Goal: Use online tool/utility: Utilize a website feature to perform a specific function

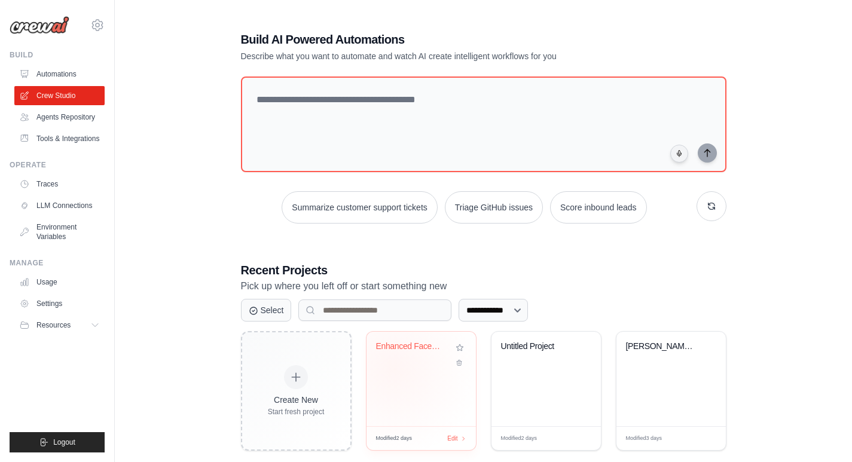
click at [393, 369] on div "Enhanced Facebook Vehicle Listing G..." at bounding box center [421, 379] width 109 height 94
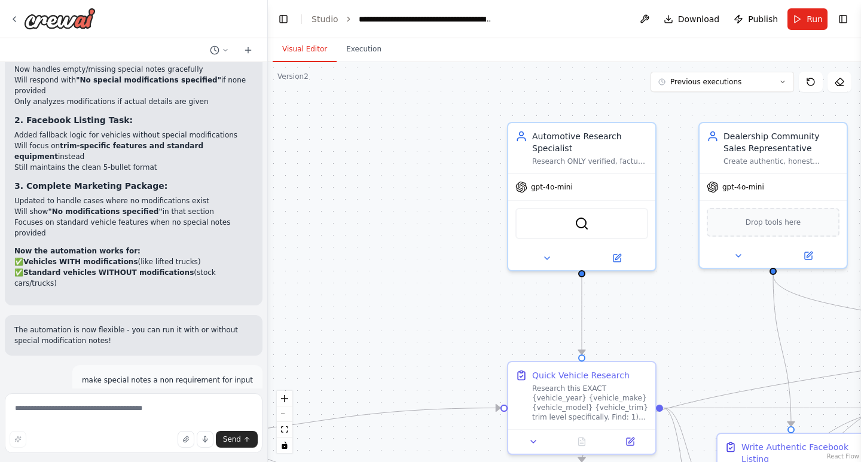
scroll to position [29580, 0]
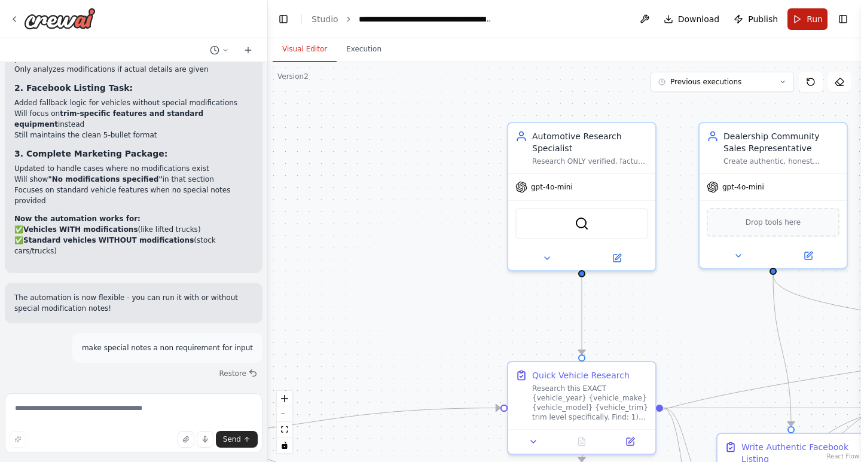
click at [812, 11] on button "Run" at bounding box center [808, 19] width 40 height 22
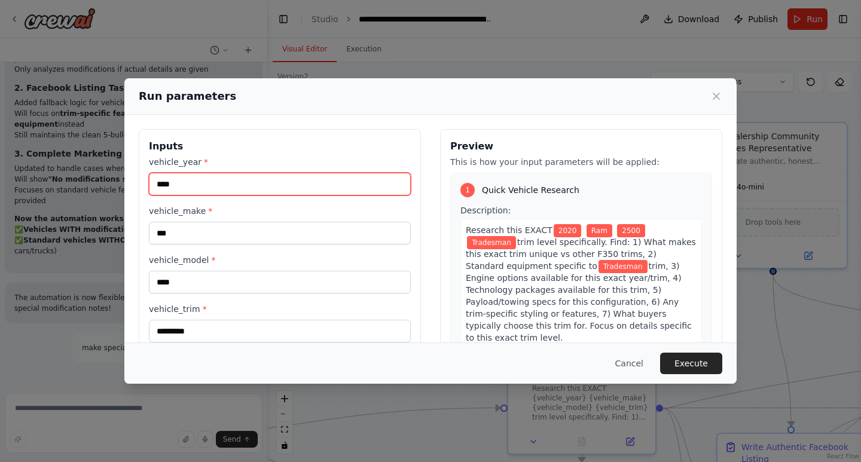
click at [187, 189] on input "****" at bounding box center [280, 184] width 262 height 23
type input "****"
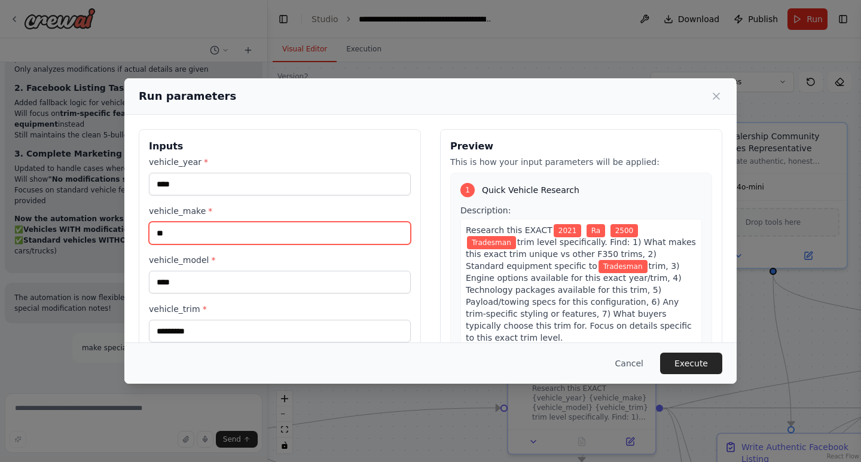
type input "*"
type input "****"
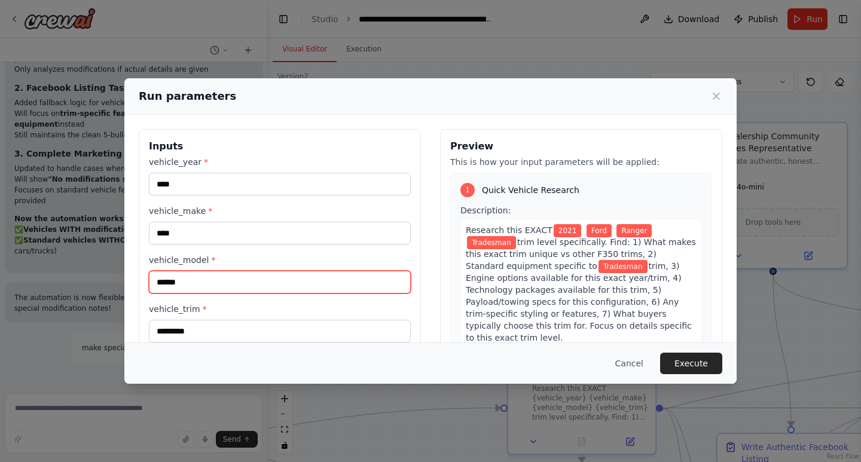
type input "******"
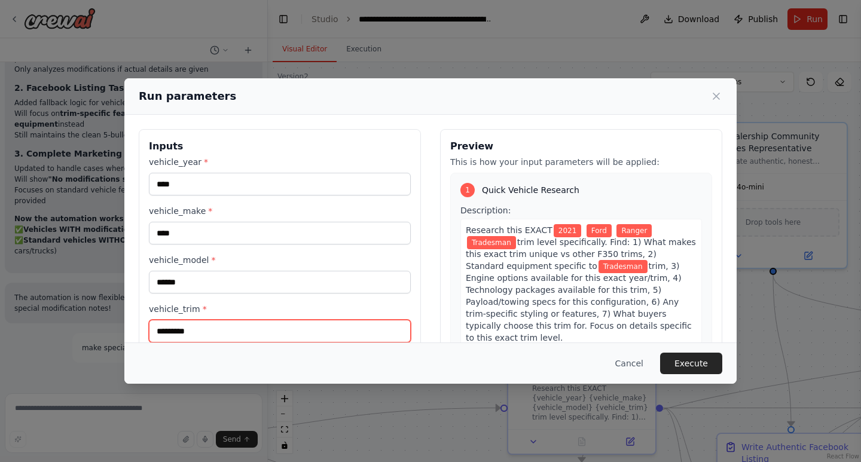
scroll to position [1, 0]
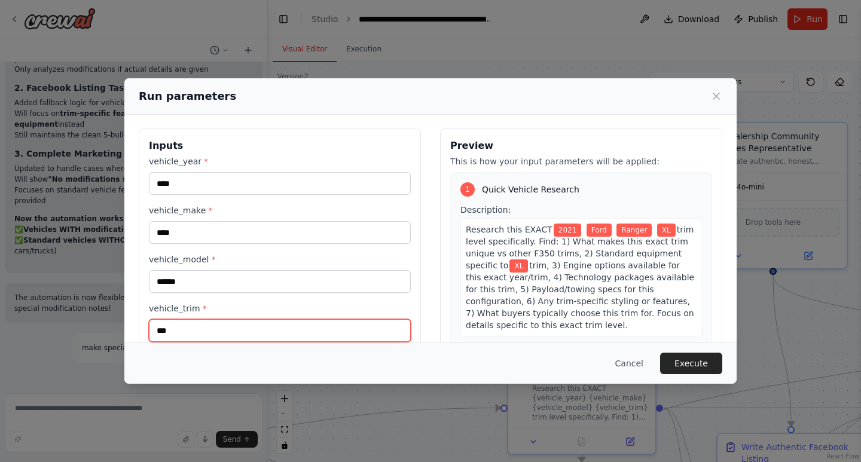
click at [249, 335] on input "**" at bounding box center [280, 330] width 262 height 23
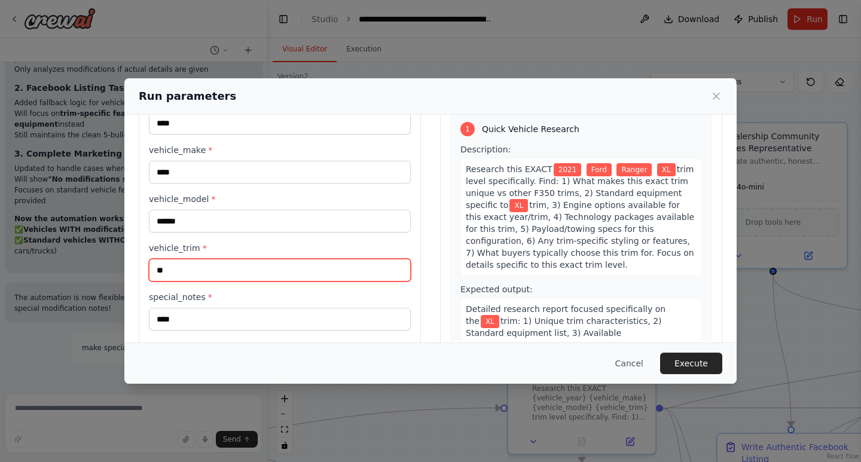
scroll to position [84, 0]
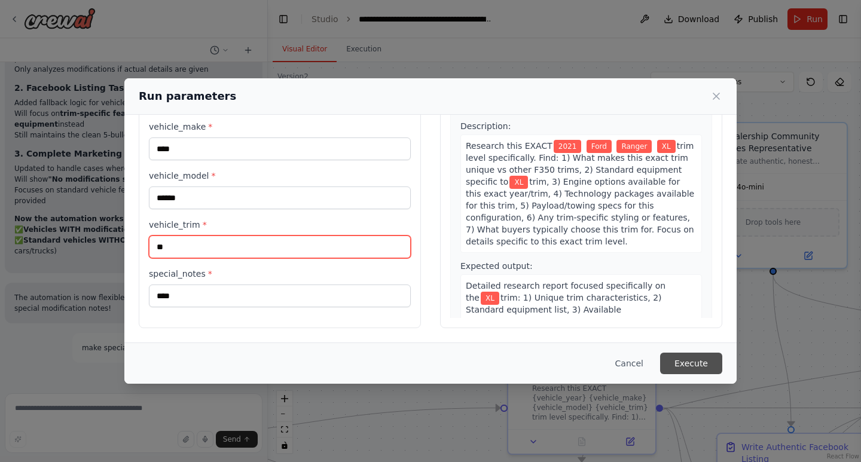
type input "**"
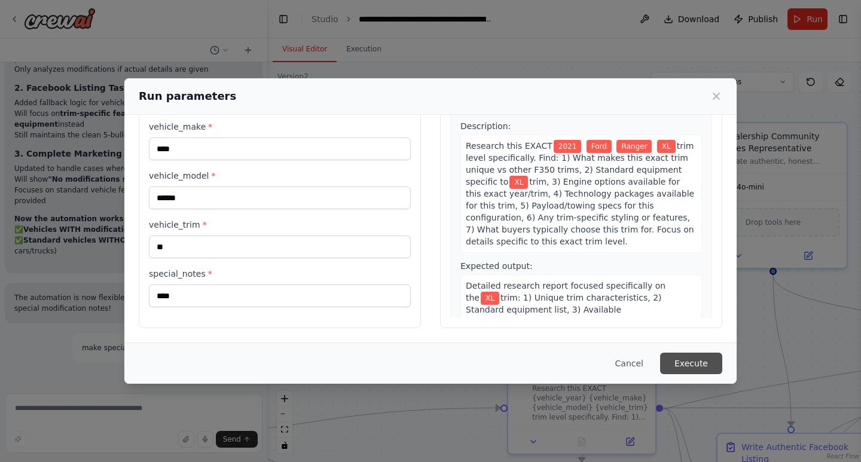
click at [689, 362] on button "Execute" at bounding box center [691, 364] width 62 height 22
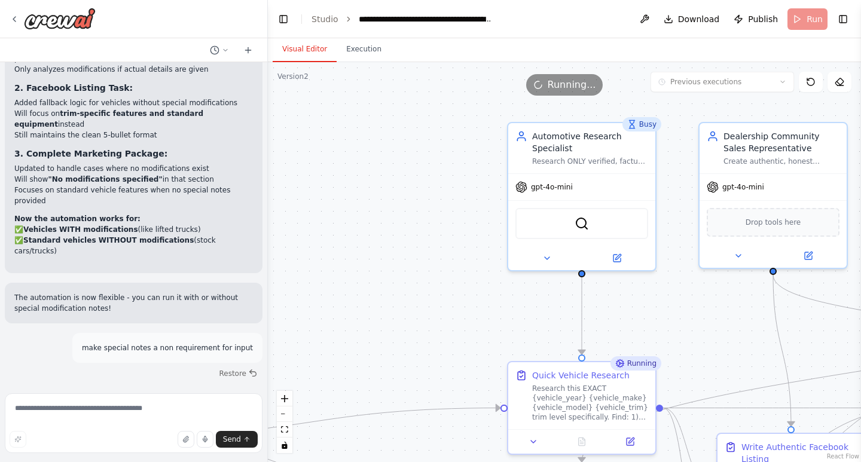
click at [301, 45] on button "Visual Editor" at bounding box center [305, 49] width 64 height 25
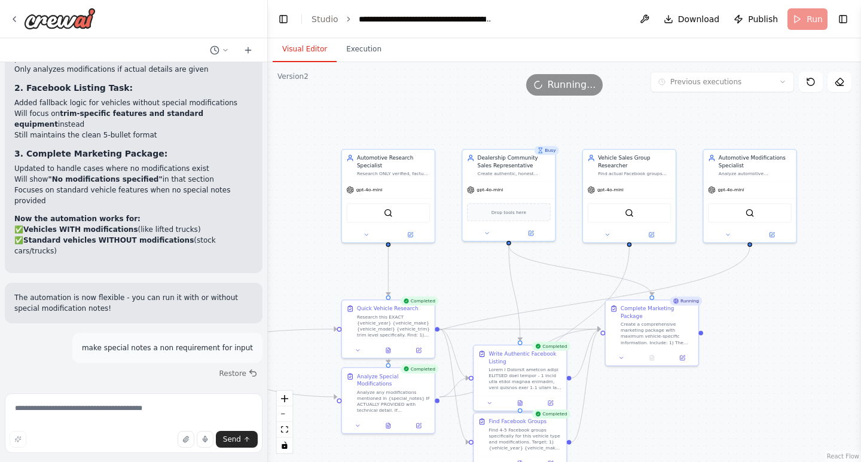
drag, startPoint x: 668, startPoint y: 334, endPoint x: 548, endPoint y: 292, distance: 127.5
click at [548, 292] on div ".deletable-edge-delete-btn { width: 20px; height: 20px; border: 0px solid #ffff…" at bounding box center [564, 262] width 593 height 400
click at [520, 400] on icon at bounding box center [520, 401] width 4 height 5
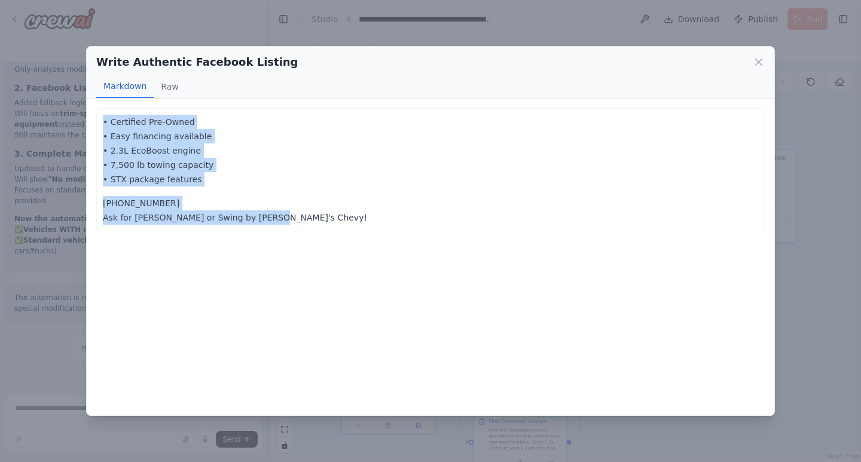
drag, startPoint x: 265, startPoint y: 218, endPoint x: 93, endPoint y: 126, distance: 194.8
click at [93, 126] on div "• Certified Pre-Owned • Easy financing available • 2.3L EcoBoost engine • 7,500…" at bounding box center [431, 257] width 688 height 316
copy div "• Certified Pre-Owned • Easy financing available • 2.3L EcoBoost engine • 7,500…"
click at [756, 57] on icon at bounding box center [759, 62] width 12 height 12
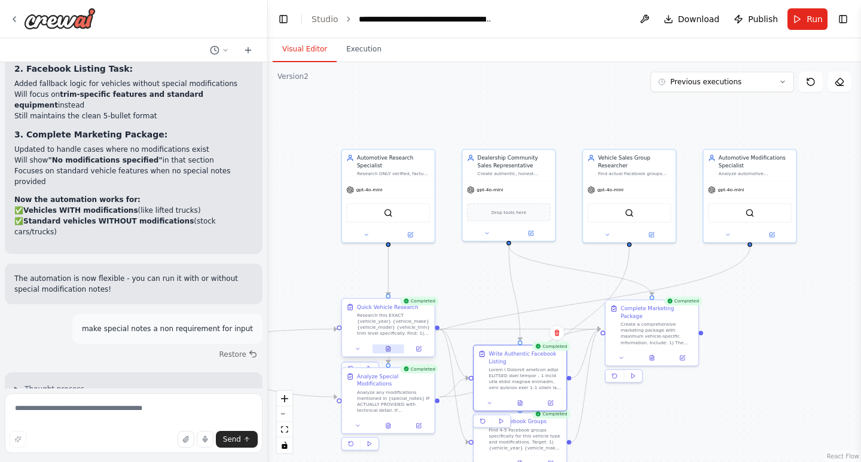
click at [389, 355] on div at bounding box center [388, 349] width 93 height 16
click at [389, 352] on button at bounding box center [389, 348] width 32 height 9
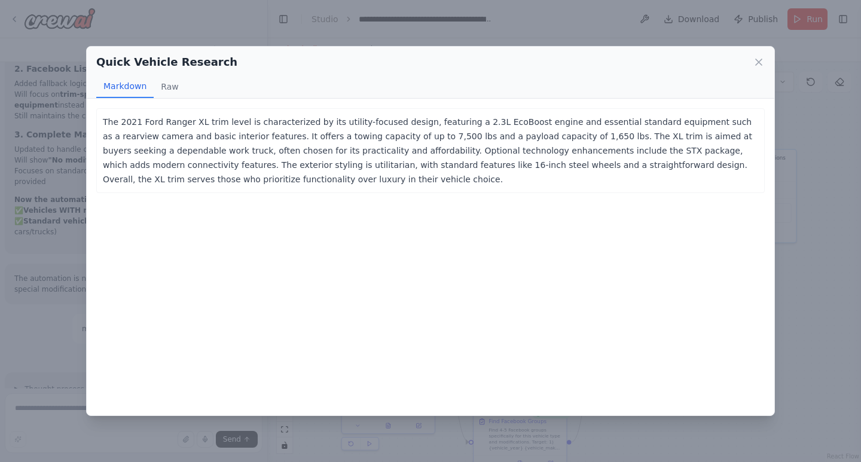
click at [757, 55] on div "Quick Vehicle Research" at bounding box center [430, 62] width 669 height 17
click at [755, 56] on icon at bounding box center [759, 62] width 12 height 12
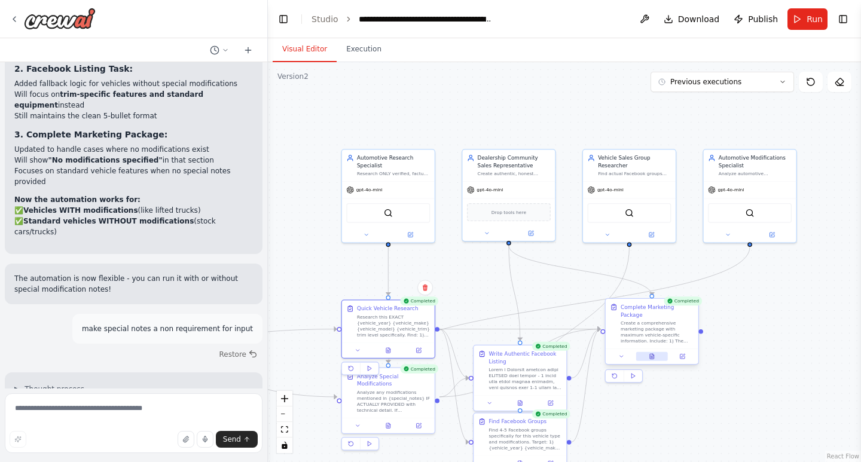
click at [655, 352] on button at bounding box center [652, 356] width 32 height 9
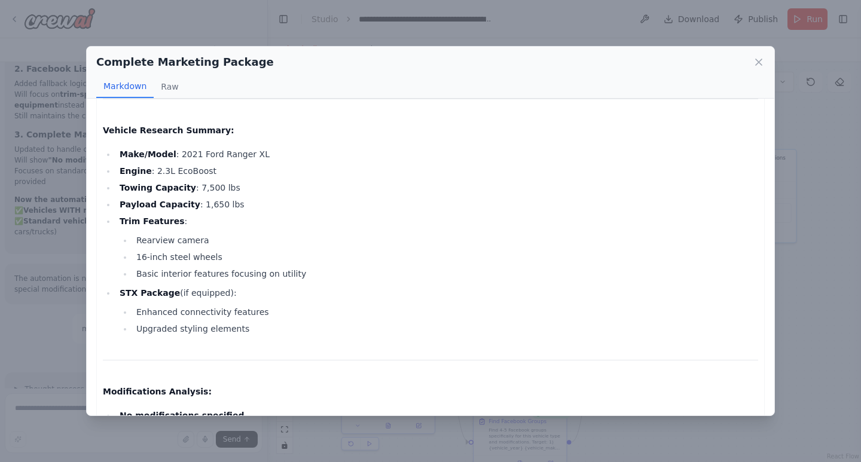
scroll to position [0, 0]
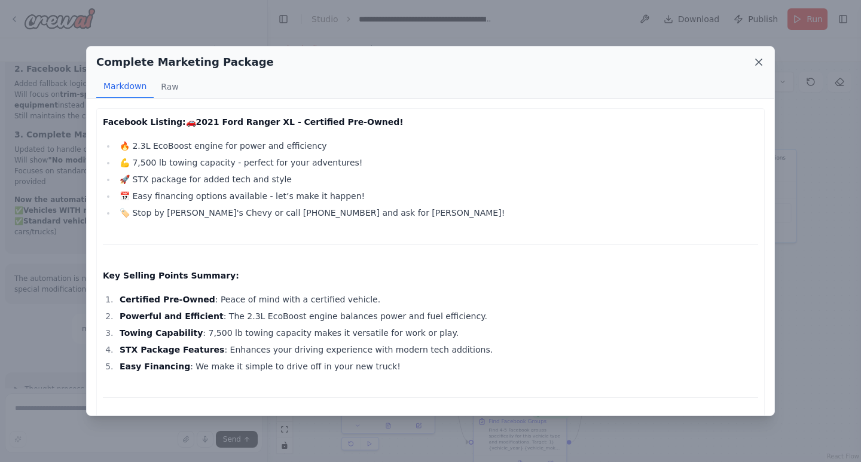
click at [762, 63] on icon at bounding box center [759, 62] width 12 height 12
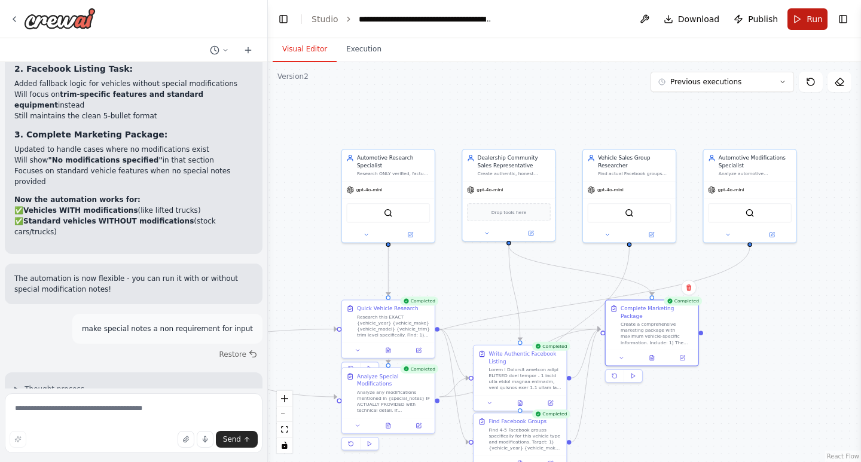
click at [810, 22] on span "Run" at bounding box center [815, 19] width 16 height 12
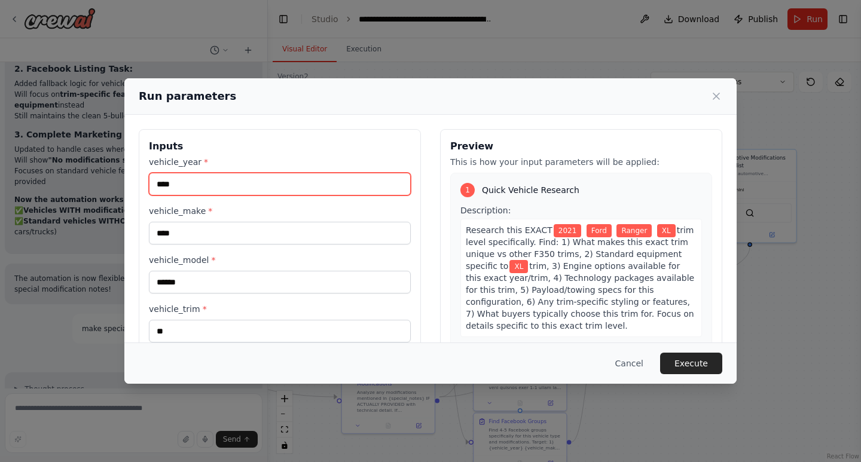
click at [243, 181] on input "****" at bounding box center [280, 184] width 262 height 23
type input "****"
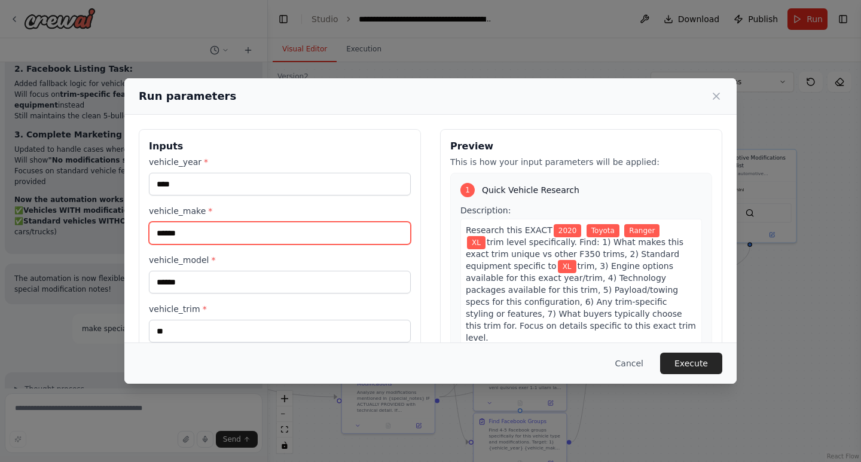
type input "******"
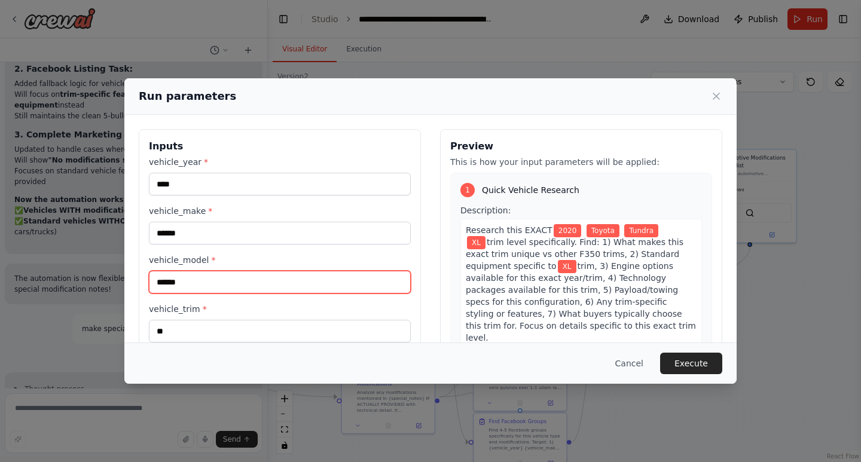
type input "******"
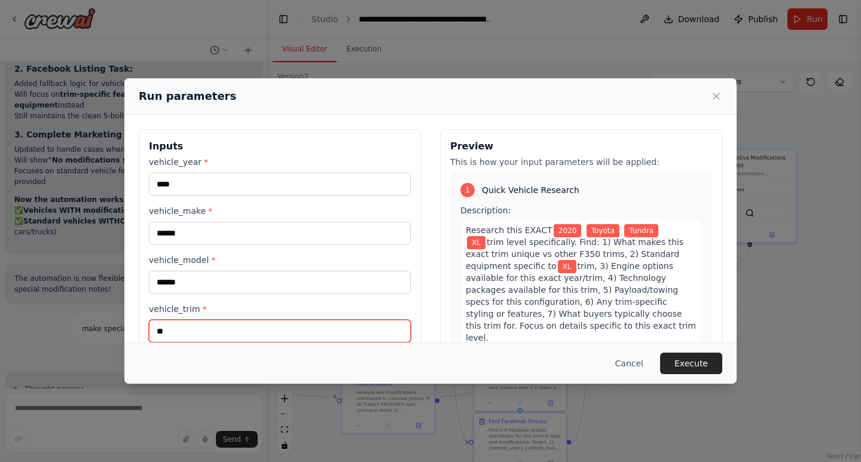
scroll to position [1, 0]
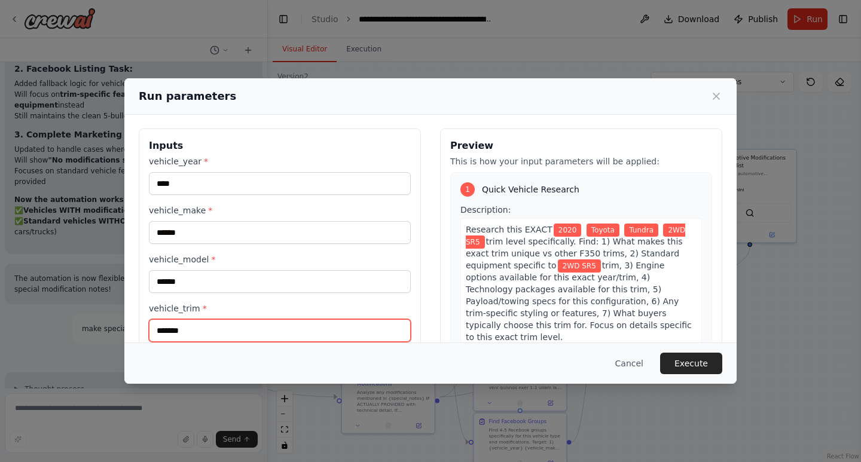
type input "*******"
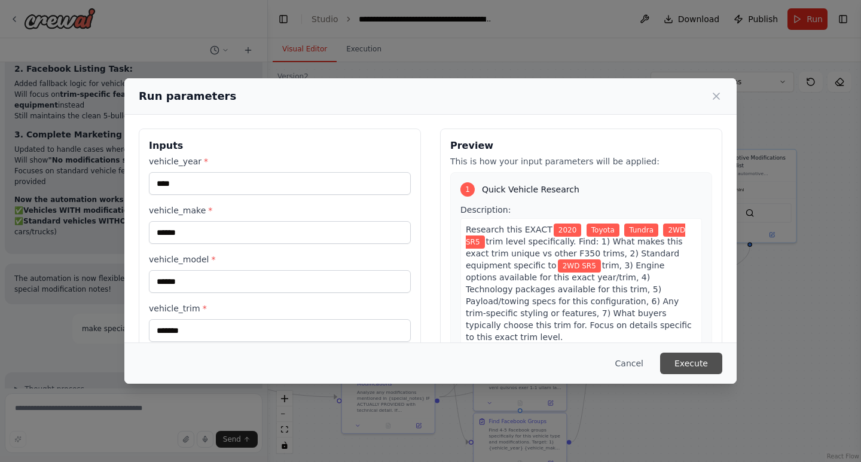
click at [713, 368] on button "Execute" at bounding box center [691, 364] width 62 height 22
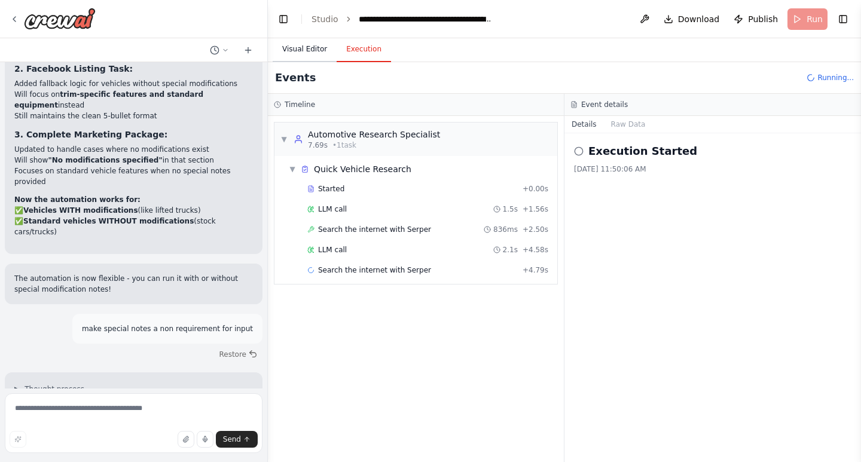
click at [306, 47] on button "Visual Editor" at bounding box center [305, 49] width 64 height 25
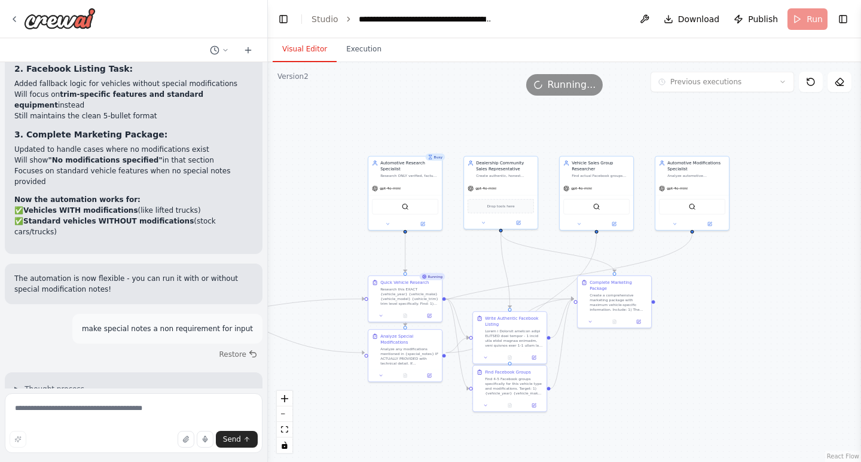
drag, startPoint x: 704, startPoint y: 391, endPoint x: 701, endPoint y: 377, distance: 14.0
click at [701, 377] on div ".deletable-edge-delete-btn { width: 20px; height: 20px; border: 0px solid #ffff…" at bounding box center [564, 262] width 593 height 400
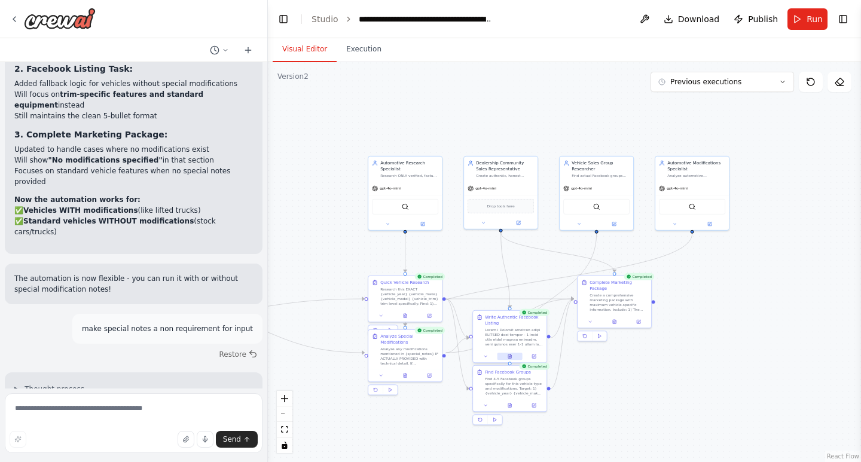
click at [510, 354] on icon at bounding box center [510, 356] width 5 height 5
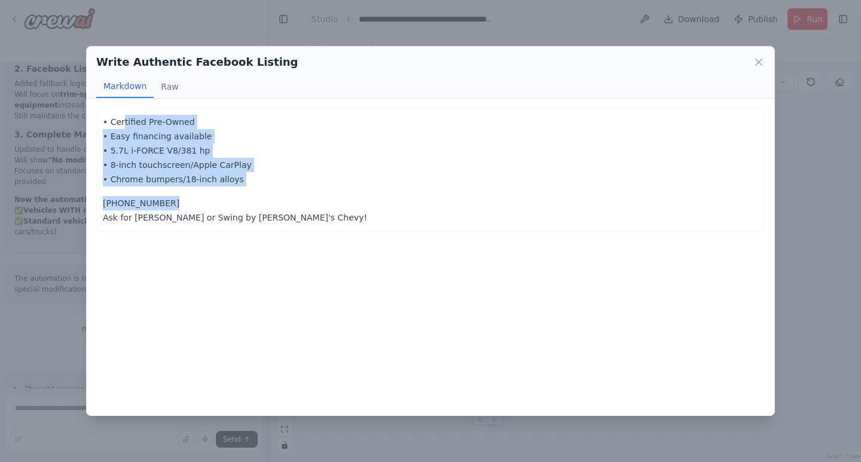
drag, startPoint x: 260, startPoint y: 190, endPoint x: 121, endPoint y: 106, distance: 161.2
click at [121, 106] on div "• Certified Pre-Owned • Easy financing available • 5.7L i-FORCE V8/381 hp • 8-i…" at bounding box center [431, 257] width 688 height 316
click at [382, 185] on p "• Certified Pre-Owned • Easy financing available • 5.7L i-FORCE V8/381 hp • 8-i…" at bounding box center [430, 151] width 655 height 72
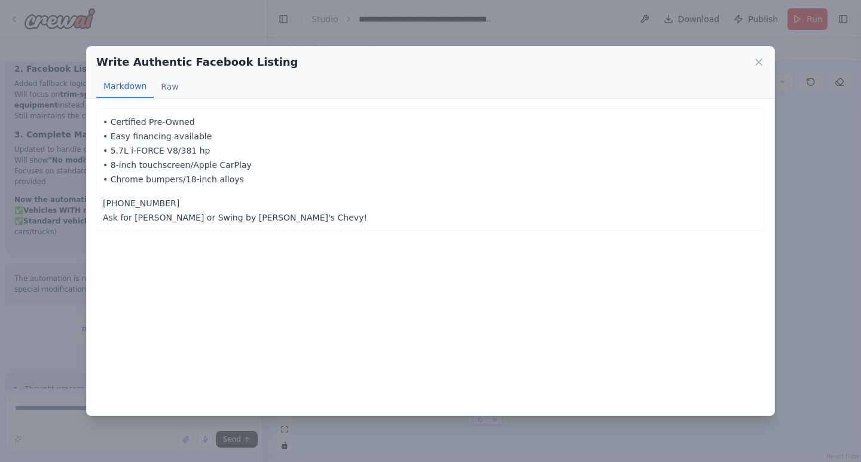
drag, startPoint x: 273, startPoint y: 179, endPoint x: 112, endPoint y: 121, distance: 171.2
click at [106, 121] on p "• Certified Pre-Owned • Easy financing available • 5.7L i-FORCE V8/381 hp • 8-i…" at bounding box center [430, 151] width 655 height 72
click at [410, 243] on div "• Certified Pre-Owned • Easy financing available • 5.7L i-FORCE V8/381 hp • 8-i…" at bounding box center [431, 257] width 688 height 316
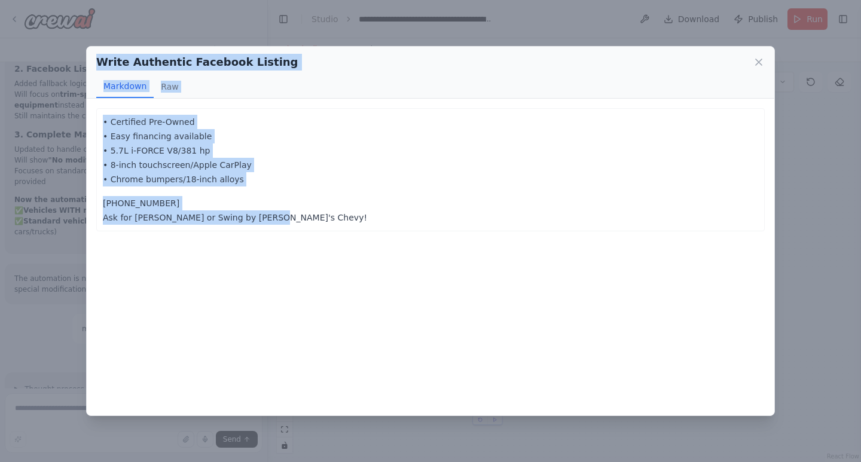
drag, startPoint x: 374, startPoint y: 237, endPoint x: 45, endPoint y: 40, distance: 382.7
click at [45, 40] on div "Write Authentic Facebook Listing Markdown Raw • Certified Pre-Owned • Easy fina…" at bounding box center [430, 231] width 861 height 462
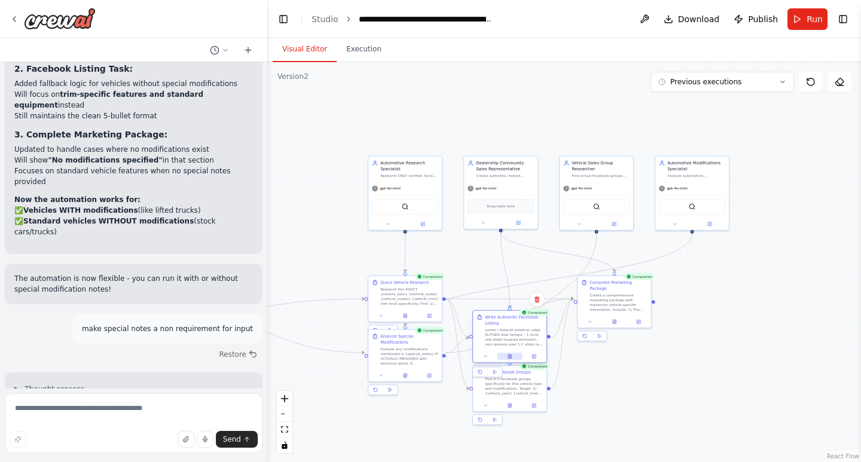
click at [508, 357] on icon at bounding box center [510, 356] width 5 height 5
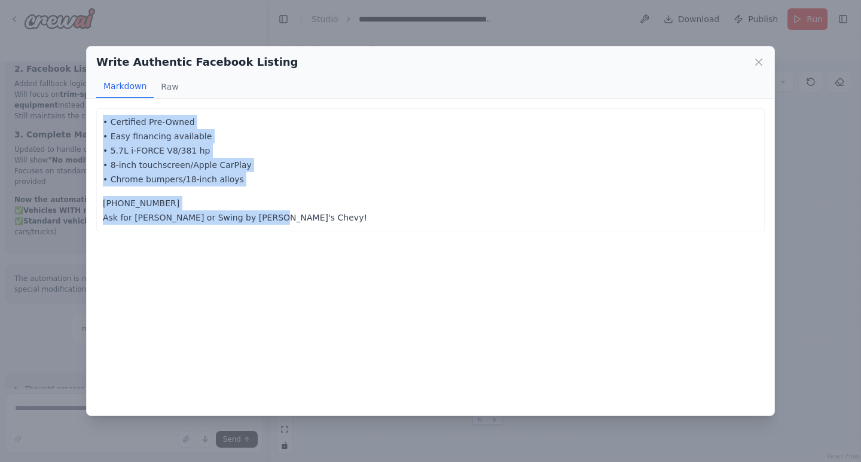
drag, startPoint x: 300, startPoint y: 248, endPoint x: 83, endPoint y: 109, distance: 257.6
click at [83, 109] on div "Write Authentic Facebook Listing Markdown Raw • Certified Pre-Owned • Easy fina…" at bounding box center [430, 231] width 861 height 462
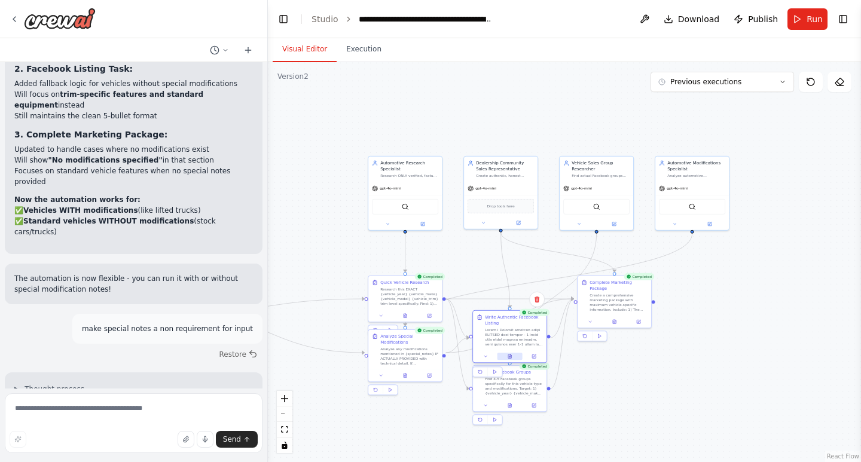
click at [509, 356] on icon at bounding box center [509, 357] width 3 height 4
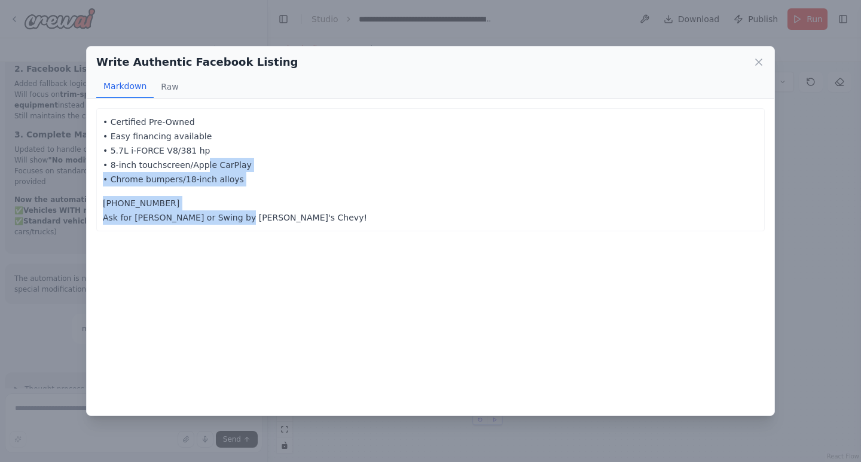
drag, startPoint x: 221, startPoint y: 232, endPoint x: 225, endPoint y: 194, distance: 38.5
click at [197, 170] on div "• Certified Pre-Owned • Easy financing available • 5.7L i-FORCE V8/381 hp • 8-i…" at bounding box center [431, 257] width 688 height 316
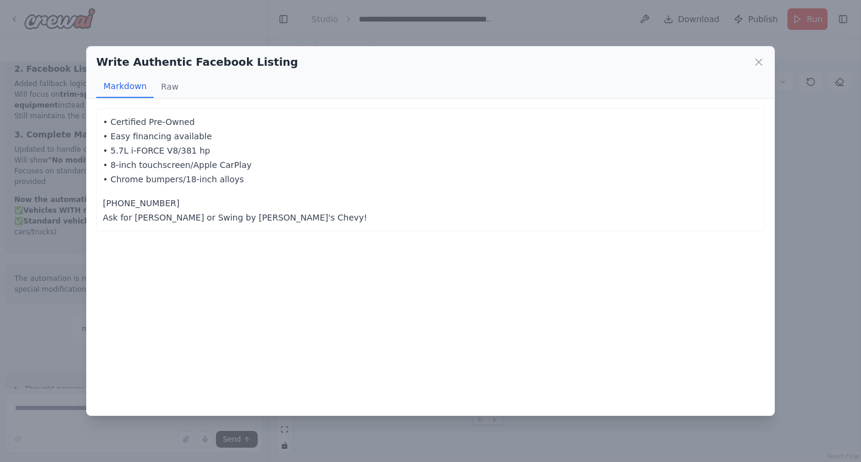
click at [277, 216] on p "(541)-674-3995 Ask for Ethan or Swing by Brad's Chevy!" at bounding box center [430, 210] width 655 height 29
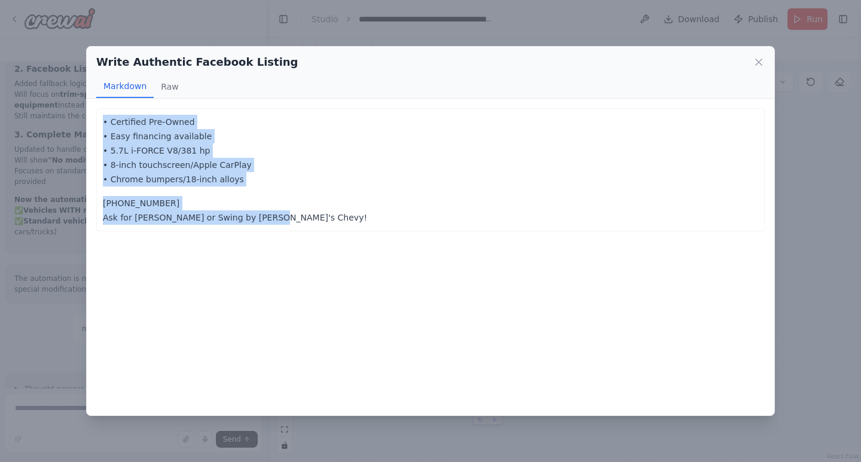
drag, startPoint x: 213, startPoint y: 218, endPoint x: 103, endPoint y: 124, distance: 145.1
click at [103, 124] on div "• Certified Pre-Owned • Easy financing available • 5.7L i-FORCE V8/381 hp • 8-i…" at bounding box center [430, 170] width 655 height 110
copy div "• Certified Pre-Owned • Easy financing available • 5.7L i-FORCE V8/381 hp • 8-i…"
click at [757, 65] on icon at bounding box center [759, 62] width 12 height 12
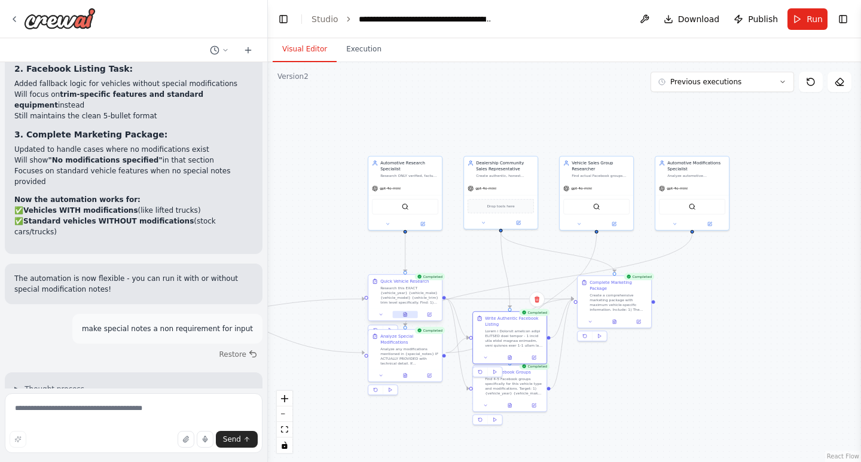
click at [403, 313] on icon at bounding box center [405, 314] width 5 height 5
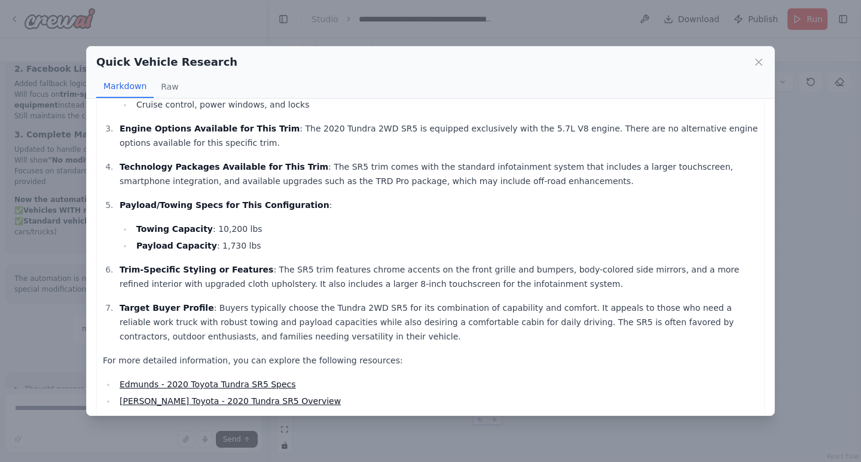
scroll to position [266, 0]
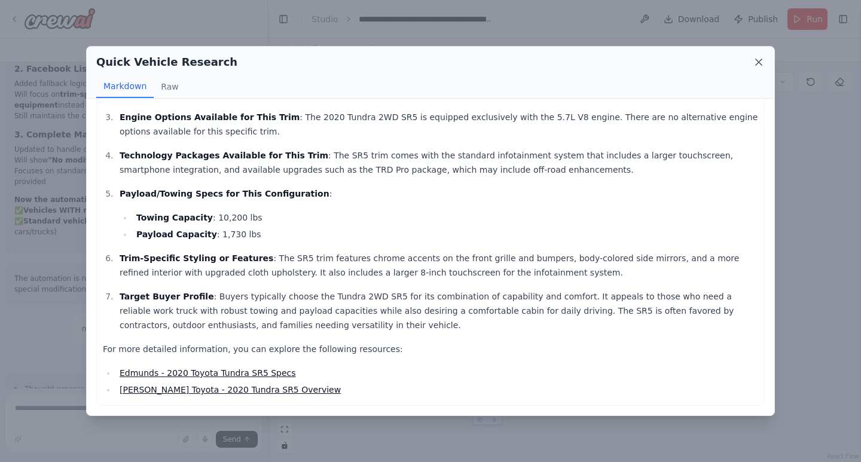
click at [755, 58] on icon at bounding box center [759, 62] width 12 height 12
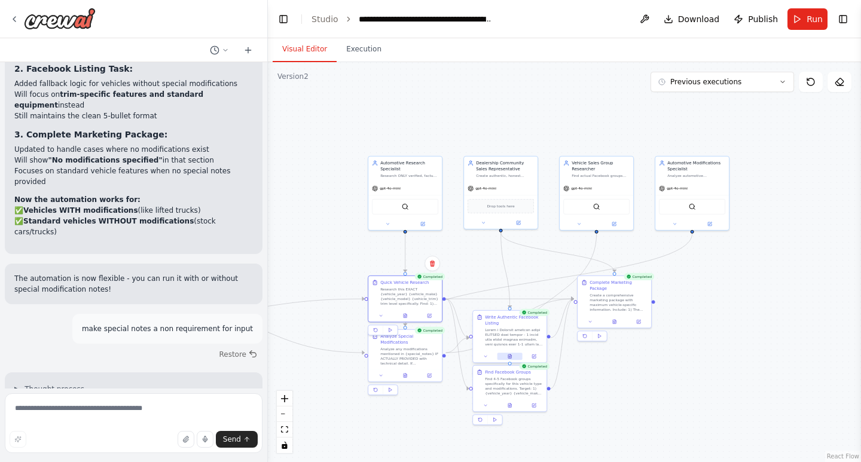
click at [511, 356] on icon at bounding box center [510, 355] width 1 height 1
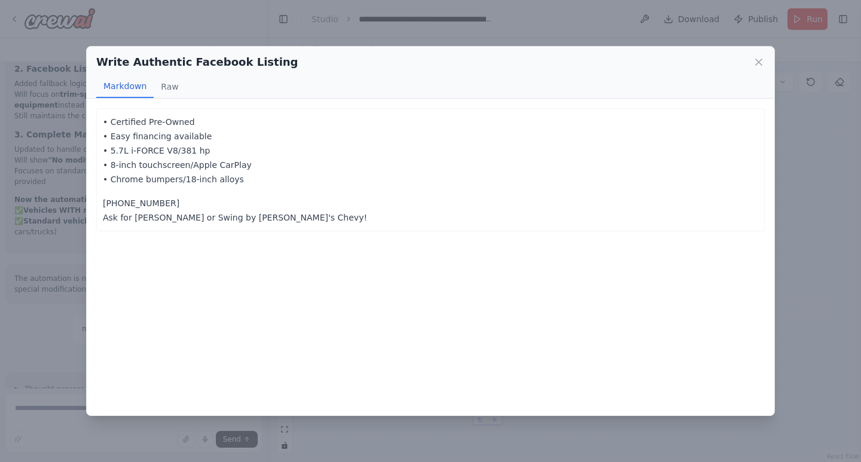
click at [754, 54] on div "Write Authentic Facebook Listing Markdown Raw" at bounding box center [431, 73] width 688 height 52
click at [756, 60] on icon at bounding box center [759, 62] width 6 height 6
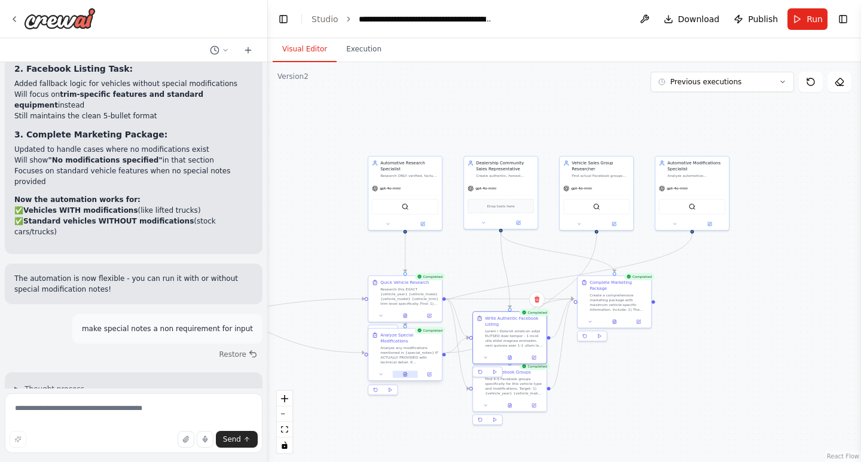
click at [403, 372] on icon at bounding box center [405, 374] width 5 height 5
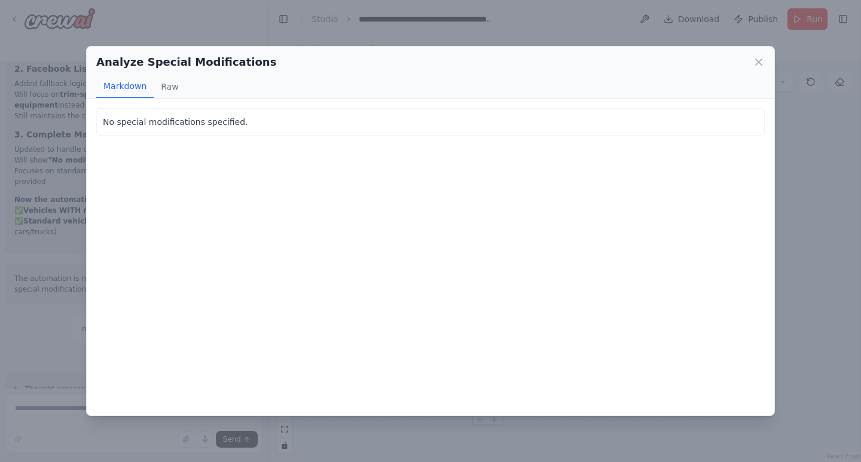
click at [752, 65] on div "Analyze Special Modifications" at bounding box center [430, 62] width 669 height 17
click at [754, 63] on icon at bounding box center [759, 62] width 12 height 12
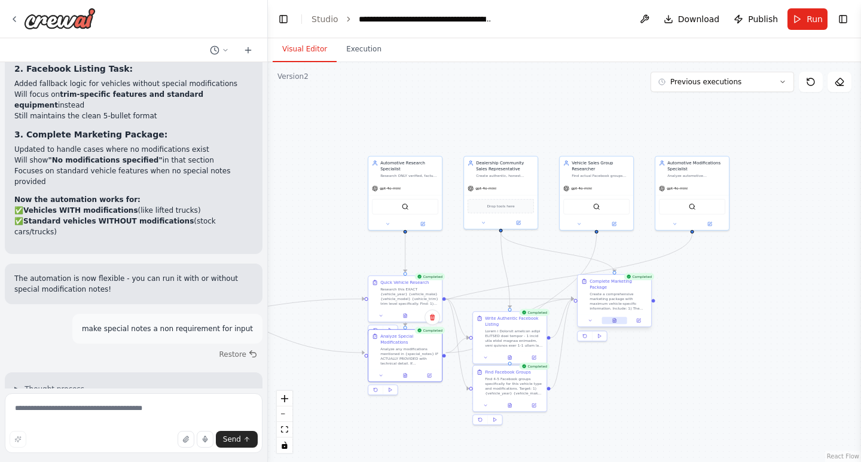
click at [620, 317] on button at bounding box center [614, 320] width 25 height 7
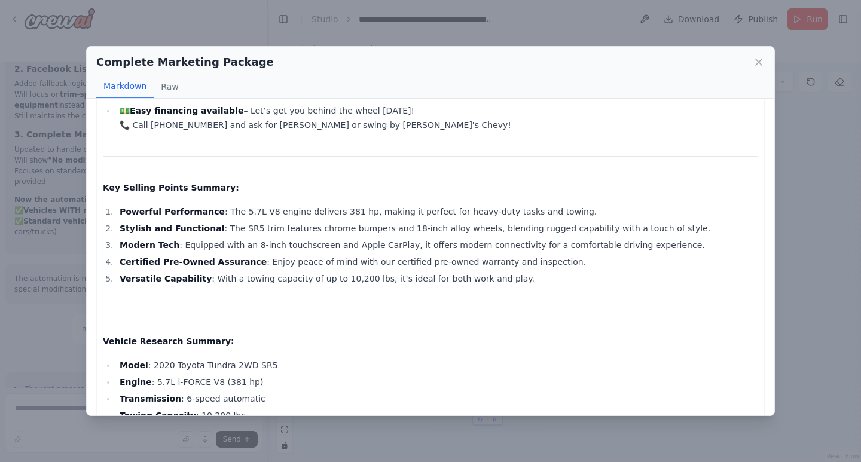
scroll to position [100, 0]
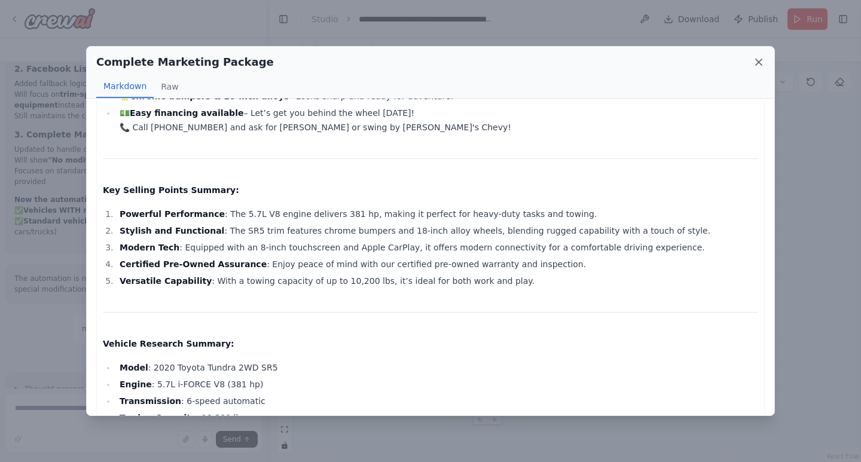
click at [760, 60] on icon at bounding box center [759, 62] width 12 height 12
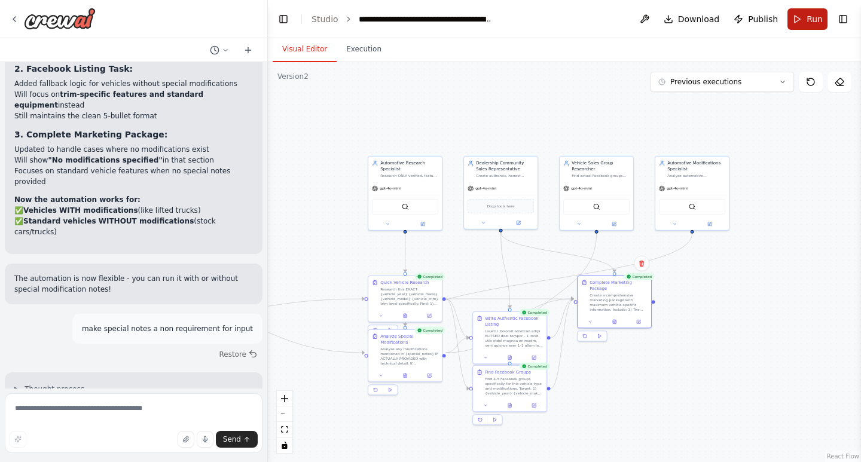
click at [801, 21] on button "Run" at bounding box center [808, 19] width 40 height 22
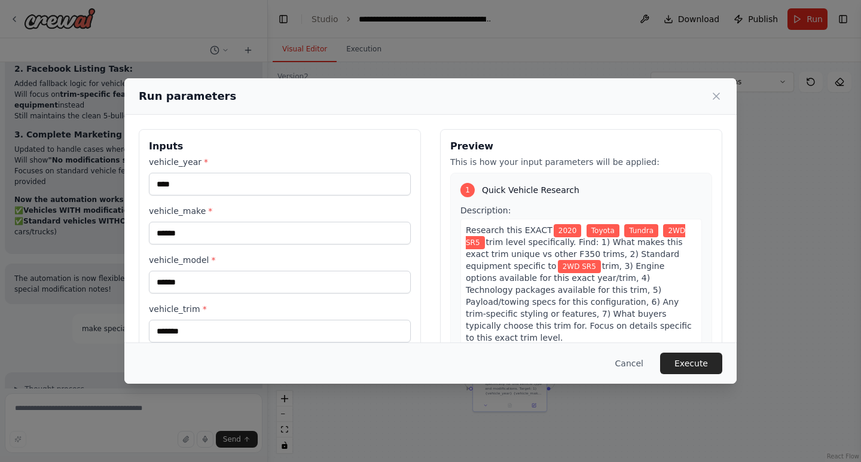
click at [280, 198] on div "vehicle_year * **** vehicle_make * ****** vehicle_model * ****** vehicle_trim *…" at bounding box center [280, 274] width 262 height 236
click at [274, 182] on input "****" at bounding box center [280, 184] width 262 height 23
type input "****"
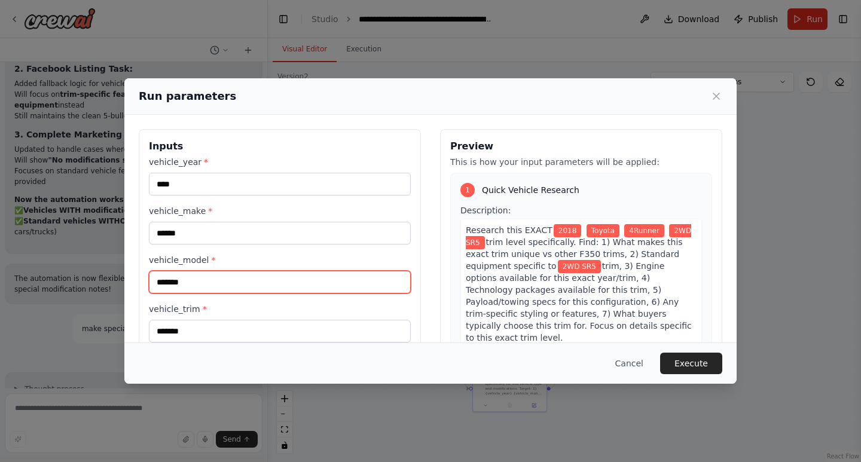
type input "*******"
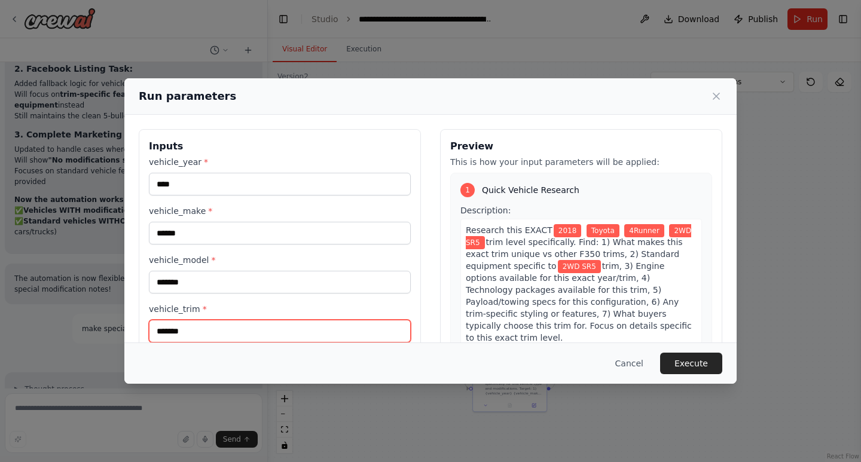
scroll to position [1, 0]
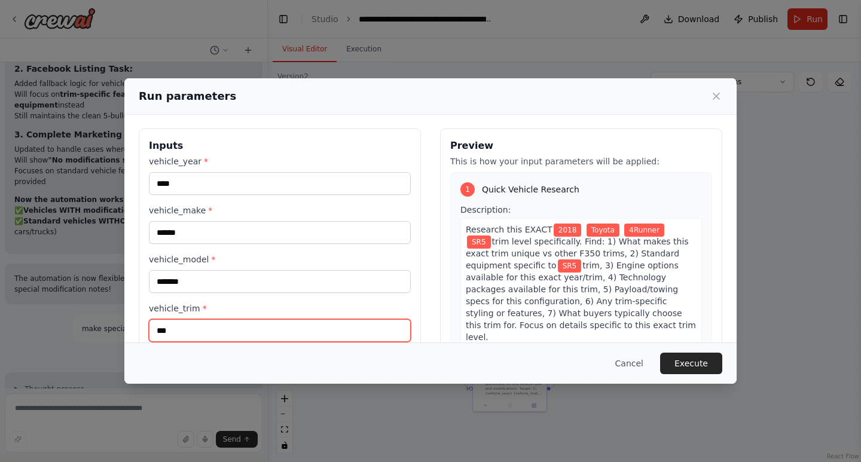
type input "***"
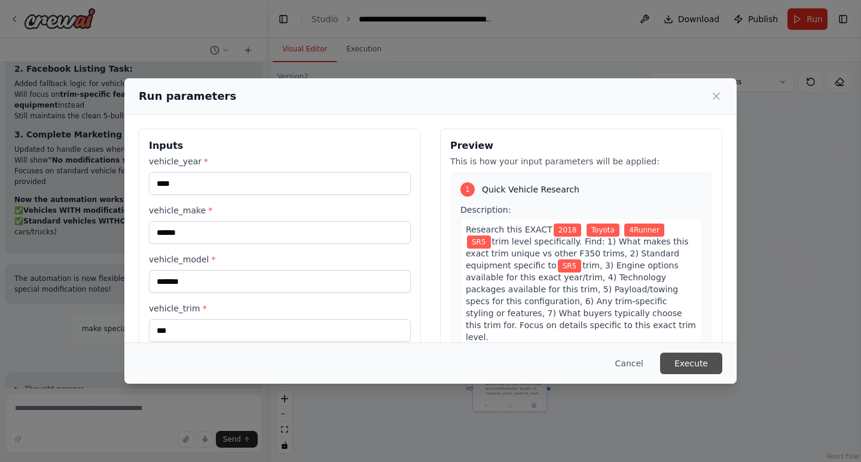
click at [690, 362] on button "Execute" at bounding box center [691, 364] width 62 height 22
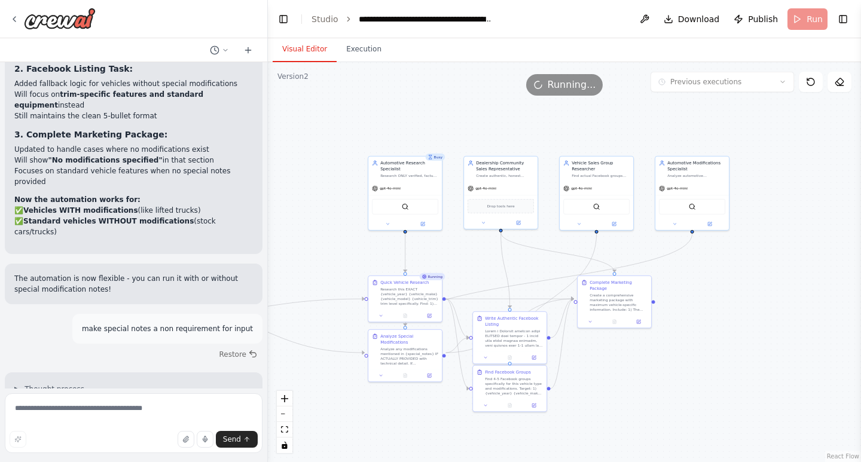
click at [307, 54] on button "Visual Editor" at bounding box center [305, 49] width 64 height 25
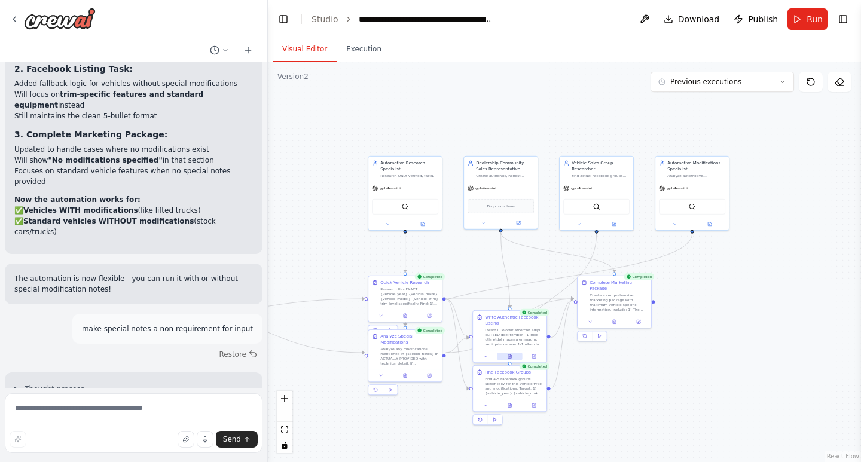
click at [508, 355] on icon at bounding box center [509, 357] width 3 height 4
click at [510, 357] on button at bounding box center [512, 356] width 25 height 7
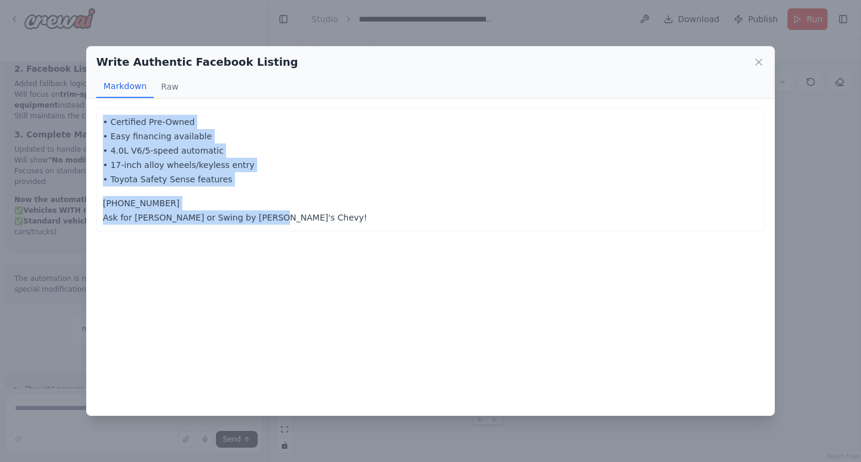
drag, startPoint x: 270, startPoint y: 216, endPoint x: 97, endPoint y: 120, distance: 197.8
click at [97, 120] on div "• Certified Pre-Owned • Easy financing available • 4.0L V6/5-speed automatic • …" at bounding box center [430, 169] width 669 height 123
copy div "• Certified Pre-Owned • Easy financing available • 4.0L V6/5-speed automatic • …"
click at [756, 59] on icon at bounding box center [759, 62] width 12 height 12
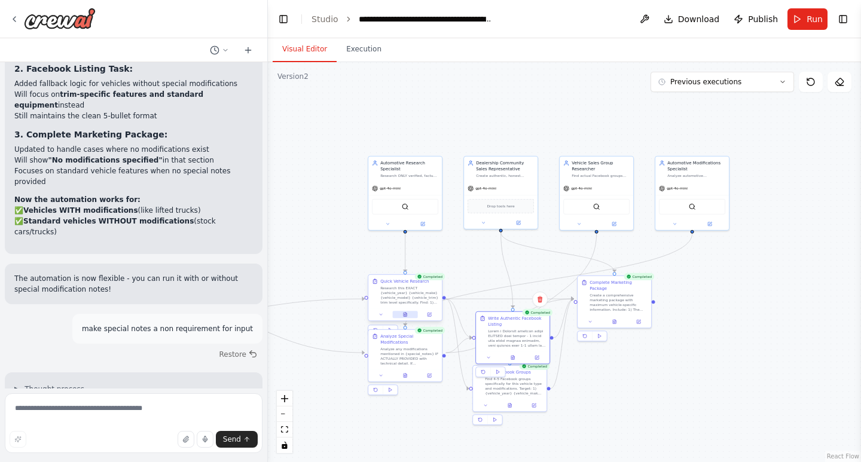
click at [401, 316] on button at bounding box center [404, 314] width 25 height 7
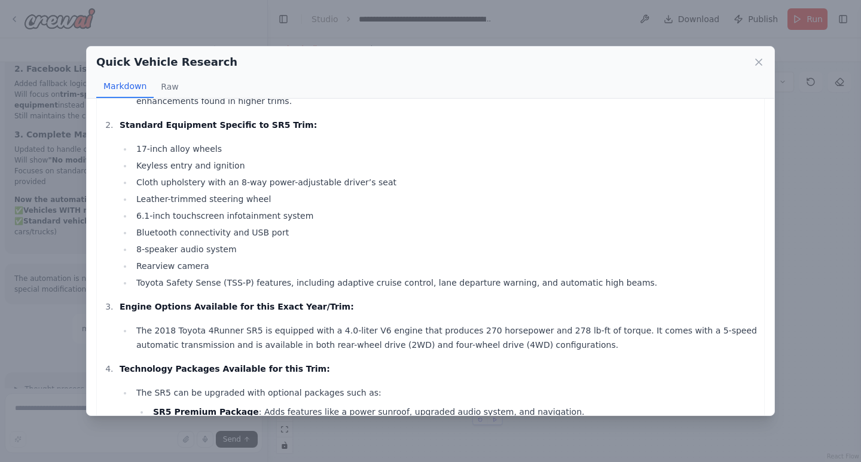
scroll to position [199, 0]
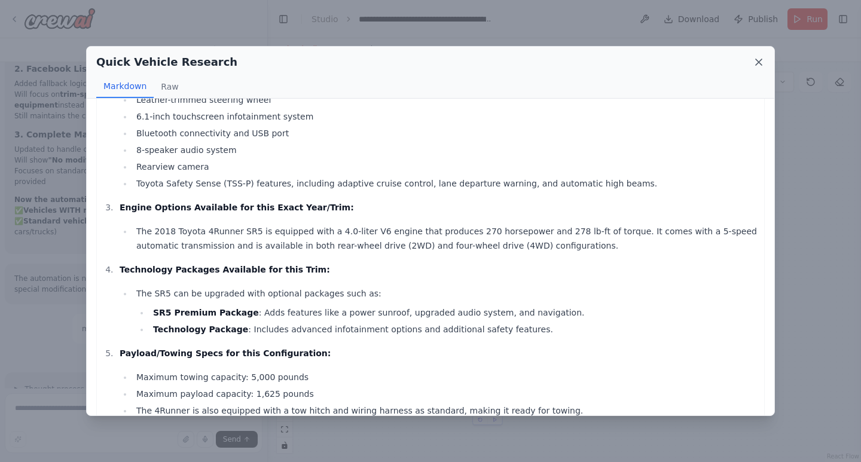
click at [757, 60] on icon at bounding box center [759, 62] width 6 height 6
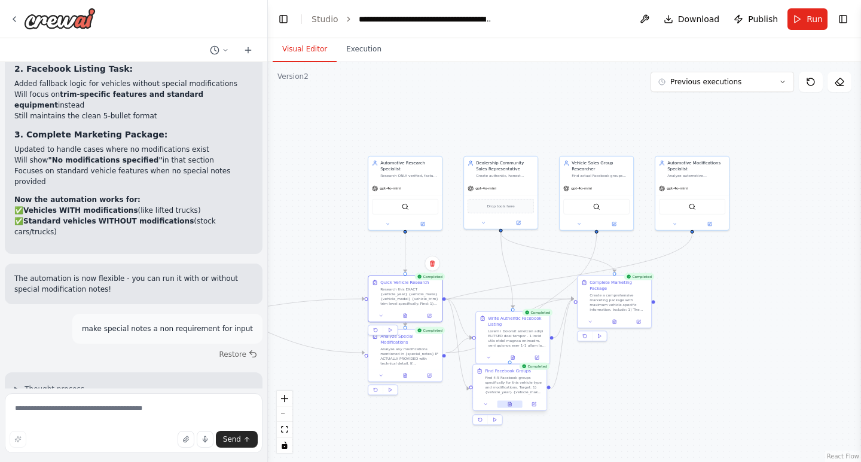
click at [511, 404] on icon at bounding box center [509, 404] width 3 height 4
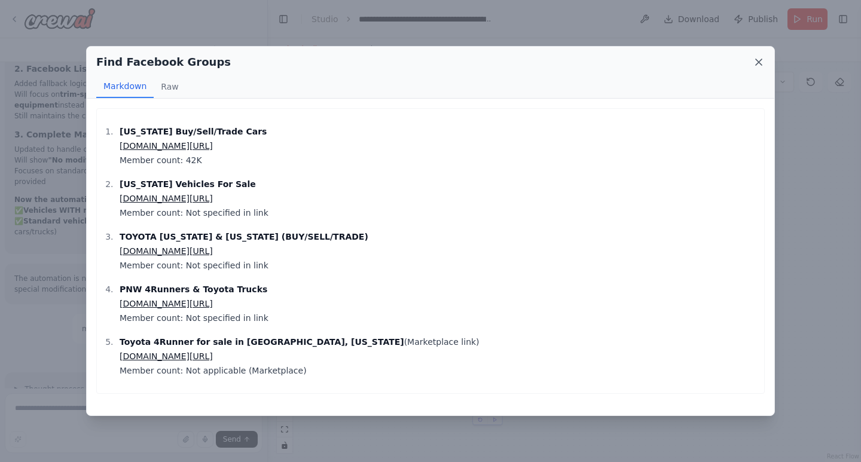
click at [753, 64] on icon at bounding box center [759, 62] width 12 height 12
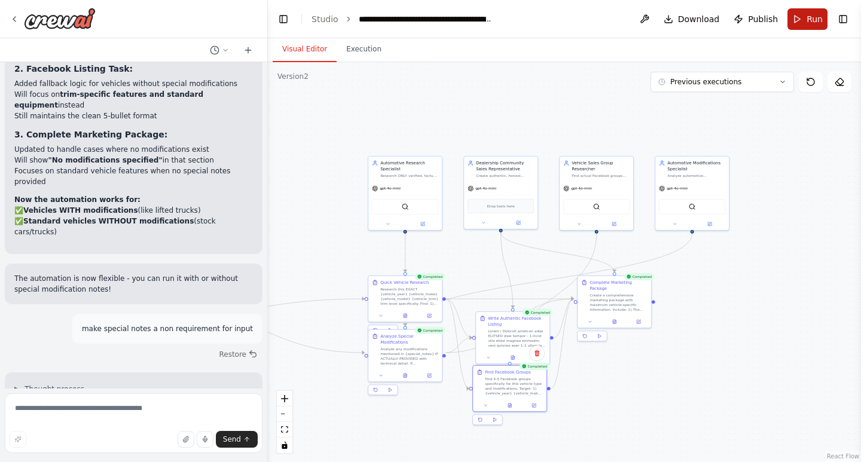
click at [808, 21] on span "Run" at bounding box center [815, 19] width 16 height 12
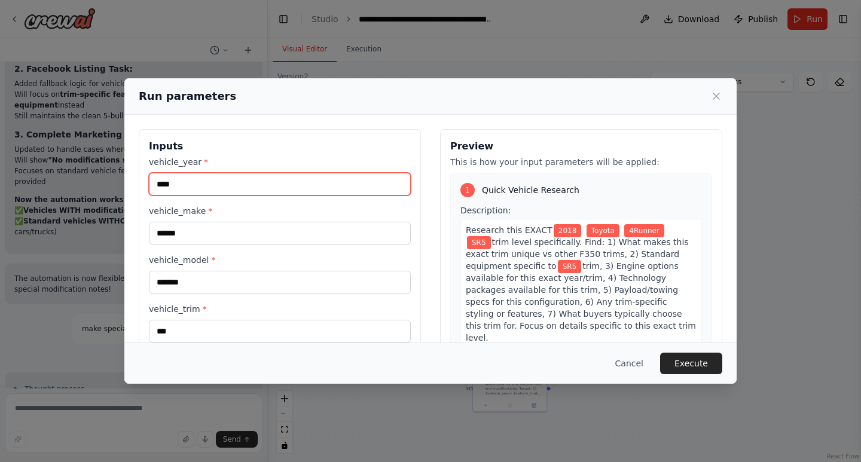
click at [245, 187] on input "****" at bounding box center [280, 184] width 262 height 23
type input "****"
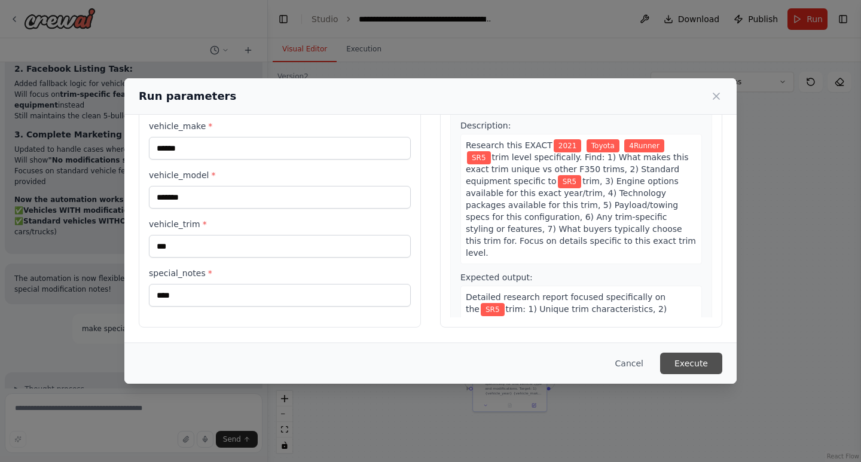
click at [696, 361] on button "Execute" at bounding box center [691, 364] width 62 height 22
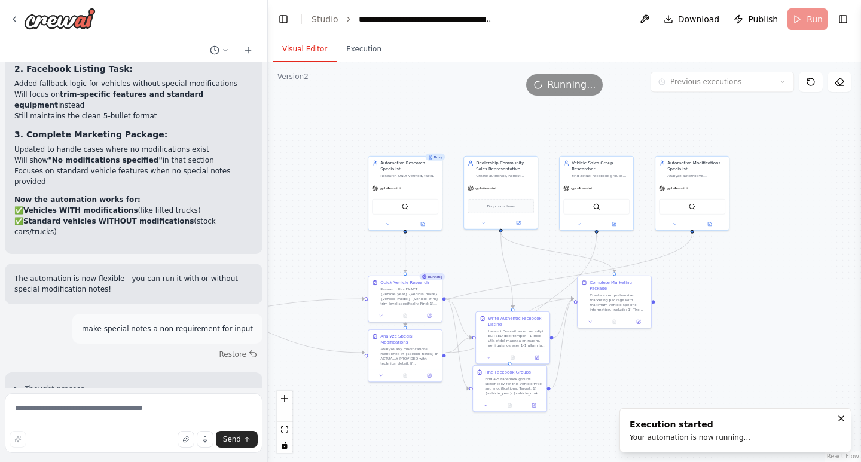
click at [322, 54] on button "Visual Editor" at bounding box center [305, 49] width 64 height 25
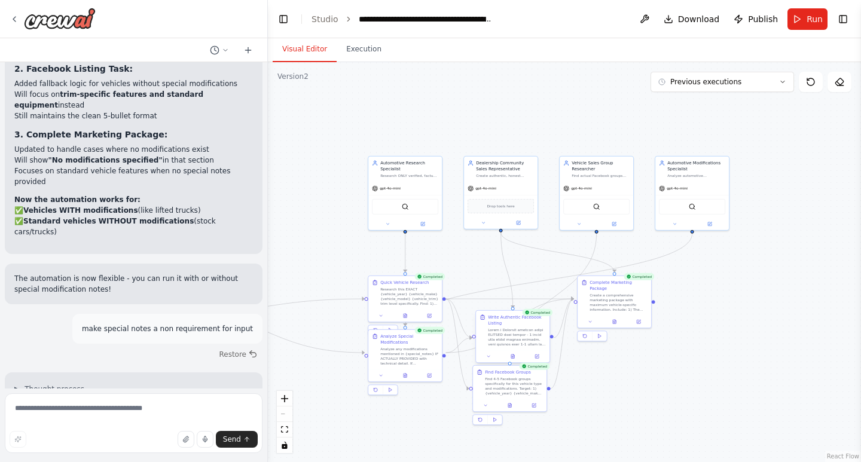
click at [512, 349] on div "Write Authentic Facebook Listing" at bounding box center [513, 330] width 74 height 39
click at [512, 357] on icon at bounding box center [512, 357] width 3 height 4
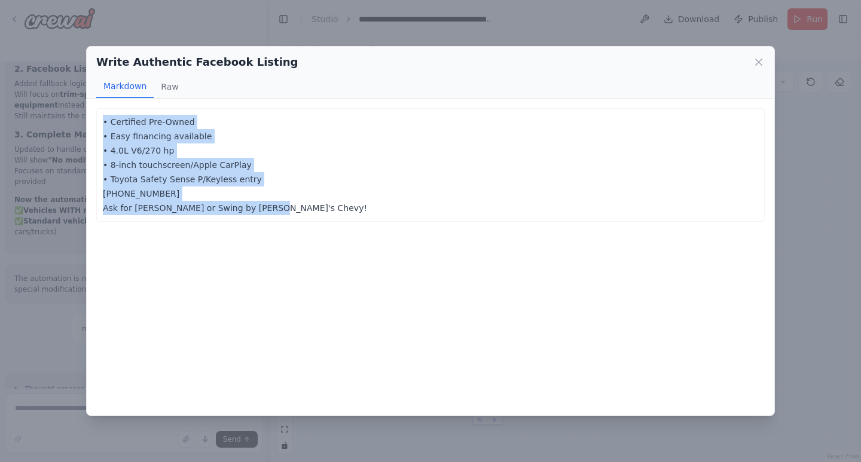
drag, startPoint x: 272, startPoint y: 216, endPoint x: 101, endPoint y: 119, distance: 196.9
click at [101, 119] on div "• Certified Pre-Owned • Easy financing available • 4.0L V6/270 hp • 8-inch touc…" at bounding box center [430, 165] width 669 height 114
copy p "• Certified Pre-Owned • Easy financing available • 4.0L V6/270 hp • 8-inch touc…"
click at [759, 59] on icon at bounding box center [759, 62] width 12 height 12
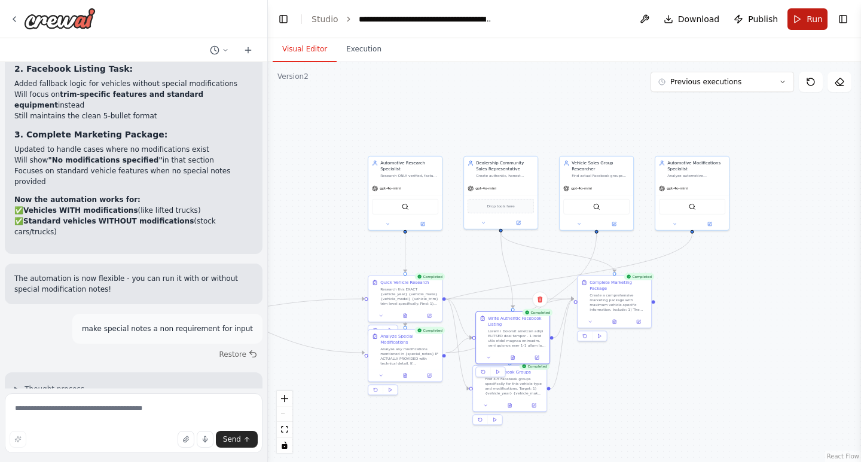
click at [813, 22] on span "Run" at bounding box center [815, 19] width 16 height 12
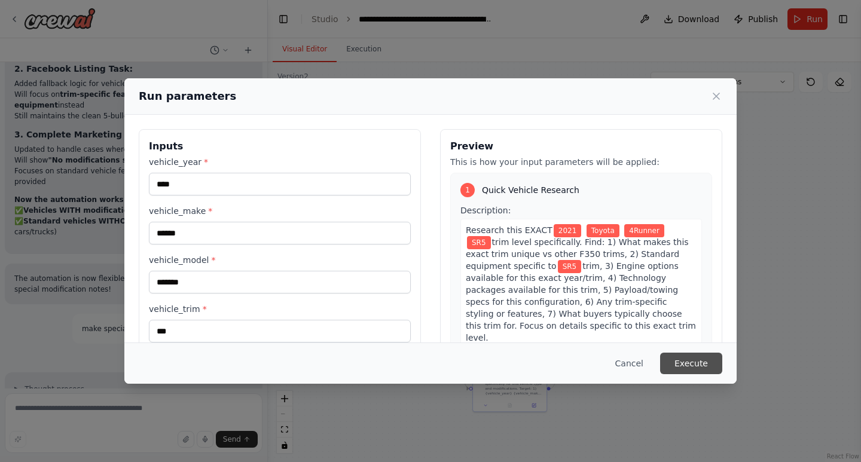
click at [696, 364] on button "Execute" at bounding box center [691, 364] width 62 height 22
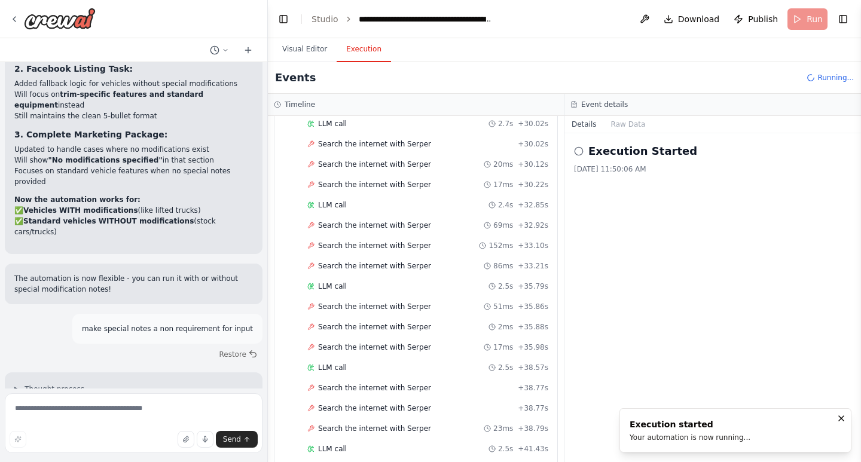
scroll to position [852, 0]
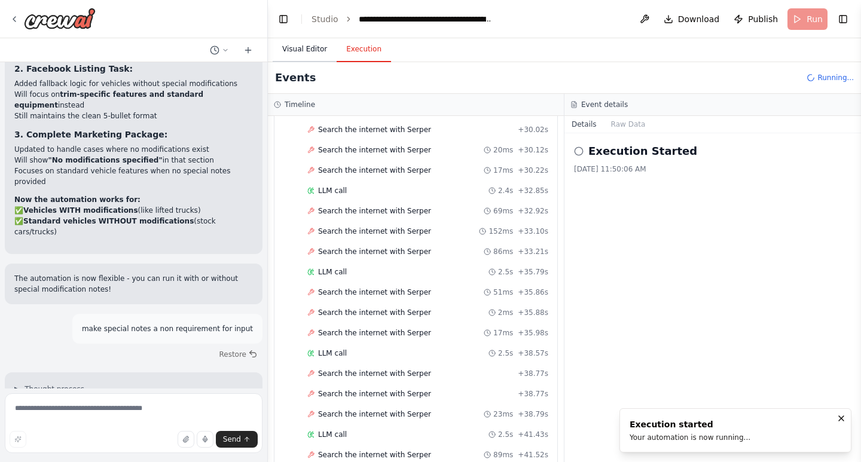
click at [283, 48] on button "Visual Editor" at bounding box center [305, 49] width 64 height 25
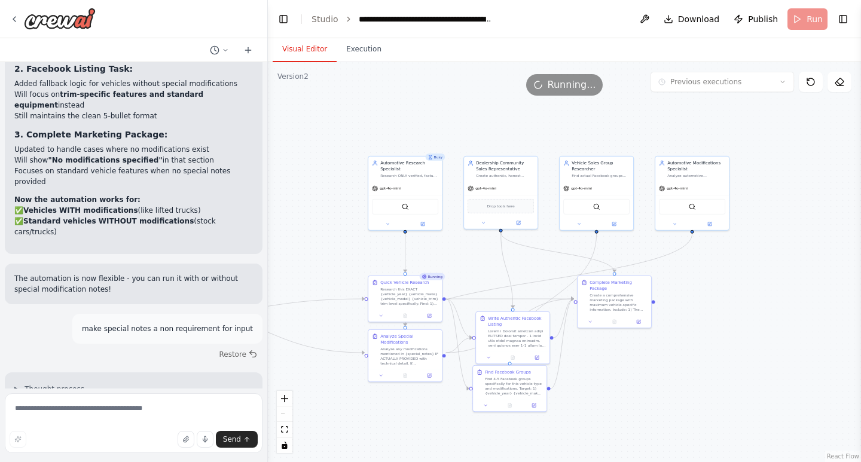
click at [787, 375] on div ".deletable-edge-delete-btn { width: 20px; height: 20px; border: 0px solid #ffff…" at bounding box center [564, 262] width 593 height 400
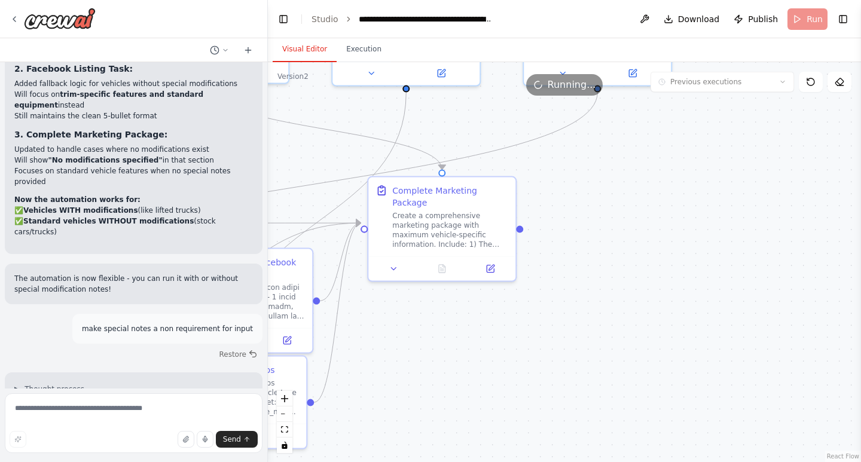
click at [623, 282] on div ".deletable-edge-delete-btn { width: 20px; height: 20px; border: 0px solid #ffff…" at bounding box center [564, 262] width 593 height 400
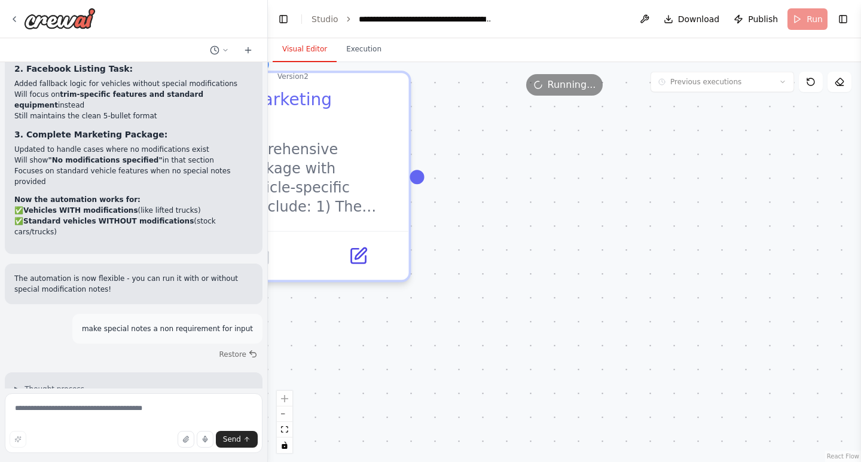
click at [628, 280] on div ".deletable-edge-delete-btn { width: 20px; height: 20px; border: 0px solid #ffff…" at bounding box center [564, 262] width 593 height 400
click at [358, 52] on button "Execution" at bounding box center [364, 49] width 54 height 25
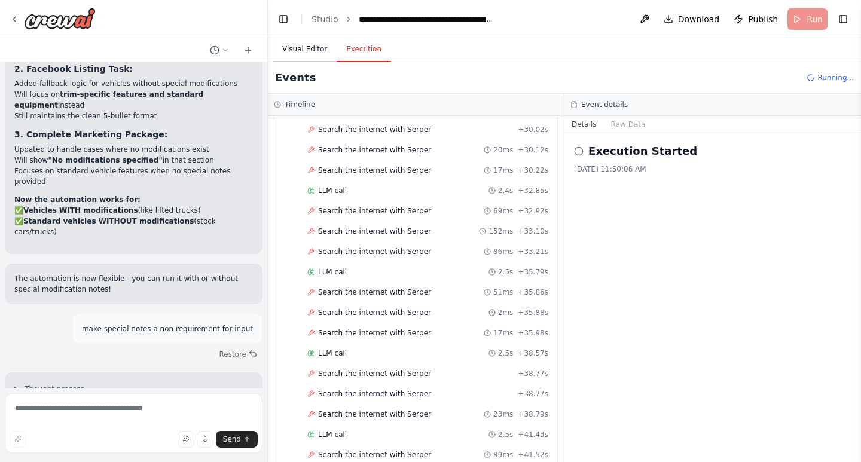
click at [304, 48] on button "Visual Editor" at bounding box center [305, 49] width 64 height 25
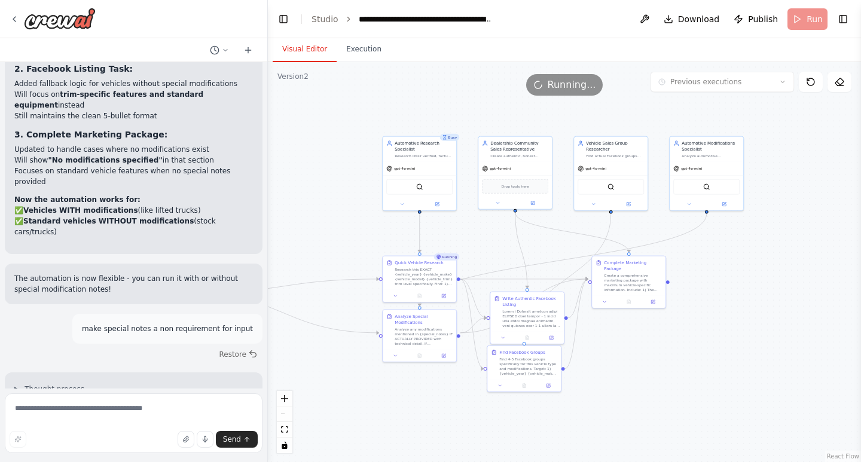
drag, startPoint x: 545, startPoint y: 341, endPoint x: 661, endPoint y: 383, distance: 123.7
click at [661, 383] on div ".deletable-edge-delete-btn { width: 20px; height: 20px; border: 0px solid #ffff…" at bounding box center [564, 262] width 593 height 400
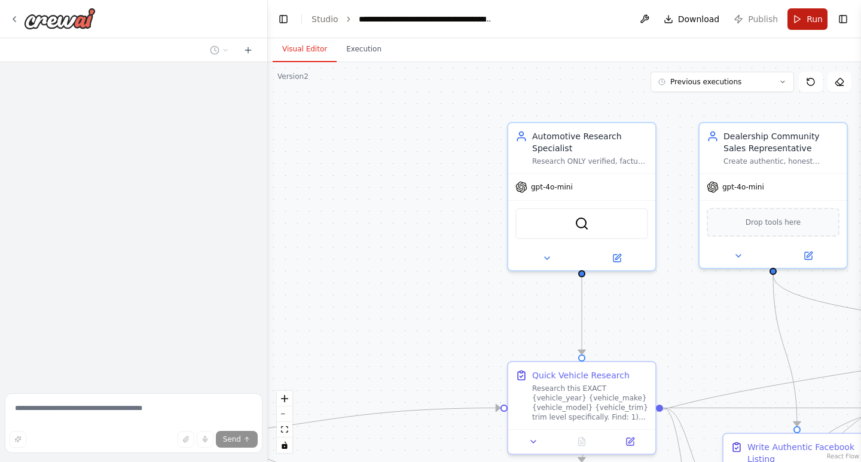
click at [806, 13] on button "Run" at bounding box center [808, 19] width 40 height 22
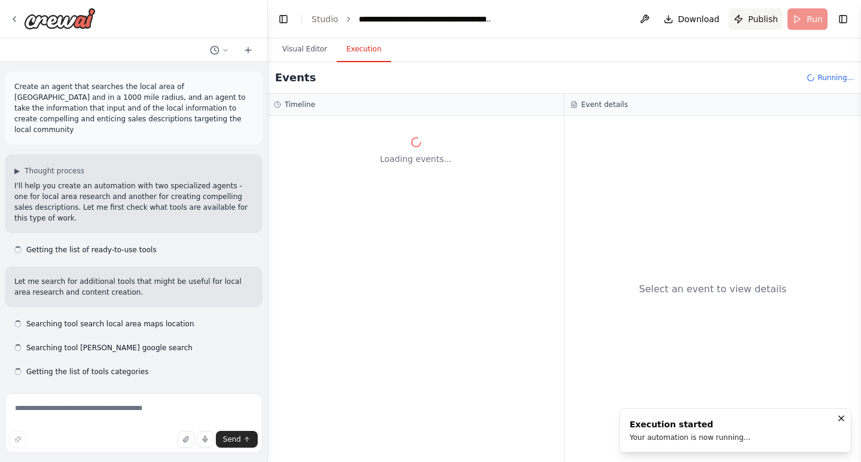
click at [684, 360] on div "Select an event to view details" at bounding box center [713, 289] width 297 height 346
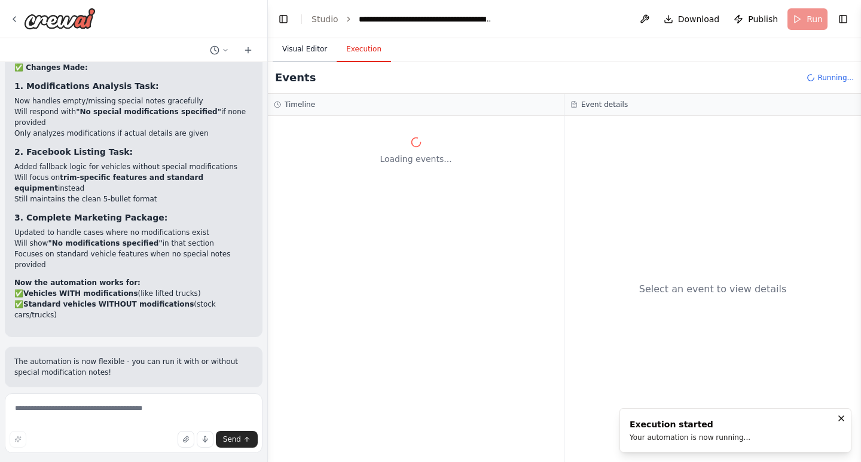
click at [293, 49] on button "Visual Editor" at bounding box center [305, 49] width 64 height 25
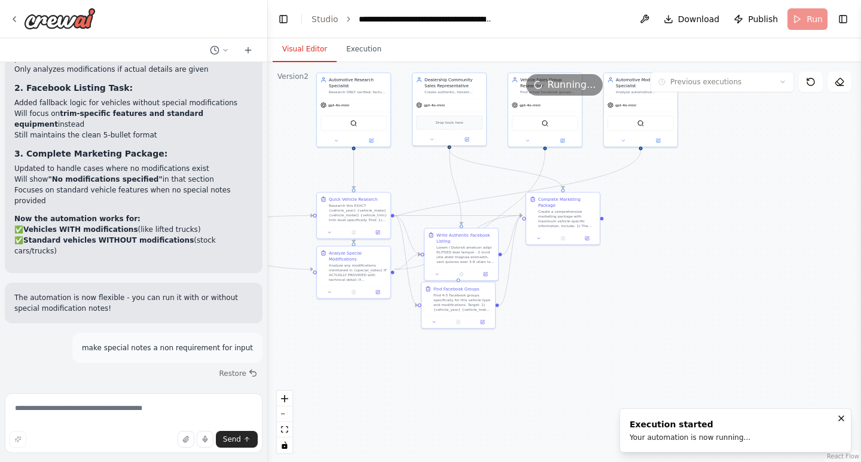
drag, startPoint x: 419, startPoint y: 246, endPoint x: 291, endPoint y: 182, distance: 143.6
click at [288, 188] on div ".deletable-edge-delete-btn { width: 20px; height: 20px; border: 0px solid #ffff…" at bounding box center [564, 262] width 593 height 400
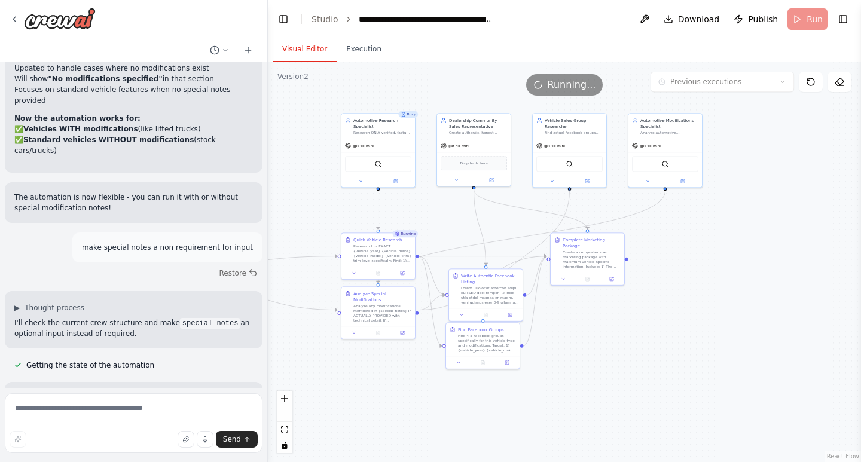
scroll to position [29696, 0]
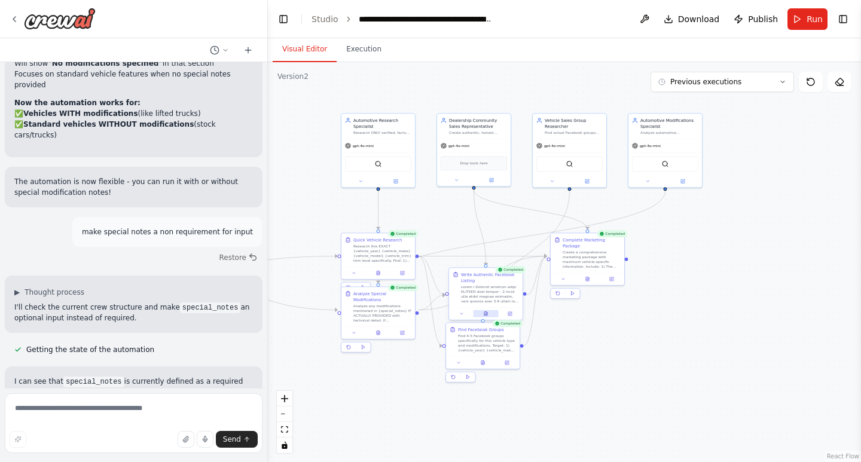
click at [487, 315] on icon at bounding box center [485, 314] width 3 height 4
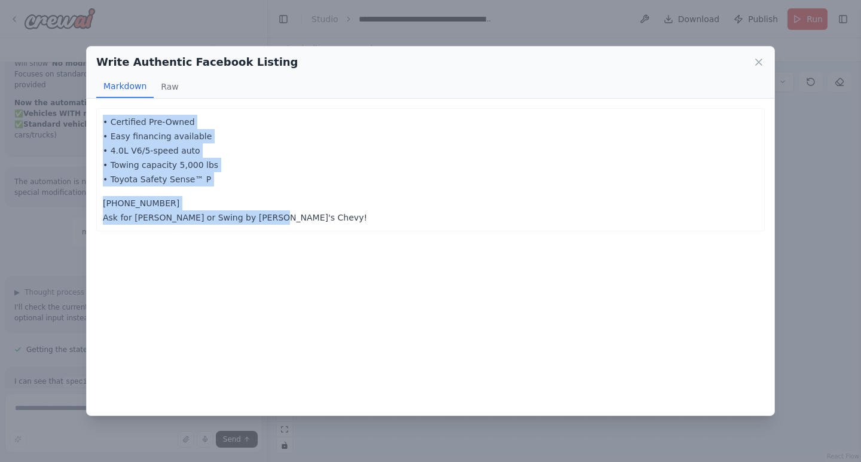
drag, startPoint x: 286, startPoint y: 218, endPoint x: 100, endPoint y: 122, distance: 210.0
click at [100, 122] on div "• Certified Pre-Owned • Easy financing available • 4.0L V6/5-speed auto • Towin…" at bounding box center [430, 169] width 669 height 123
copy div "• Certified Pre-Owned • Easy financing available • 4.0L V6/5-speed auto • Towin…"
click at [758, 59] on icon at bounding box center [759, 62] width 12 height 12
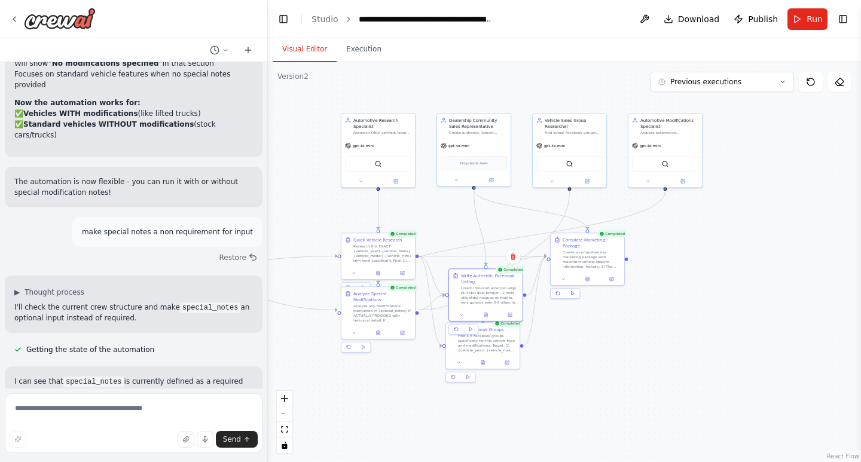
click at [801, 19] on button "Run" at bounding box center [808, 19] width 40 height 22
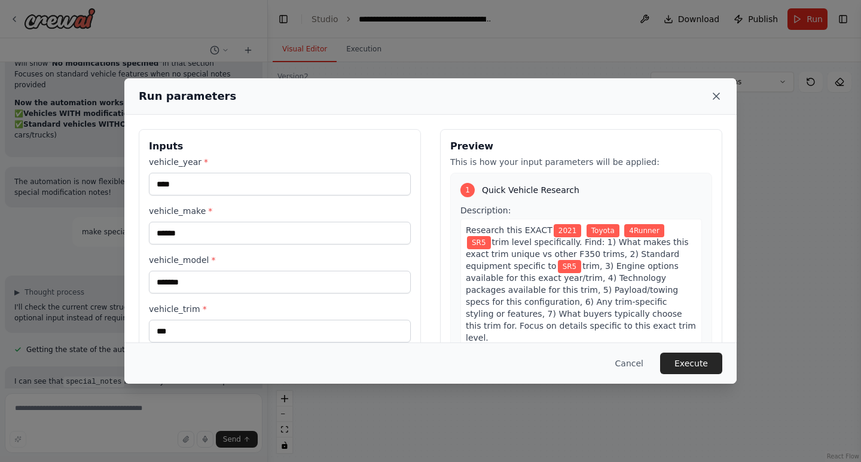
click at [712, 101] on icon at bounding box center [716, 96] width 12 height 12
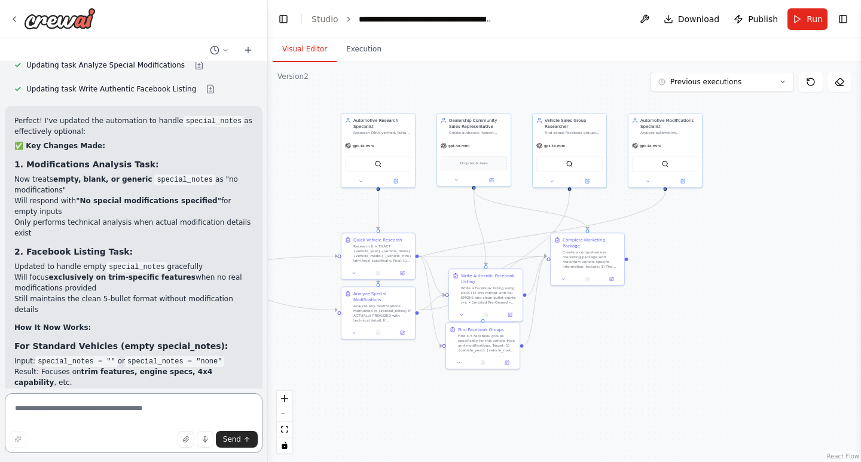
scroll to position [30113, 0]
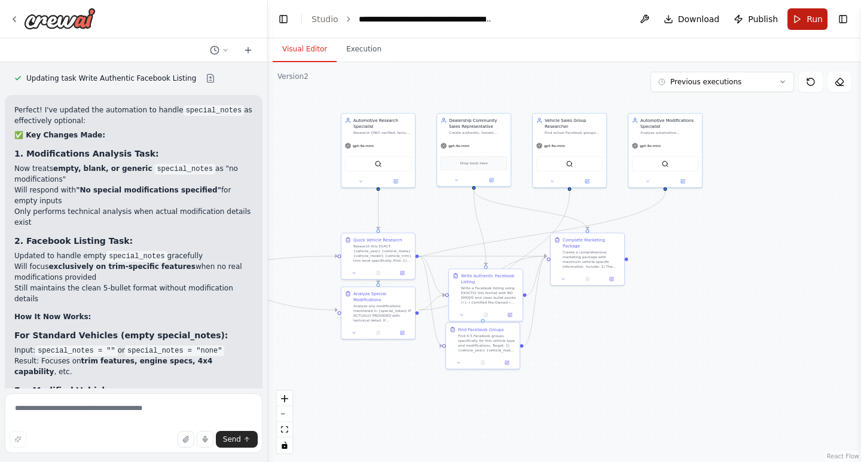
click at [804, 25] on button "Run" at bounding box center [808, 19] width 40 height 22
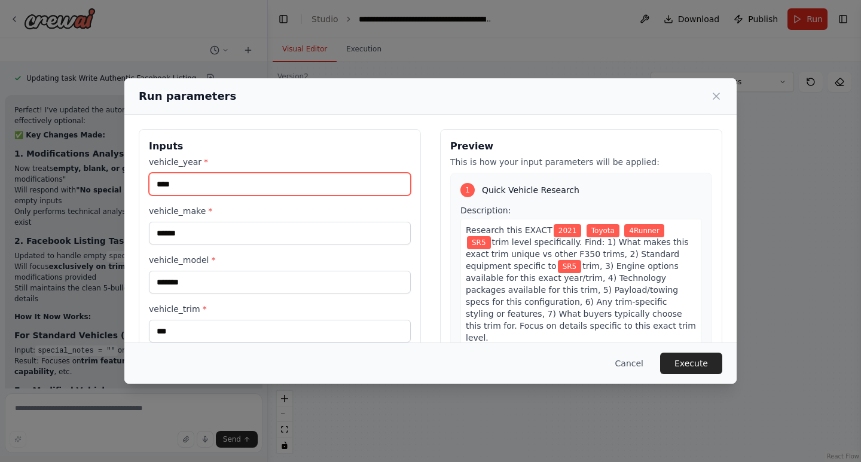
click at [202, 191] on input "****" at bounding box center [280, 184] width 262 height 23
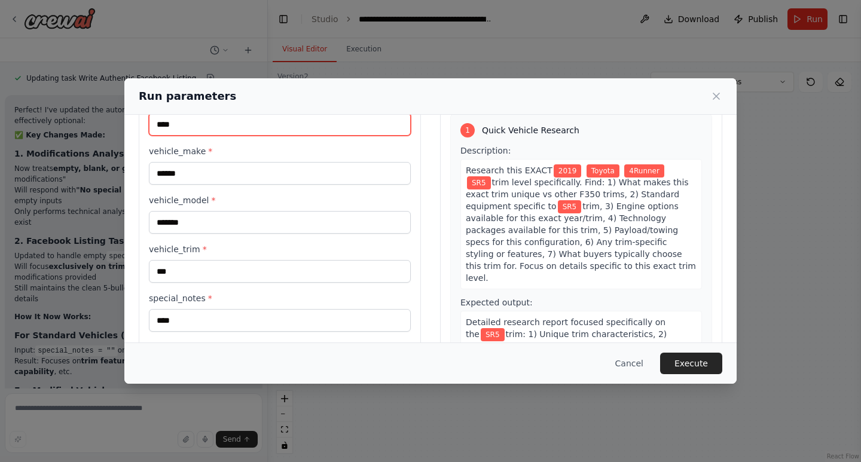
scroll to position [84, 0]
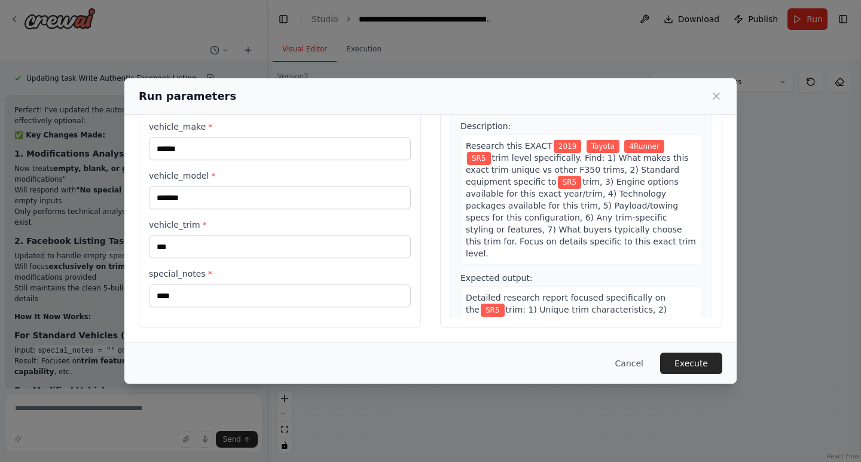
type input "****"
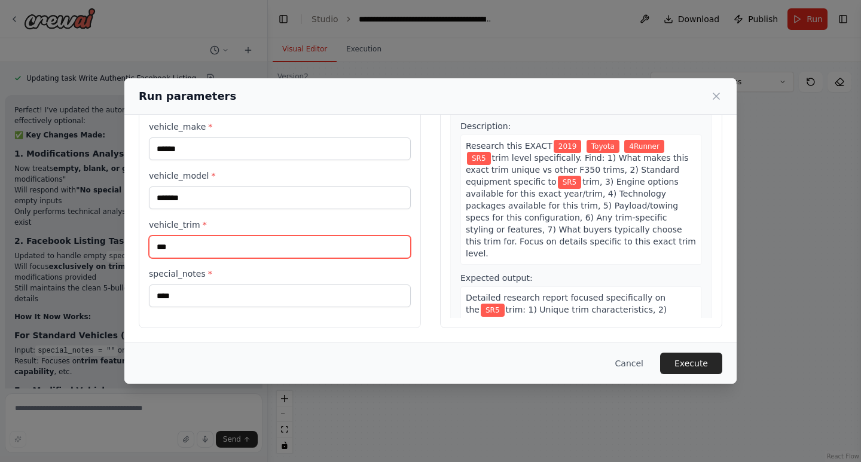
click at [227, 249] on input "***" at bounding box center [280, 247] width 262 height 23
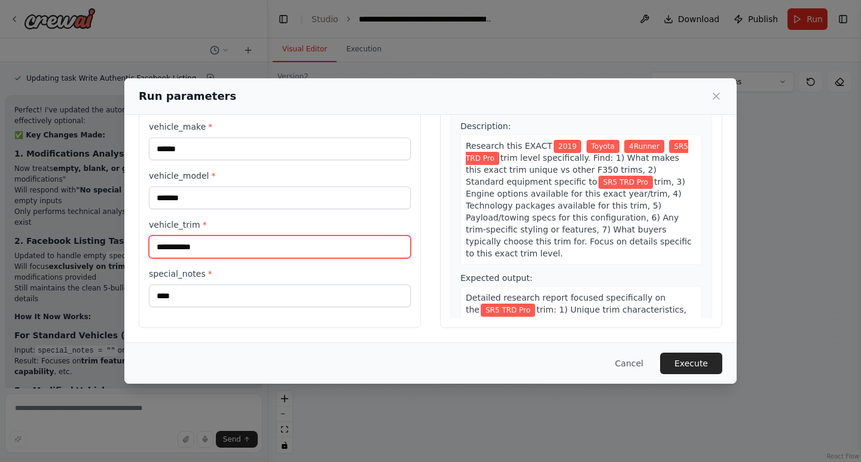
type input "**********"
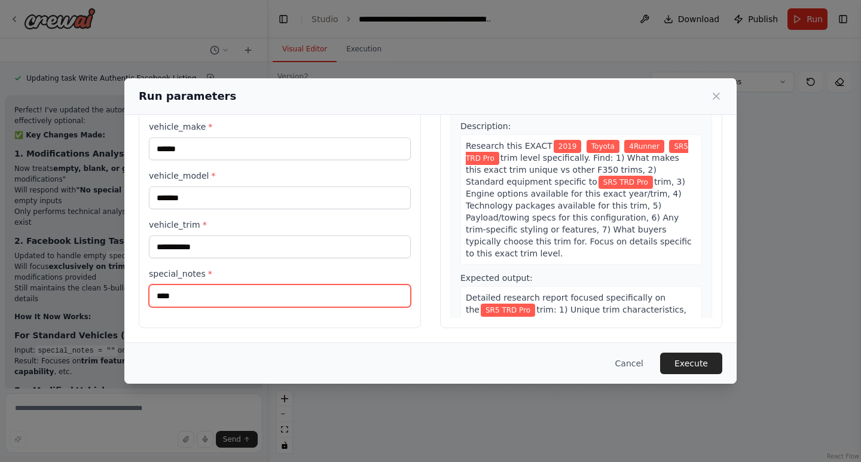
drag, startPoint x: 236, startPoint y: 288, endPoint x: 0, endPoint y: 312, distance: 237.5
click at [0, 312] on div "**********" at bounding box center [430, 231] width 861 height 462
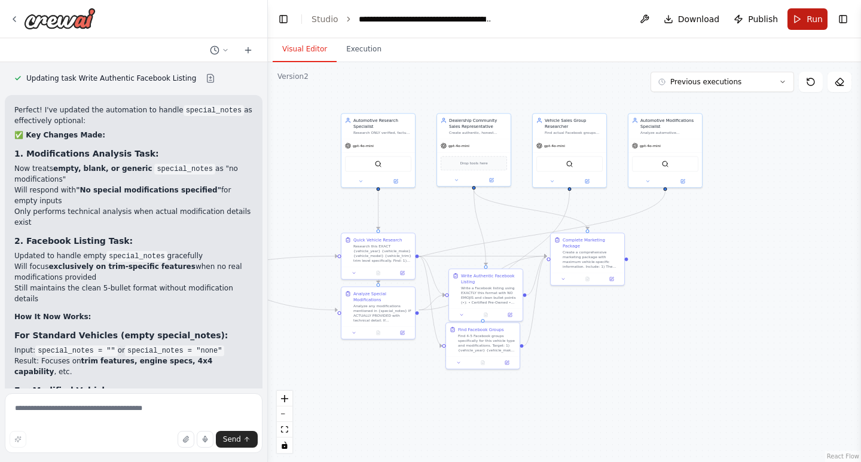
click at [793, 23] on button "Run" at bounding box center [808, 19] width 40 height 22
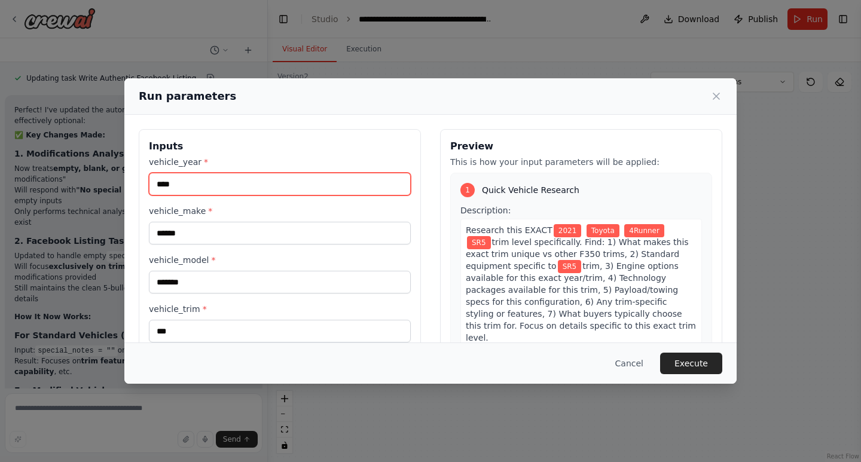
click at [241, 193] on input "****" at bounding box center [280, 184] width 262 height 23
type input "****"
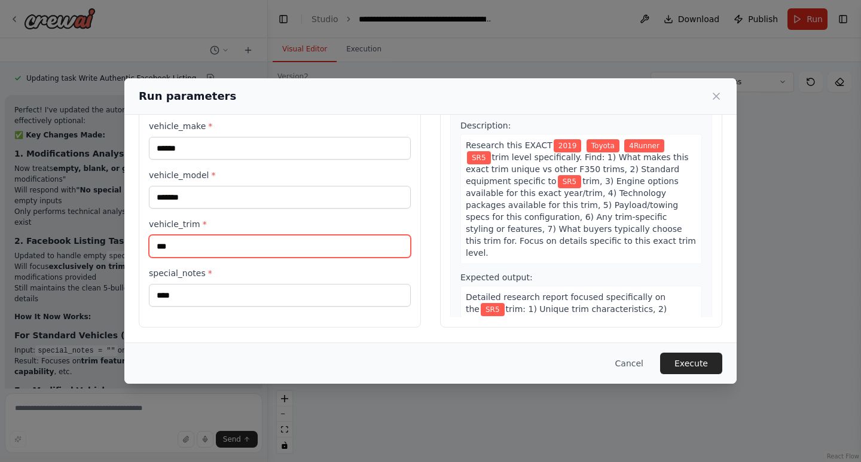
click at [232, 242] on input "***" at bounding box center [280, 246] width 262 height 23
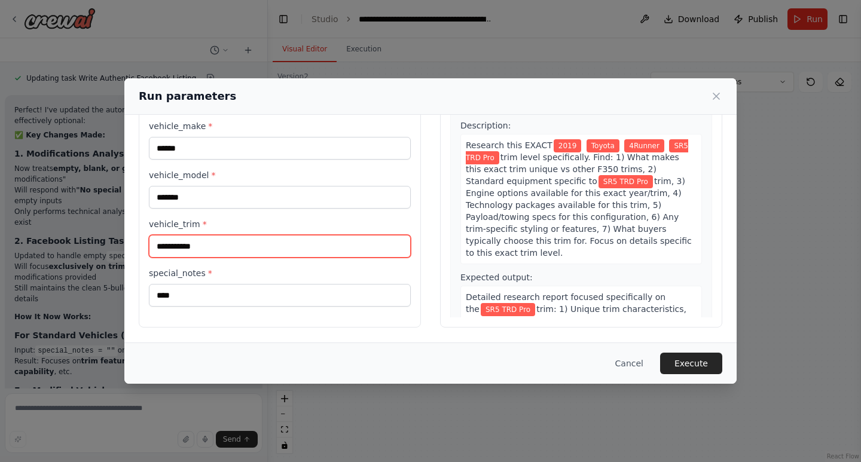
click at [169, 246] on input "**********" at bounding box center [280, 246] width 262 height 23
type input "**********"
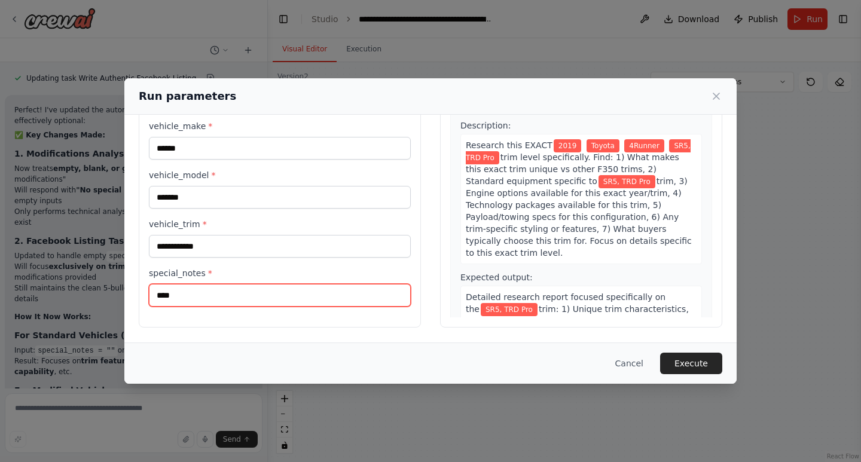
click at [244, 300] on input "****" at bounding box center [280, 295] width 262 height 23
type input "*"
type input "*******"
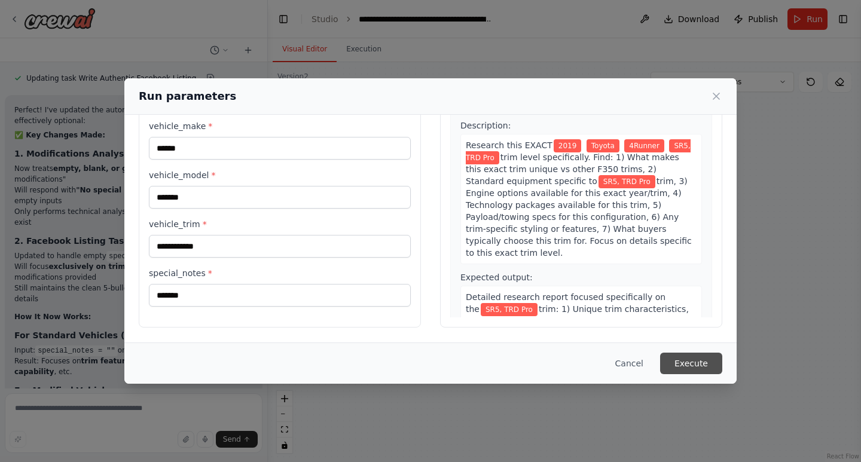
click at [696, 358] on button "Execute" at bounding box center [691, 364] width 62 height 22
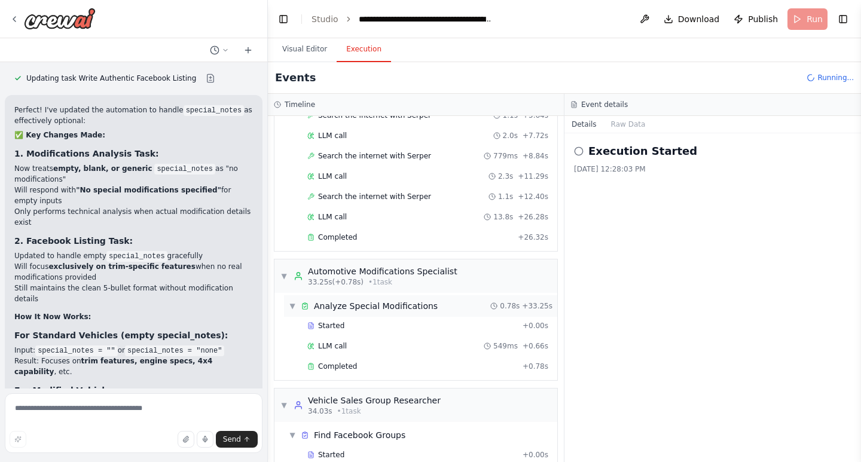
scroll to position [236, 0]
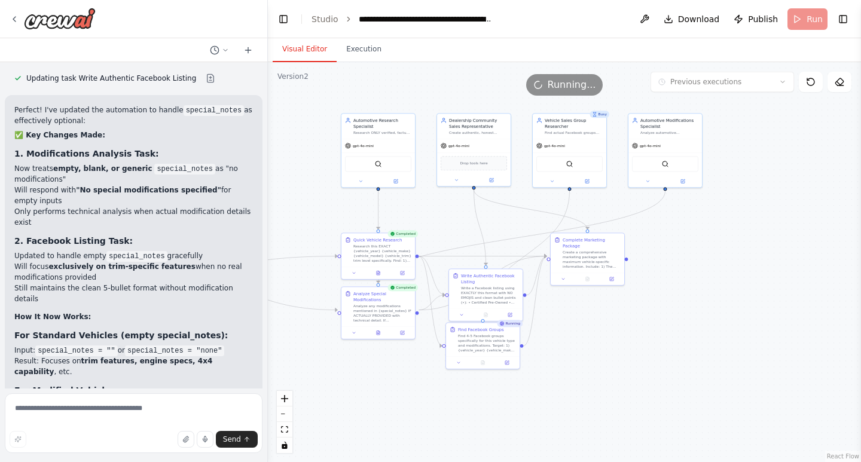
click at [297, 41] on button "Visual Editor" at bounding box center [305, 49] width 64 height 25
click at [376, 330] on icon at bounding box center [378, 332] width 5 height 5
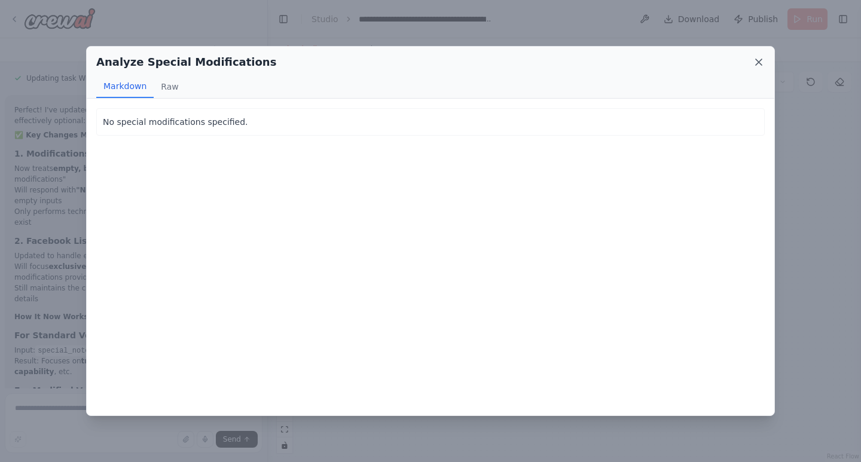
click at [759, 65] on icon at bounding box center [759, 62] width 12 height 12
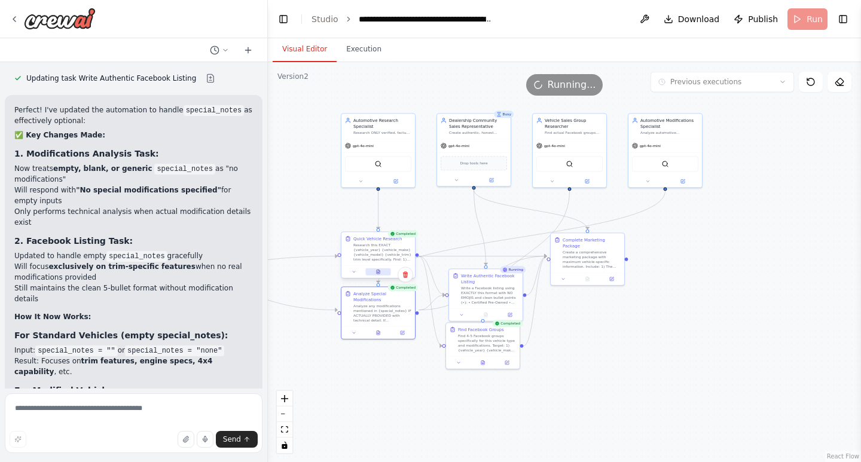
click at [379, 274] on button at bounding box center [377, 272] width 25 height 7
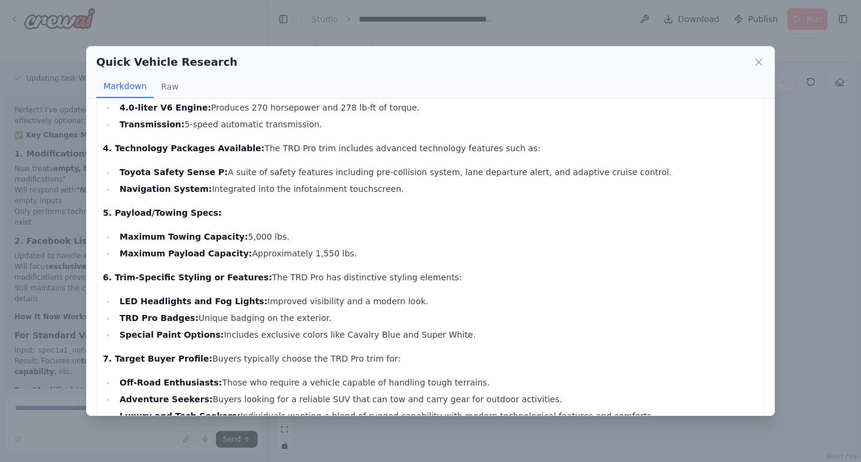
scroll to position [347, 0]
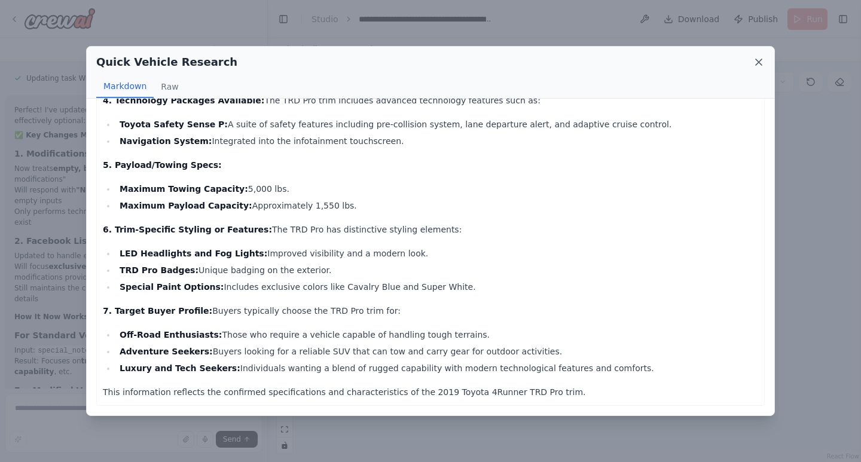
click at [755, 63] on icon at bounding box center [759, 62] width 12 height 12
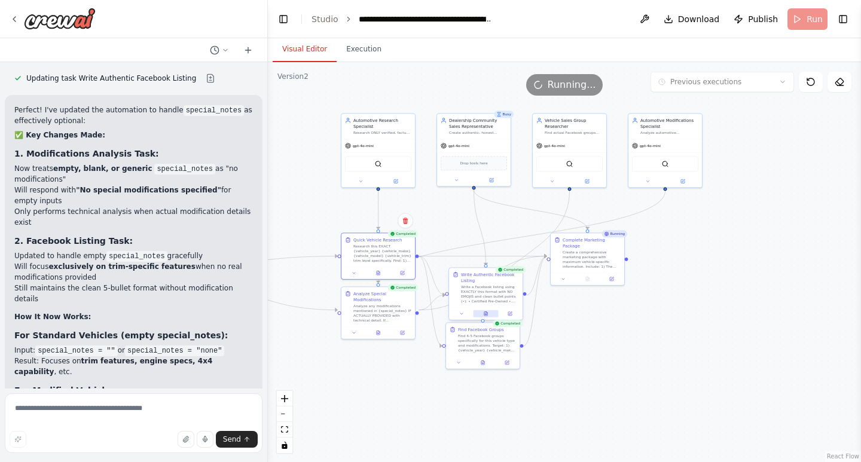
click at [487, 313] on icon at bounding box center [485, 314] width 3 height 4
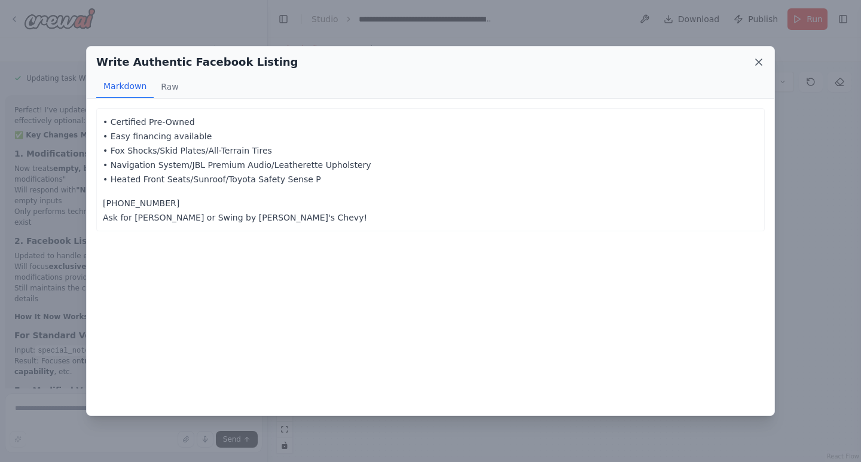
click at [757, 58] on icon at bounding box center [759, 62] width 12 height 12
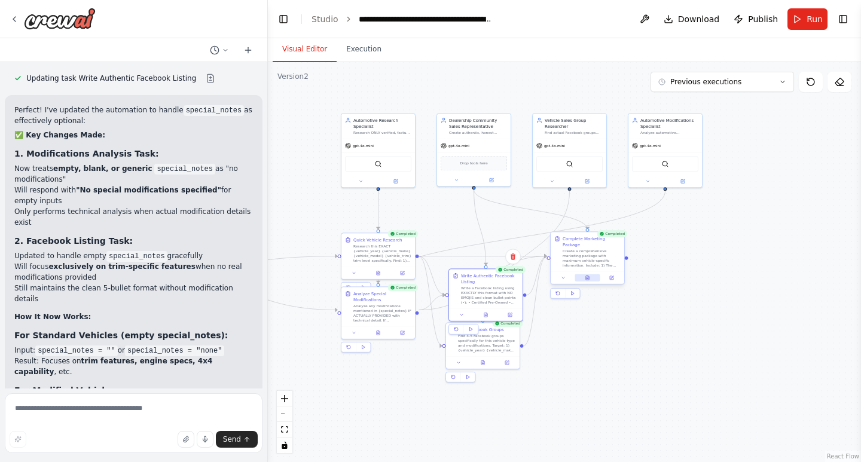
click at [590, 276] on icon at bounding box center [587, 278] width 5 height 5
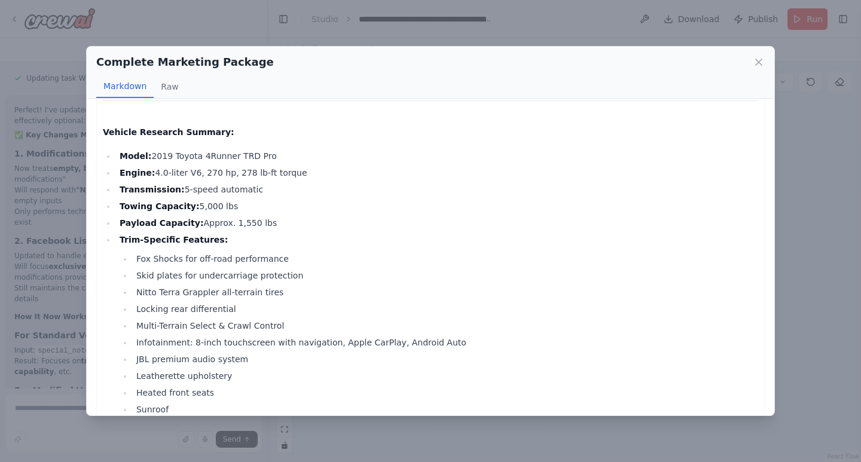
scroll to position [498, 0]
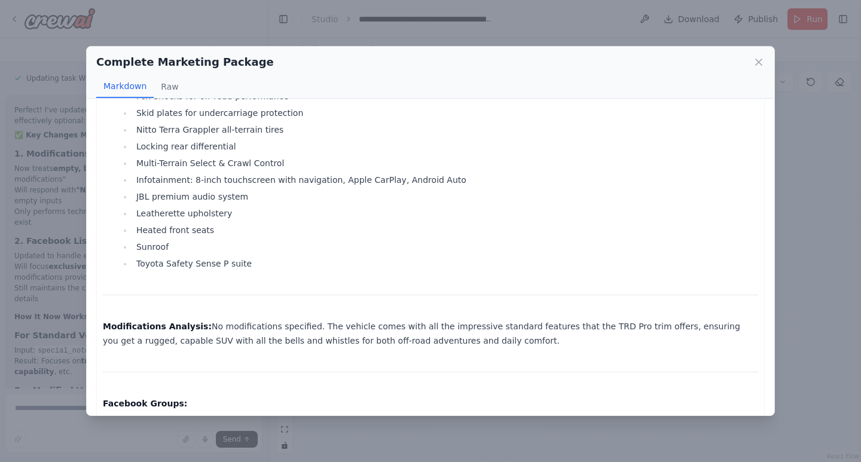
click at [744, 75] on div "Complete Marketing Package Markdown Raw" at bounding box center [431, 73] width 688 height 52
click at [752, 56] on div "Complete Marketing Package" at bounding box center [430, 62] width 669 height 17
click at [757, 57] on icon at bounding box center [759, 62] width 12 height 12
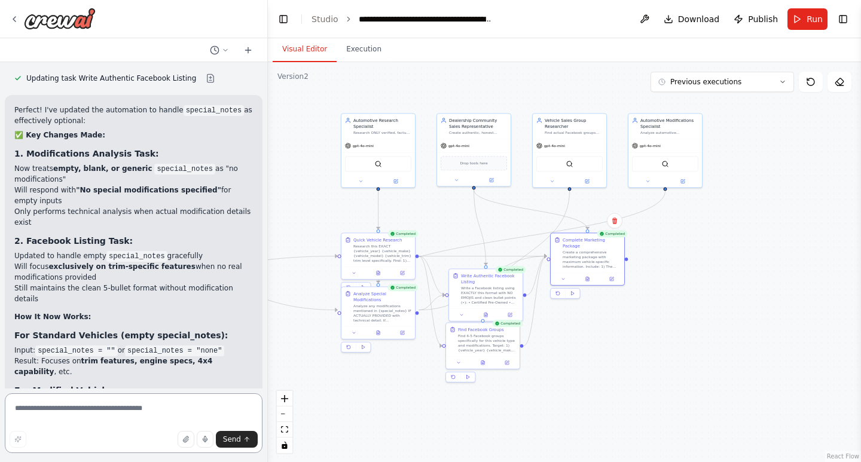
click at [102, 420] on textarea at bounding box center [134, 423] width 258 height 60
type textarea "**********"
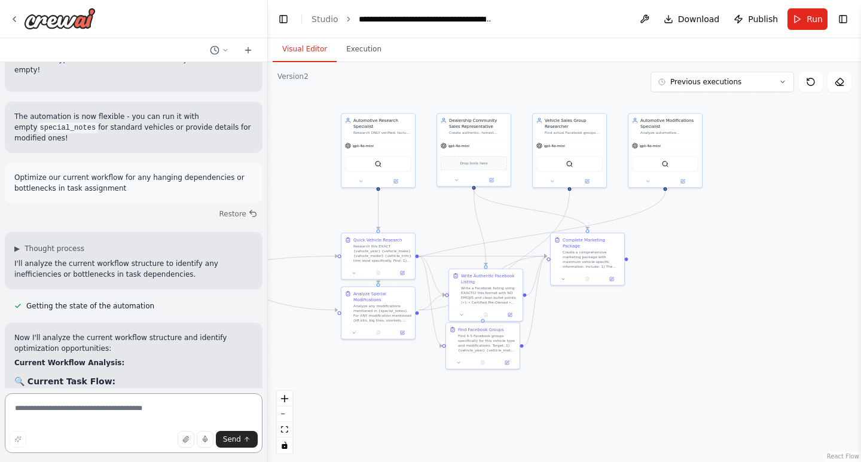
scroll to position [30581, 0]
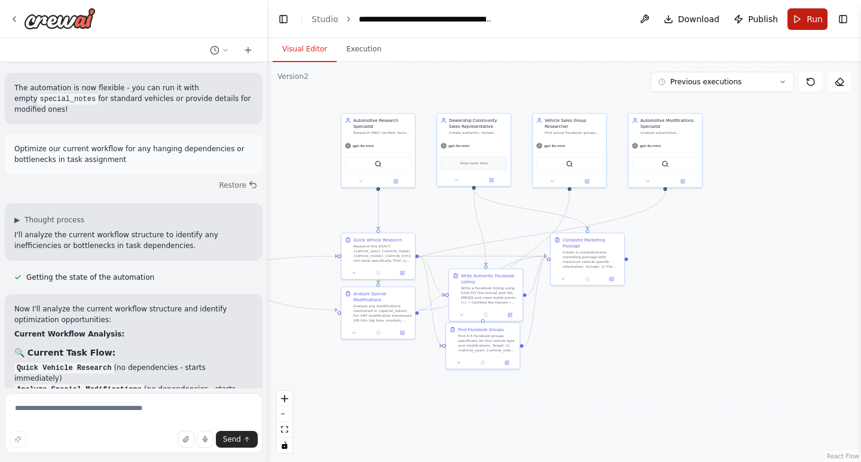
click at [821, 14] on span "Run" at bounding box center [815, 19] width 16 height 12
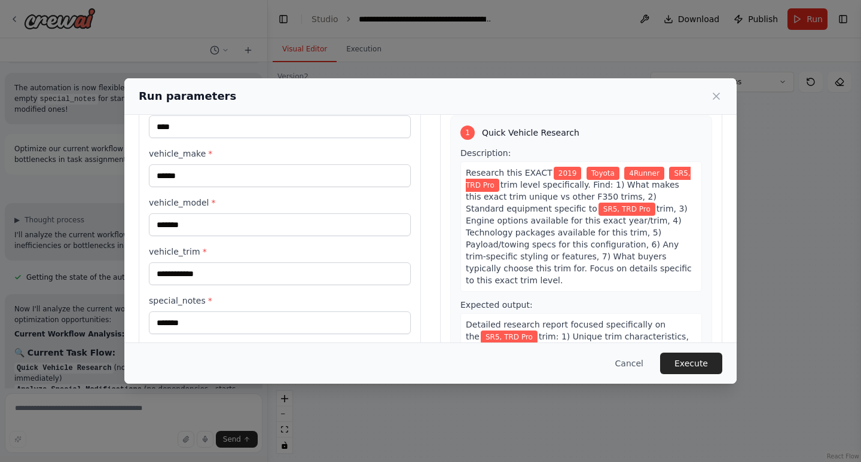
scroll to position [84, 0]
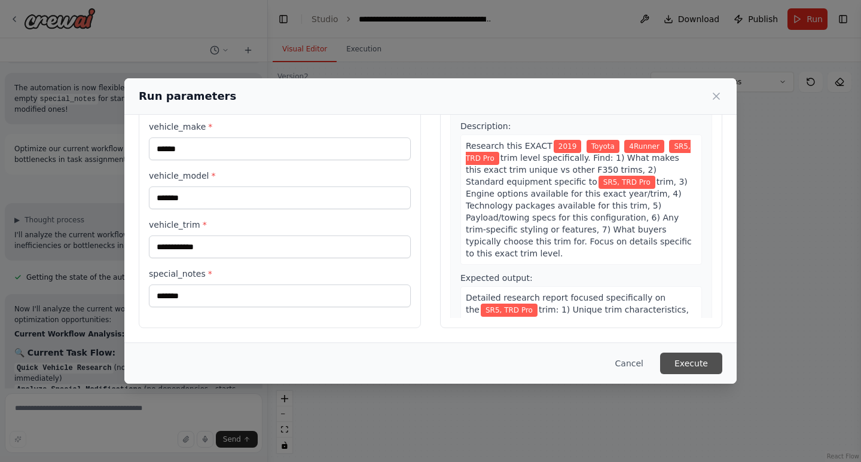
click at [703, 355] on button "Execute" at bounding box center [691, 364] width 62 height 22
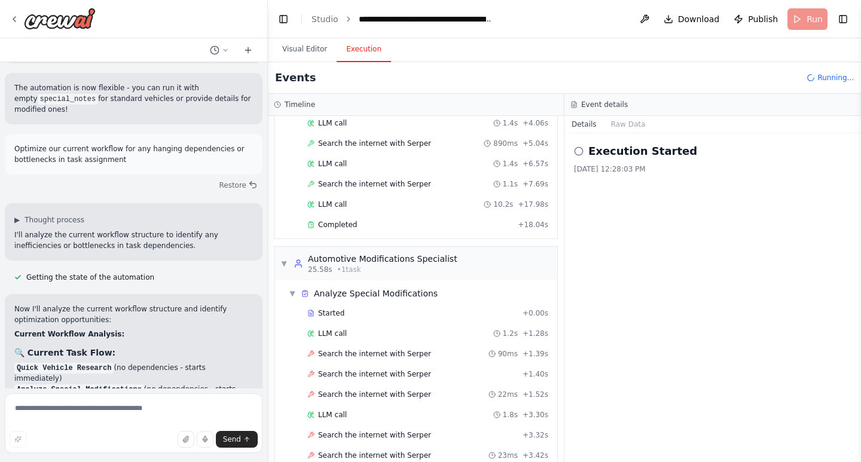
scroll to position [127, 0]
click at [307, 48] on button "Visual Editor" at bounding box center [305, 49] width 64 height 25
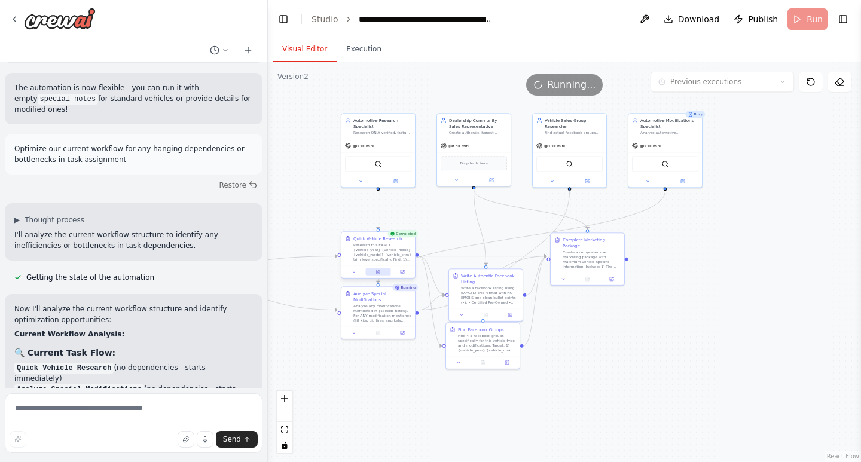
click at [383, 274] on button at bounding box center [377, 272] width 25 height 7
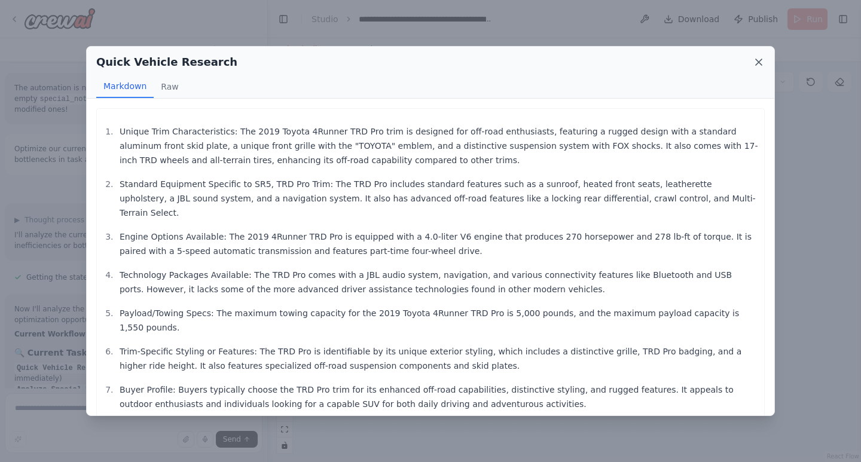
click at [755, 62] on icon at bounding box center [759, 62] width 12 height 12
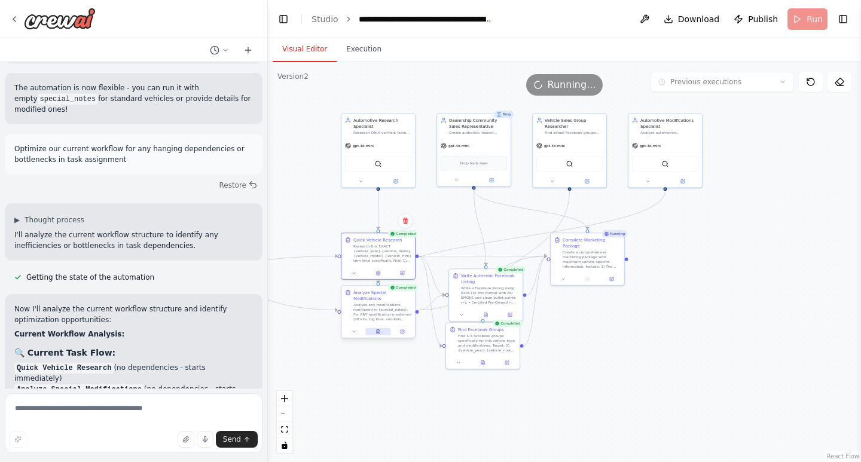
click at [377, 330] on icon at bounding box center [378, 332] width 3 height 4
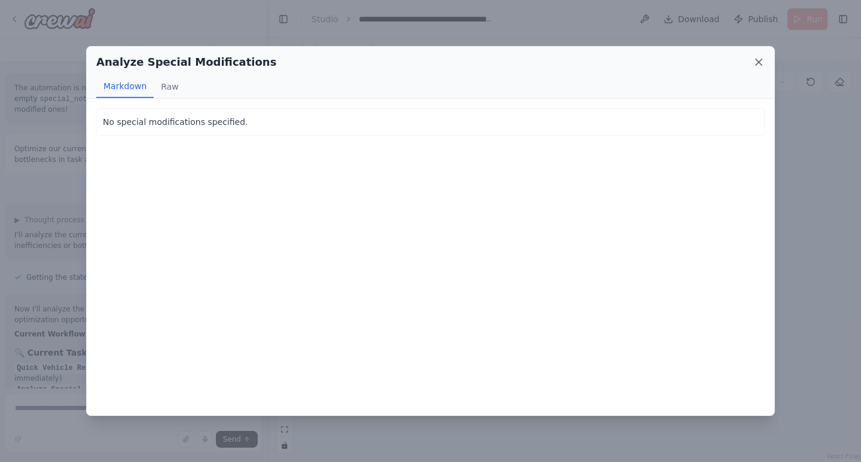
click at [762, 61] on icon at bounding box center [759, 62] width 12 height 12
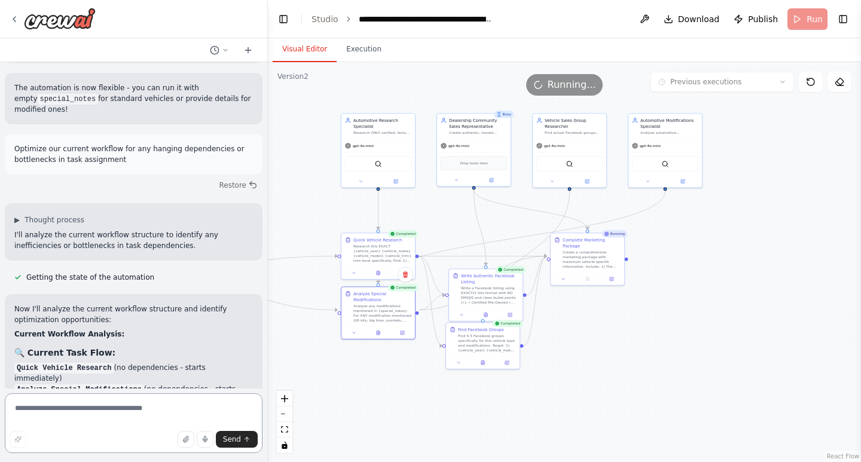
click at [141, 426] on textarea at bounding box center [134, 423] width 258 height 60
click at [489, 310] on button at bounding box center [485, 313] width 25 height 7
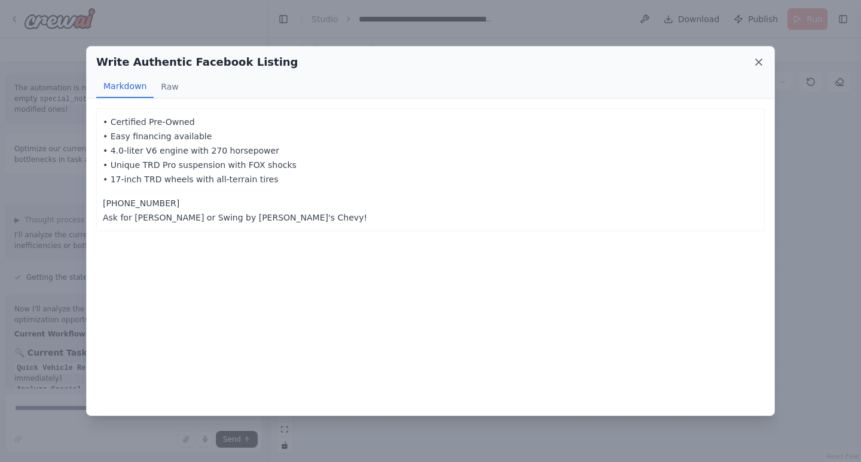
click at [762, 59] on icon at bounding box center [759, 62] width 12 height 12
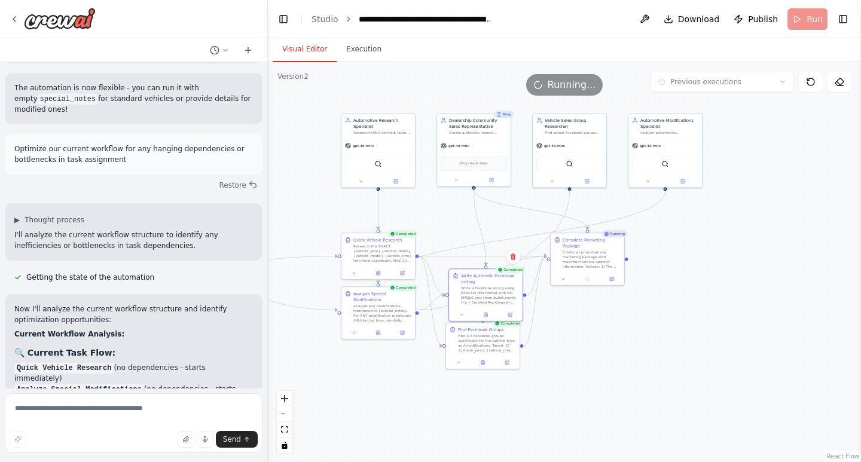
click at [623, 365] on div ".deletable-edge-delete-btn { width: 20px; height: 20px; border: 0px solid #ffff…" at bounding box center [564, 262] width 593 height 400
click at [484, 362] on icon at bounding box center [482, 362] width 3 height 4
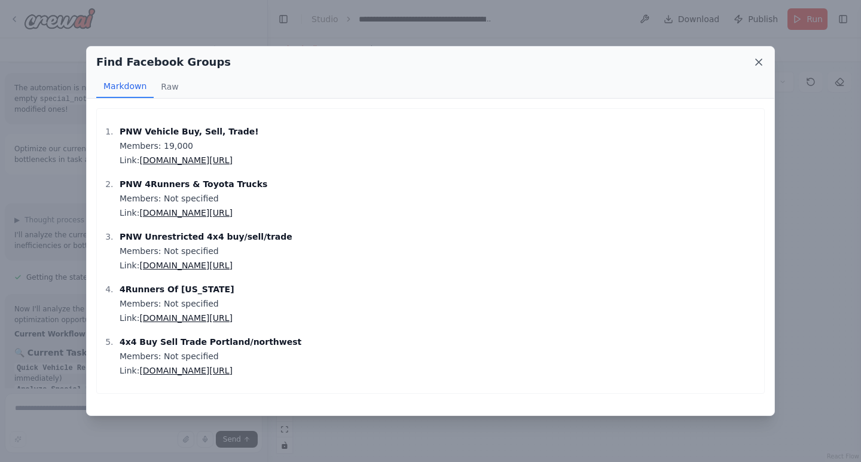
click at [756, 62] on icon at bounding box center [759, 62] width 12 height 12
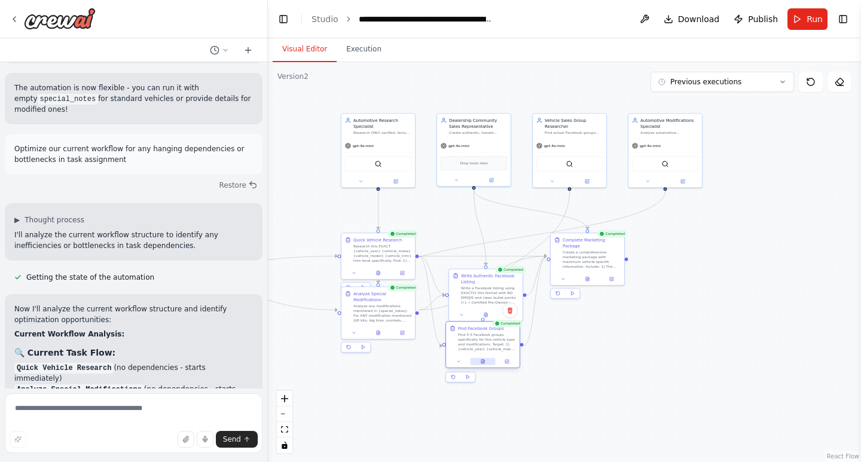
click at [487, 363] on button at bounding box center [482, 361] width 25 height 7
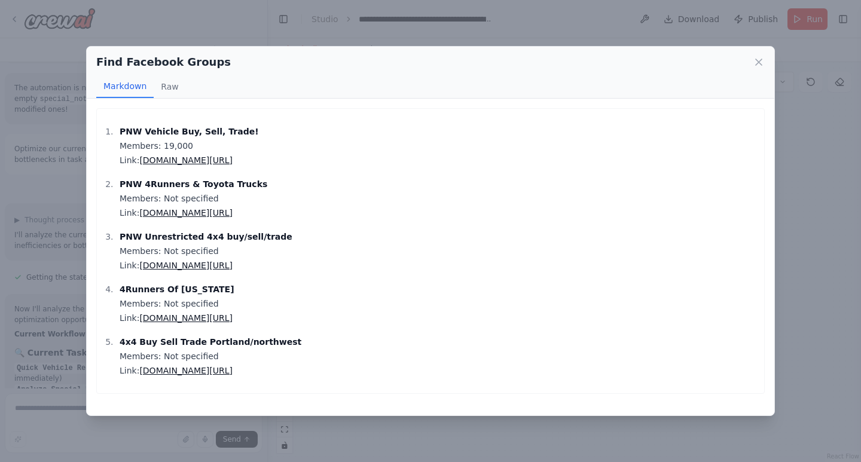
drag, startPoint x: 263, startPoint y: 215, endPoint x: 212, endPoint y: 216, distance: 50.8
click at [759, 63] on icon at bounding box center [759, 62] width 6 height 6
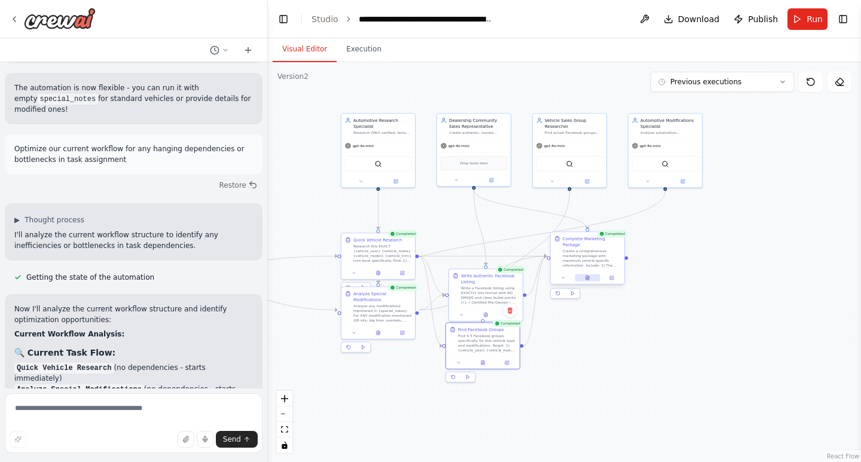
click at [589, 271] on div at bounding box center [588, 277] width 74 height 13
click at [588, 276] on icon at bounding box center [587, 278] width 3 height 4
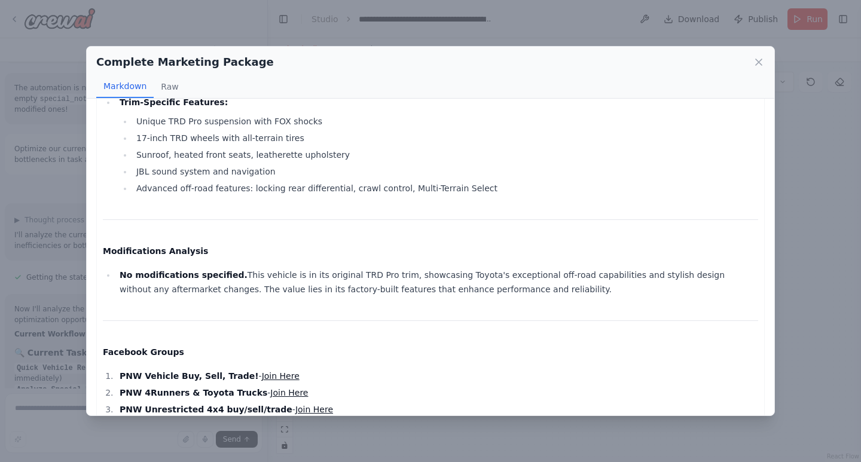
scroll to position [510, 0]
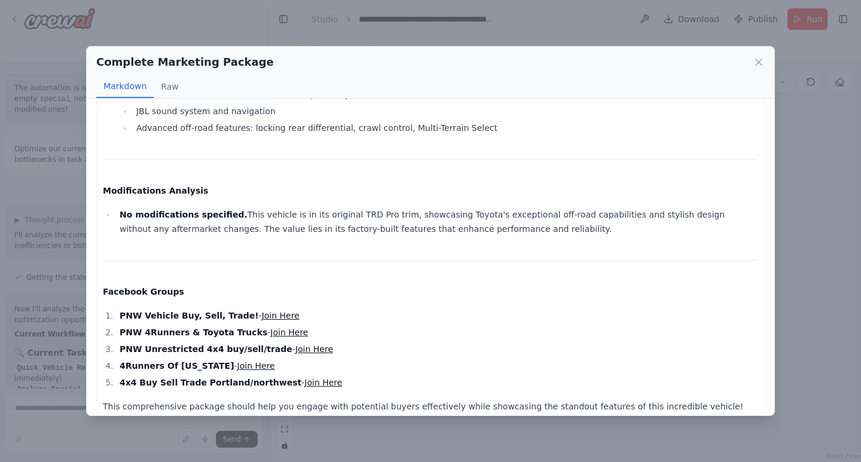
click at [758, 55] on div "Complete Marketing Package" at bounding box center [430, 62] width 669 height 17
click at [755, 59] on icon at bounding box center [759, 62] width 12 height 12
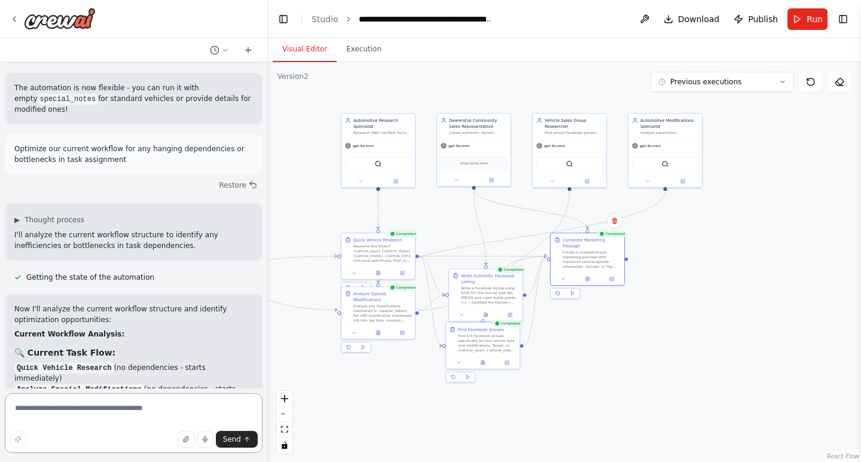
click at [93, 425] on textarea at bounding box center [134, 423] width 258 height 60
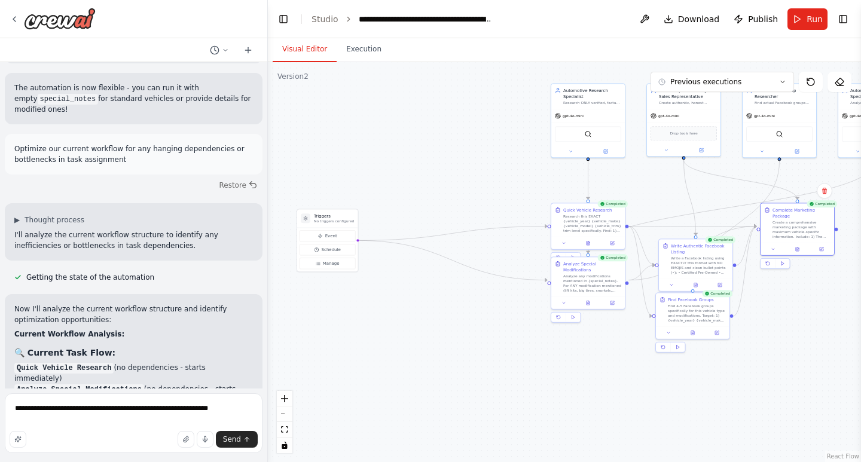
drag, startPoint x: 374, startPoint y: 384, endPoint x: 584, endPoint y: 354, distance: 212.0
click at [584, 354] on div ".deletable-edge-delete-btn { width: 20px; height: 20px; border: 0px solid #ffff…" at bounding box center [564, 262] width 593 height 400
click at [575, 353] on div ".deletable-edge-delete-btn { width: 20px; height: 20px; border: 0px solid #ffff…" at bounding box center [564, 262] width 593 height 400
click at [408, 306] on div ".deletable-edge-delete-btn { width: 20px; height: 20px; border: 0px solid #ffff…" at bounding box center [564, 262] width 593 height 400
click at [358, 243] on circle "Edge from triggers to 299df6b1-8a61-4773-9369-4c48ff7bfea8" at bounding box center [361, 240] width 6 height 6
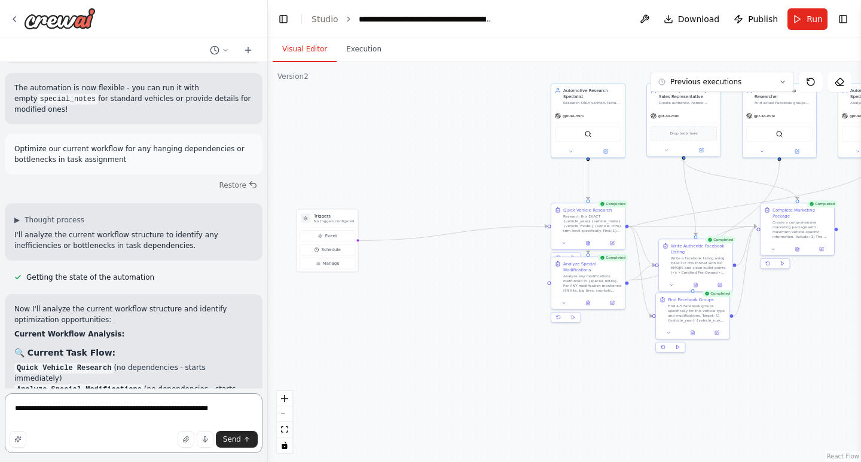
drag, startPoint x: 221, startPoint y: 410, endPoint x: 0, endPoint y: 420, distance: 221.5
click at [0, 420] on div "Create an agent that searches the local area of cottage grove and in a 1000 mil…" at bounding box center [134, 231] width 268 height 462
type textarea "**********"
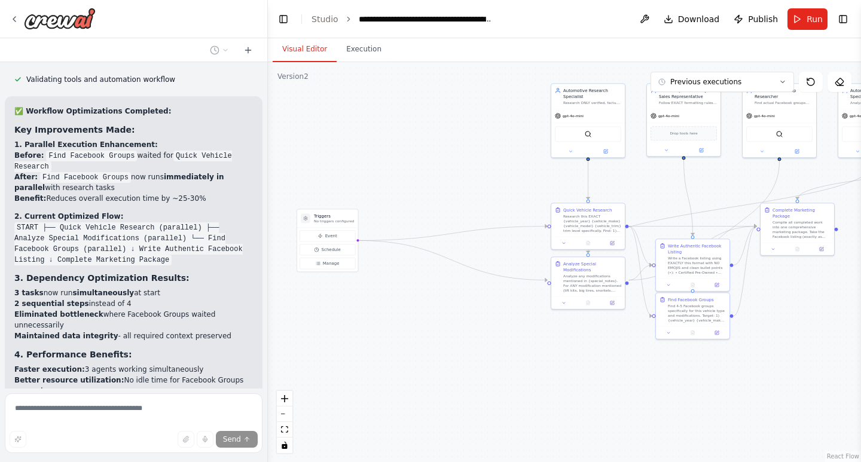
scroll to position [31062, 0]
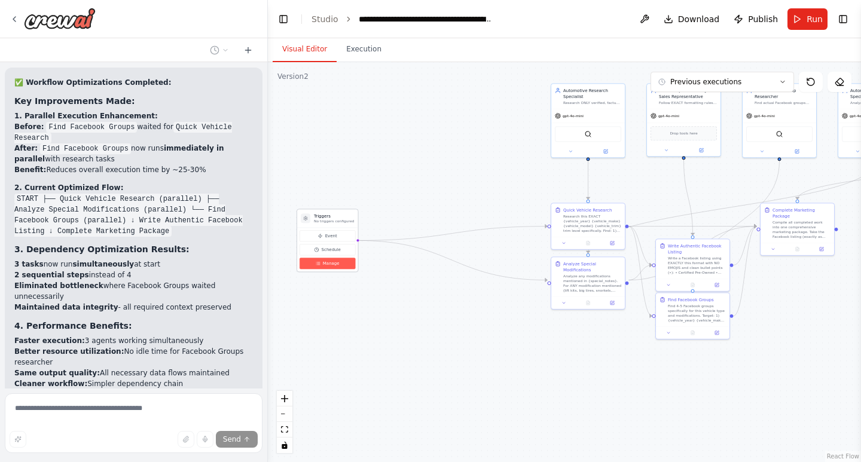
click at [320, 261] on icon at bounding box center [318, 263] width 5 height 5
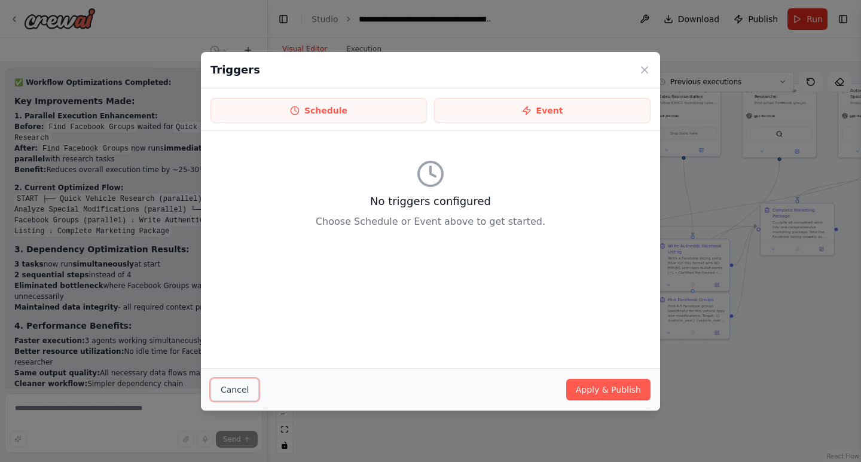
click at [226, 391] on button "Cancel" at bounding box center [235, 390] width 48 height 23
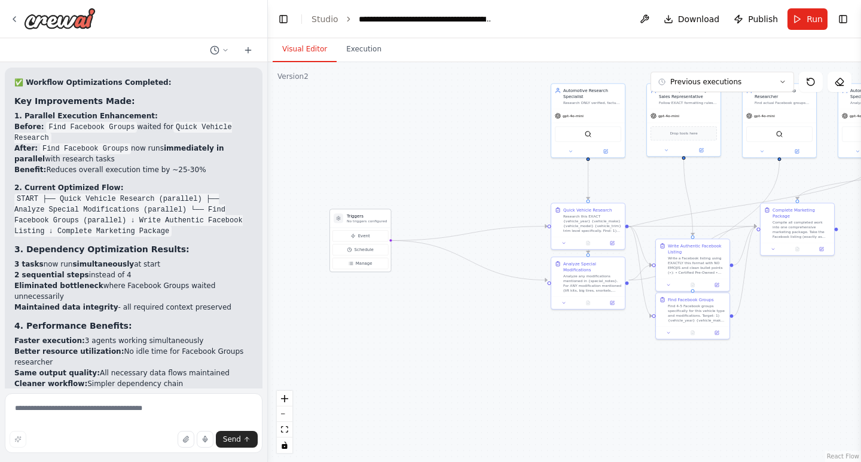
drag, startPoint x: 334, startPoint y: 220, endPoint x: 373, endPoint y: 217, distance: 39.0
click at [373, 217] on div "Triggers No triggers configured" at bounding box center [367, 218] width 40 height 11
click at [836, 78] on icon at bounding box center [840, 82] width 10 height 10
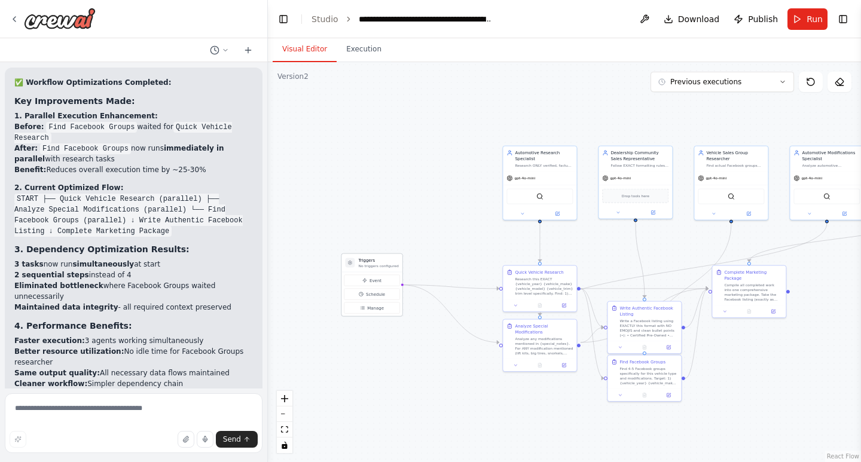
drag, startPoint x: 357, startPoint y: 222, endPoint x: 374, endPoint y: 267, distance: 47.3
click at [374, 267] on p "No triggers configured" at bounding box center [378, 266] width 40 height 5
click at [843, 85] on icon at bounding box center [840, 82] width 10 height 10
click at [840, 80] on icon at bounding box center [840, 82] width 10 height 10
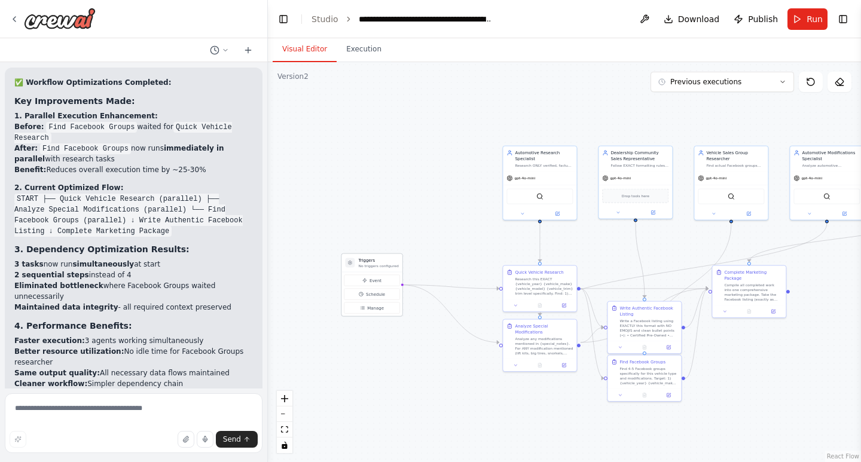
drag, startPoint x: 840, startPoint y: 80, endPoint x: 370, endPoint y: 273, distance: 508.2
click at [370, 273] on div "Version 2 Previous executions Show Tools Hide Agents .deletable-edge-delete-btn…" at bounding box center [564, 262] width 593 height 400
click at [381, 304] on button "Manage" at bounding box center [372, 308] width 56 height 11
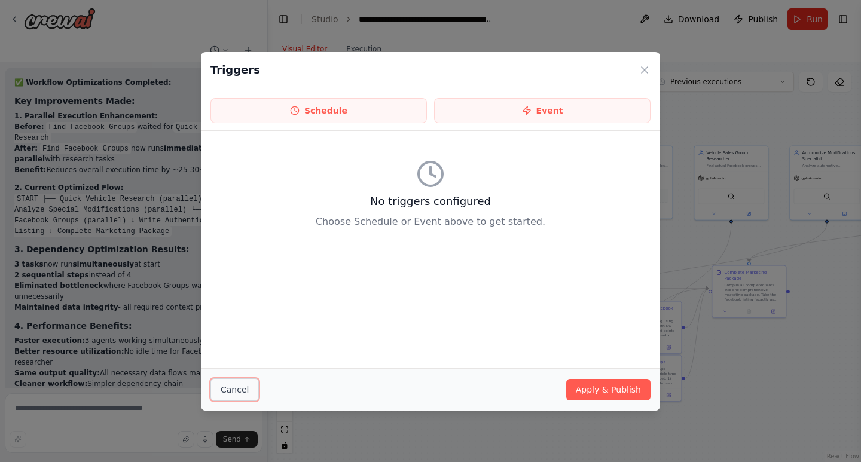
click at [227, 392] on button "Cancel" at bounding box center [235, 390] width 48 height 23
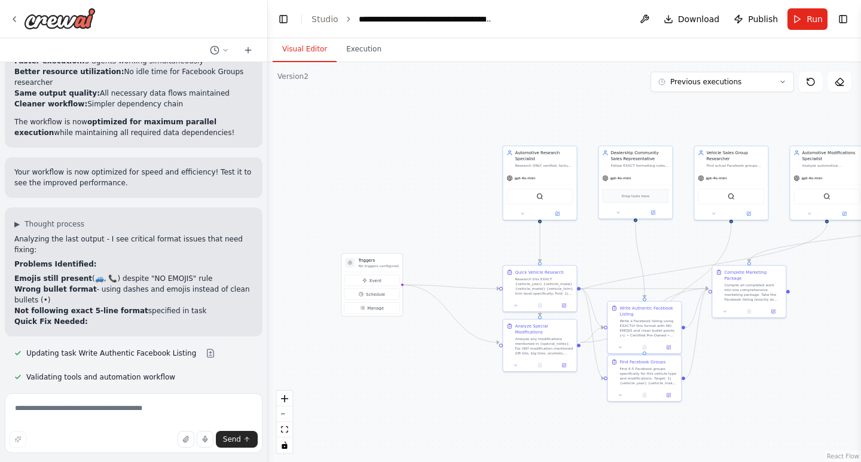
scroll to position [31371, 0]
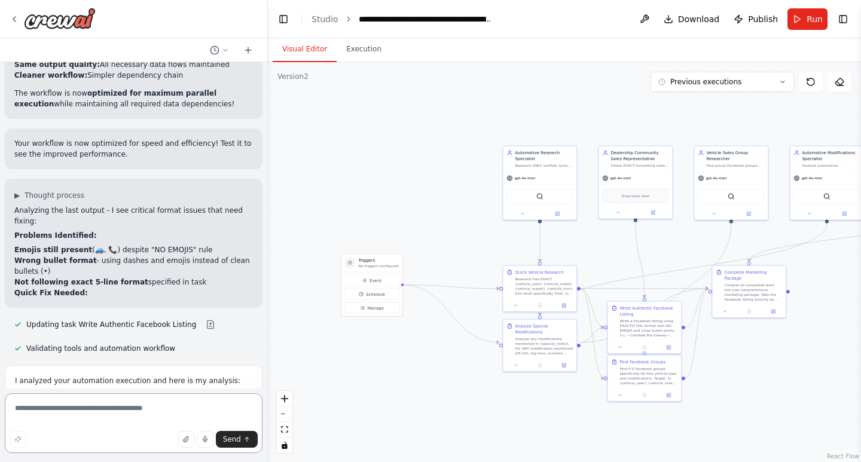
click at [106, 408] on textarea at bounding box center [134, 423] width 258 height 60
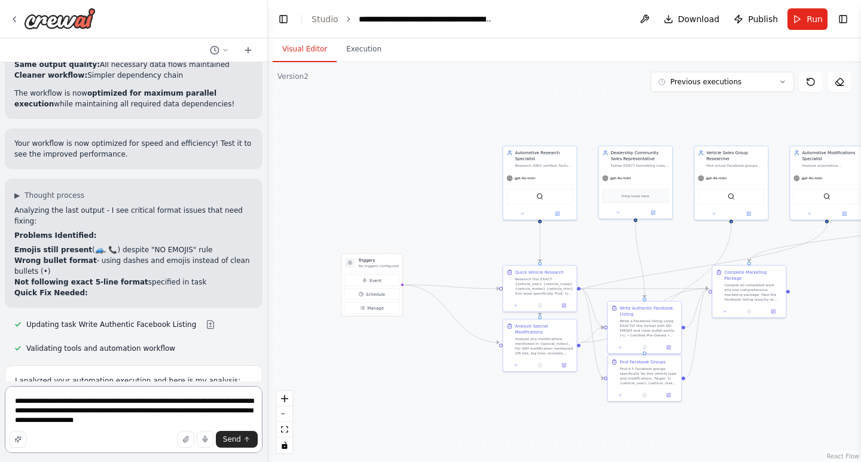
type textarea "**********"
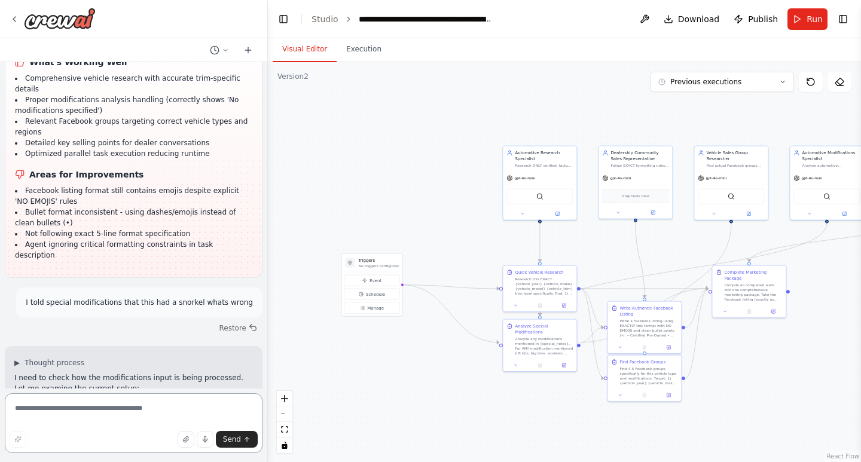
scroll to position [31721, 0]
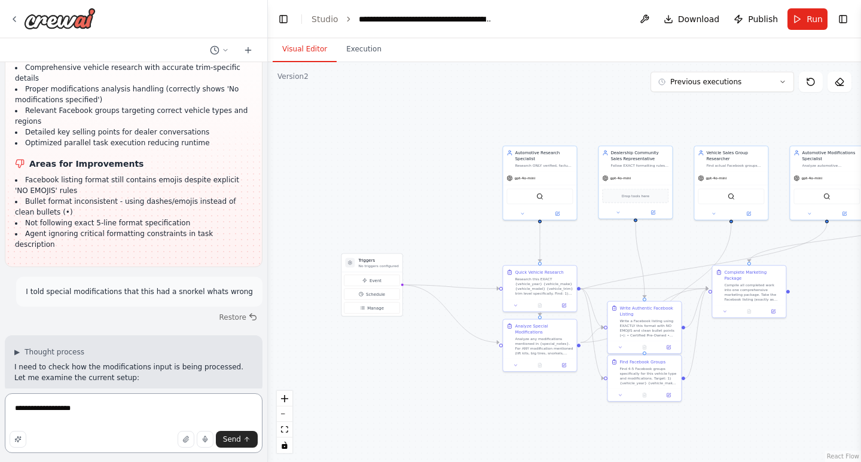
type textarea "**********"
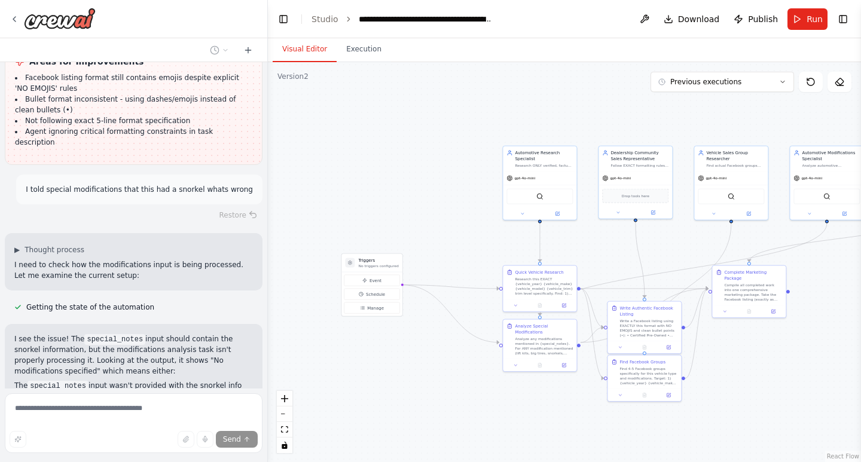
scroll to position [31826, 0]
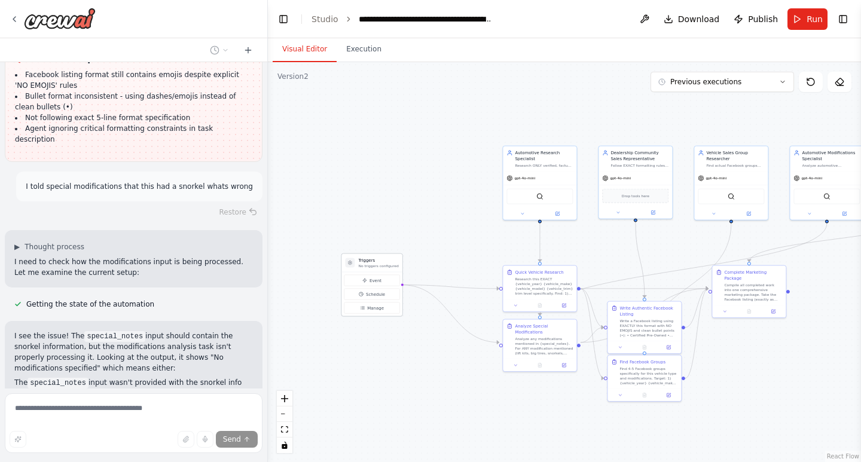
click at [352, 268] on div "Triggers No triggers configured" at bounding box center [371, 263] width 60 height 19
click at [352, 266] on div at bounding box center [350, 263] width 10 height 10
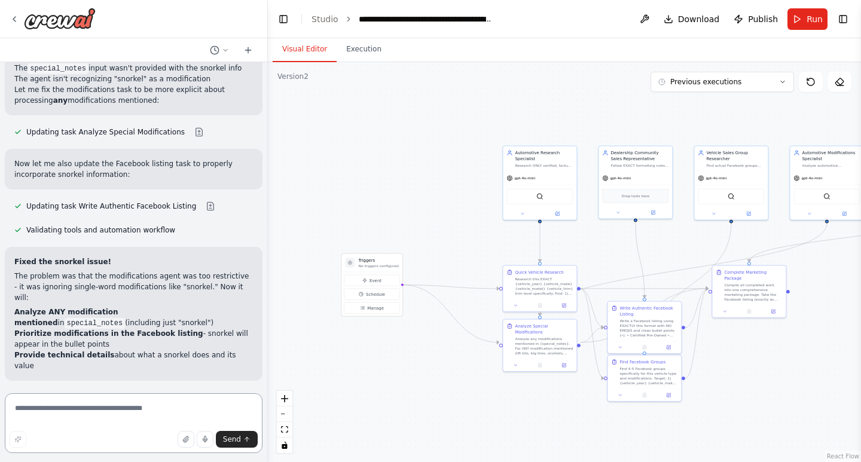
scroll to position [32152, 0]
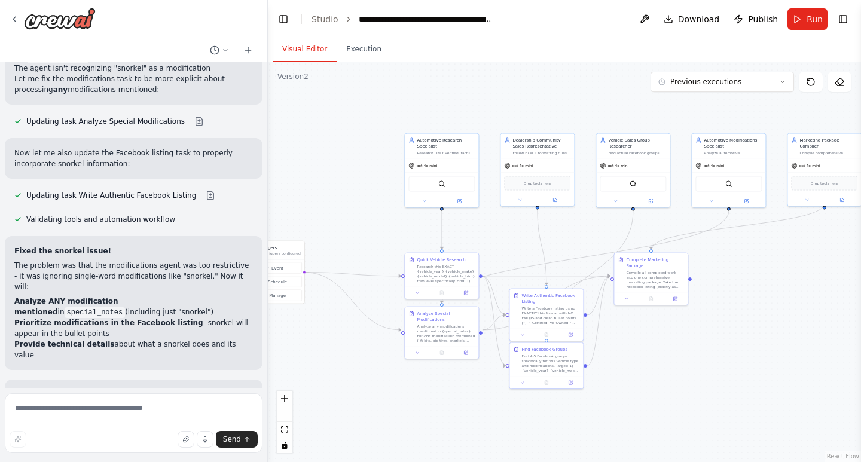
drag, startPoint x: 801, startPoint y: 353, endPoint x: 703, endPoint y: 341, distance: 98.9
click at [703, 341] on div ".deletable-edge-delete-btn { width: 20px; height: 20px; border: 0px solid #ffff…" at bounding box center [564, 262] width 593 height 400
click at [91, 406] on textarea at bounding box center [134, 423] width 258 height 60
click at [139, 409] on textarea at bounding box center [134, 423] width 258 height 60
type textarea "*"
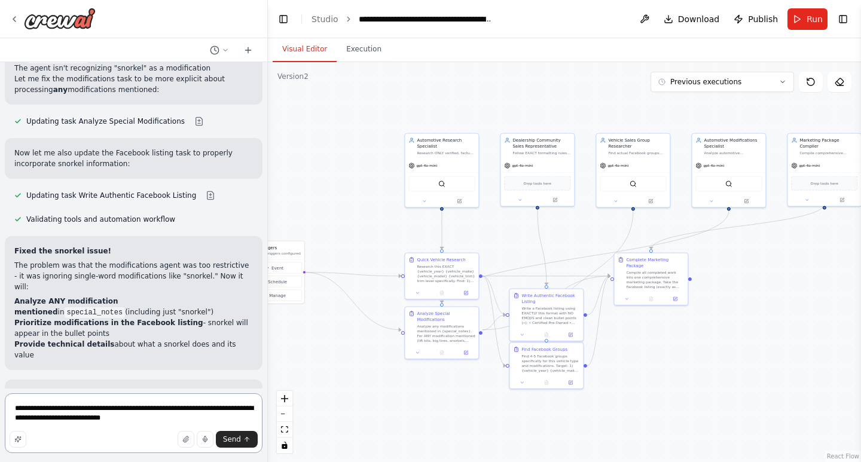
type textarea "**********"
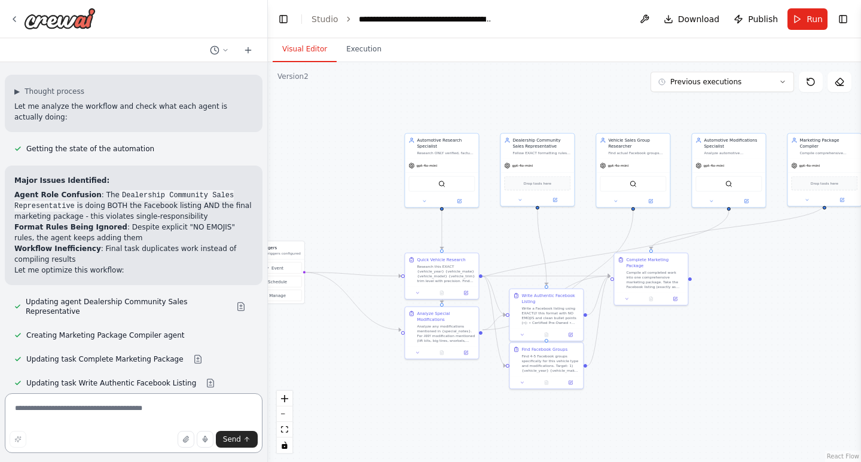
scroll to position [32587, 0]
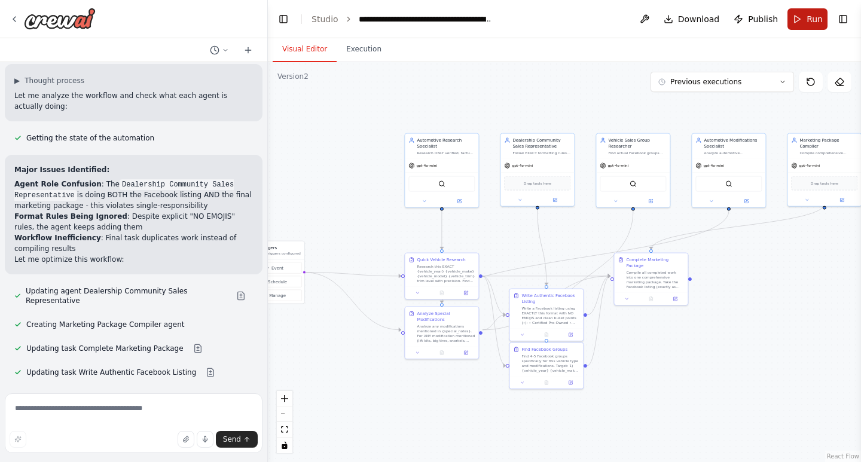
click at [805, 16] on button "Run" at bounding box center [808, 19] width 40 height 22
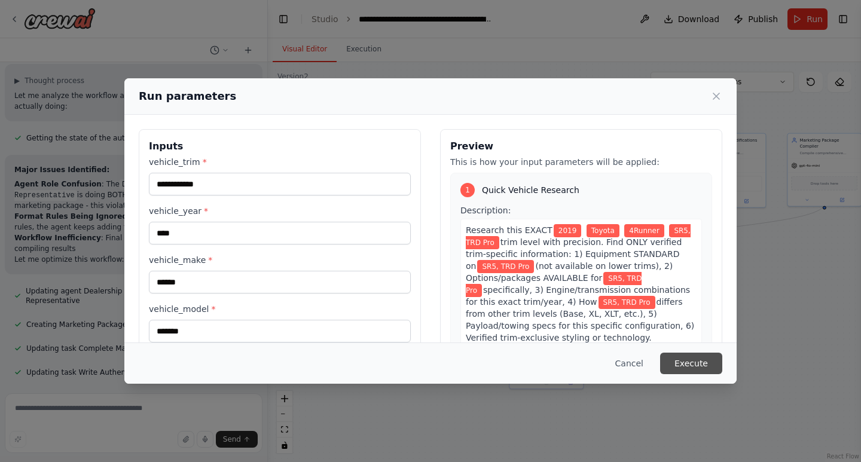
click at [693, 362] on button "Execute" at bounding box center [691, 364] width 62 height 22
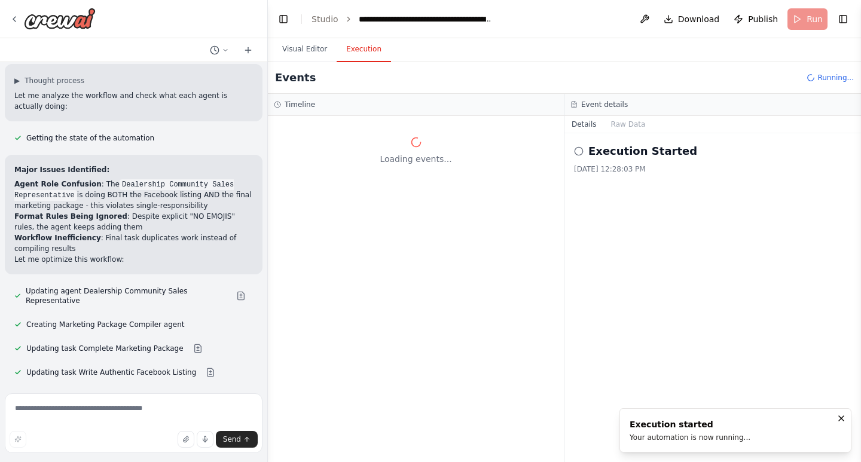
scroll to position [0, 0]
click at [321, 44] on button "Visual Editor" at bounding box center [305, 49] width 64 height 25
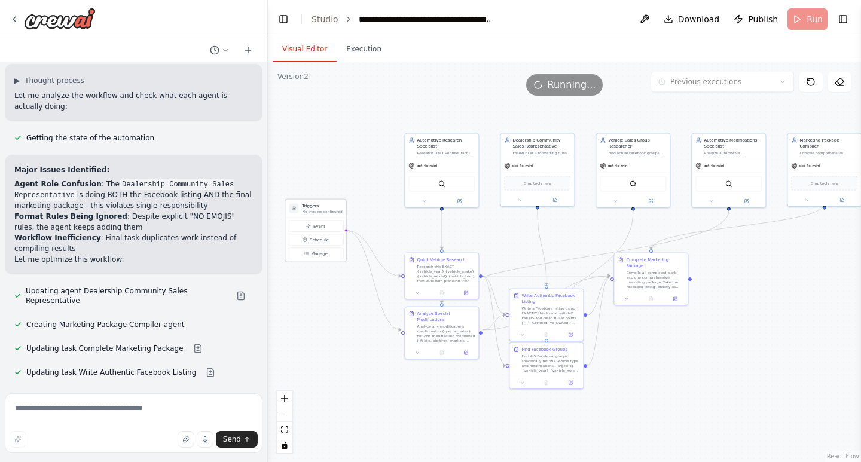
drag, startPoint x: 291, startPoint y: 254, endPoint x: 334, endPoint y: 209, distance: 62.2
click at [334, 209] on p "No triggers configured" at bounding box center [322, 211] width 40 height 5
click at [322, 254] on span "Manage" at bounding box center [319, 254] width 17 height 6
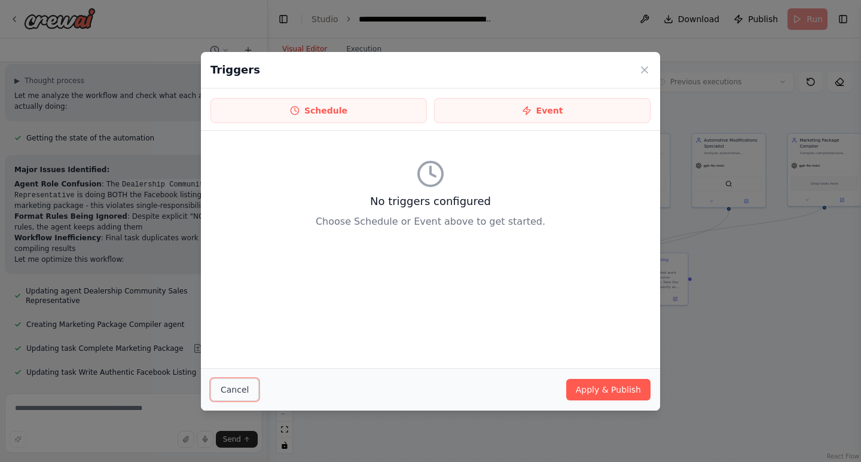
click at [237, 385] on button "Cancel" at bounding box center [235, 390] width 48 height 23
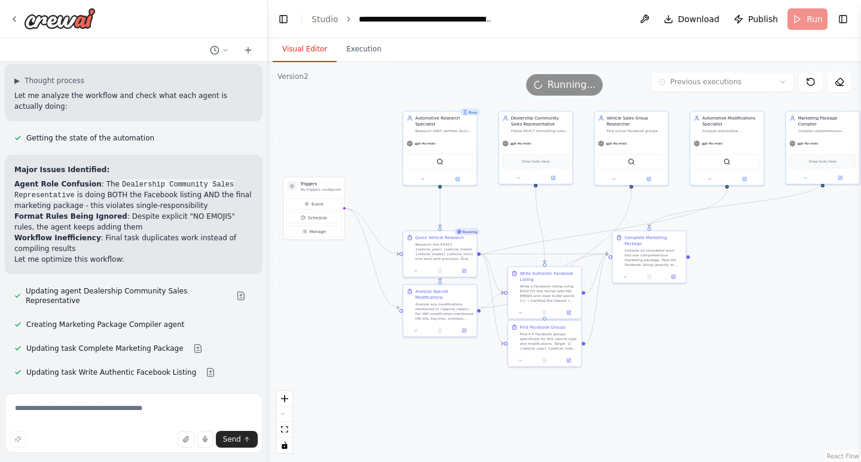
drag, startPoint x: 806, startPoint y: 270, endPoint x: 804, endPoint y: 248, distance: 22.2
click at [804, 248] on div ".deletable-edge-delete-btn { width: 20px; height: 20px; border: 0px solid #ffff…" at bounding box center [564, 262] width 593 height 400
click at [840, 21] on button "Toggle Right Sidebar" at bounding box center [843, 19] width 17 height 17
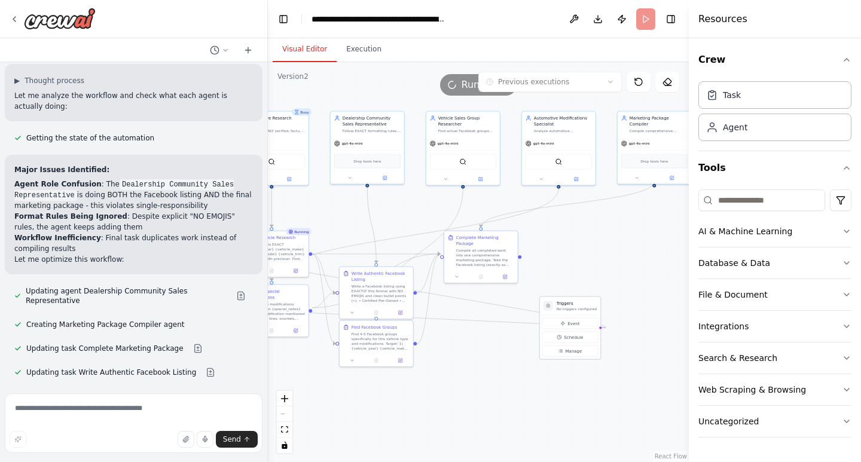
drag, startPoint x: 312, startPoint y: 186, endPoint x: 588, endPoint y: 312, distance: 303.5
click at [587, 307] on h3 "Triggers" at bounding box center [577, 304] width 40 height 6
click at [806, 417] on button "Uncategorized" at bounding box center [774, 421] width 153 height 31
click at [842, 57] on icon "button" at bounding box center [847, 60] width 10 height 10
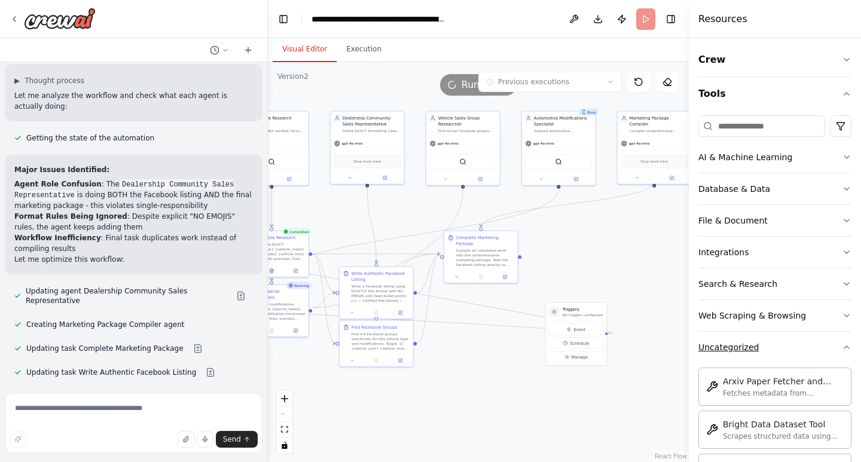
click at [838, 355] on button "Uncategorized" at bounding box center [774, 347] width 153 height 31
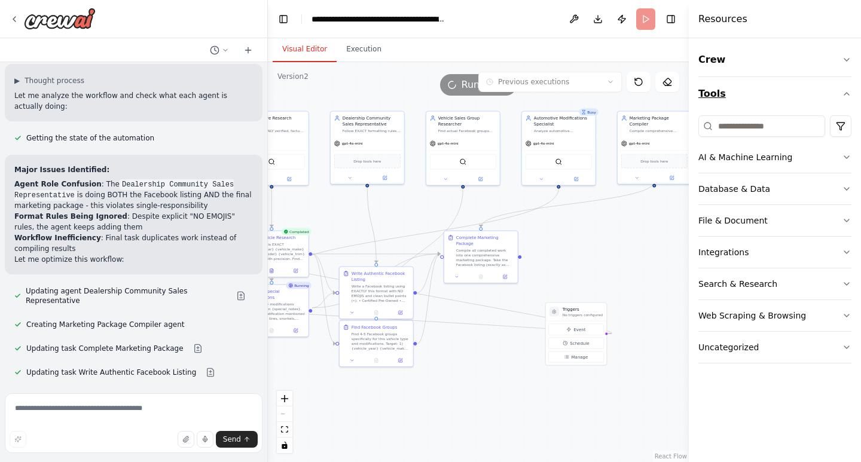
click at [784, 83] on button "Tools" at bounding box center [774, 93] width 153 height 33
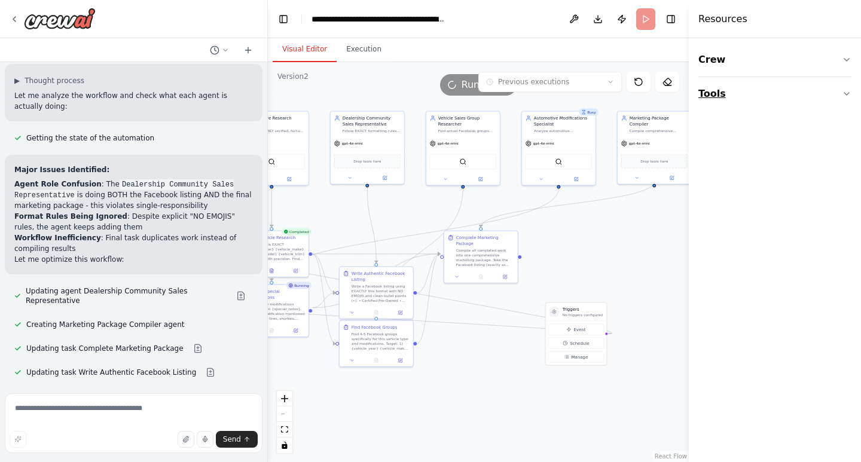
click at [844, 96] on icon "button" at bounding box center [847, 94] width 10 height 10
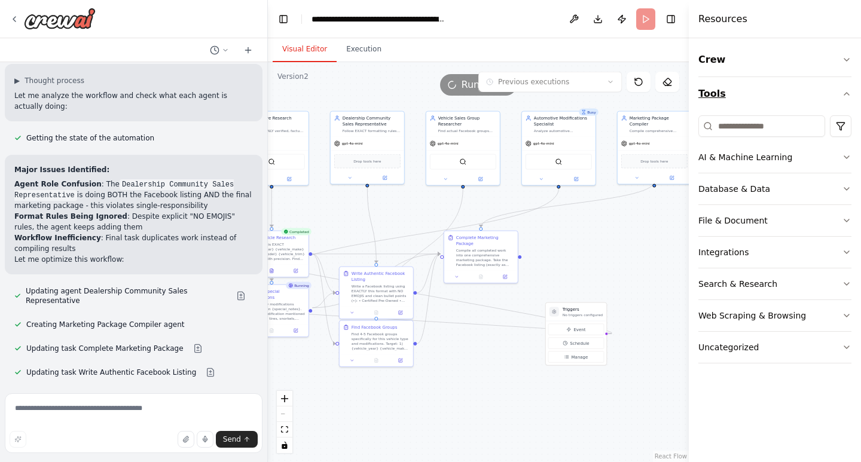
click at [844, 96] on icon "button" at bounding box center [847, 94] width 10 height 10
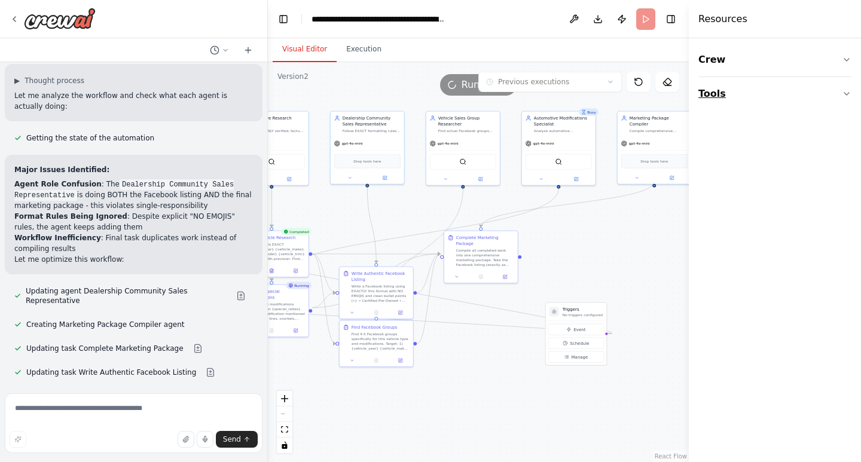
click at [844, 96] on icon "button" at bounding box center [847, 94] width 10 height 10
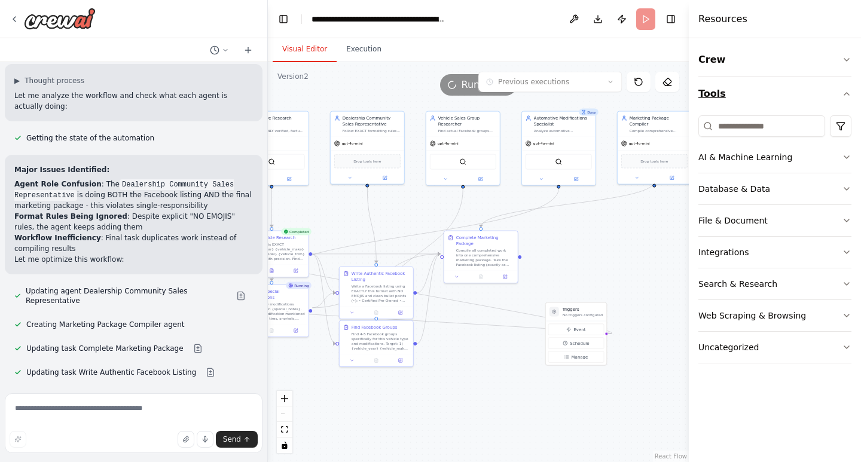
click at [844, 96] on icon "button" at bounding box center [847, 94] width 10 height 10
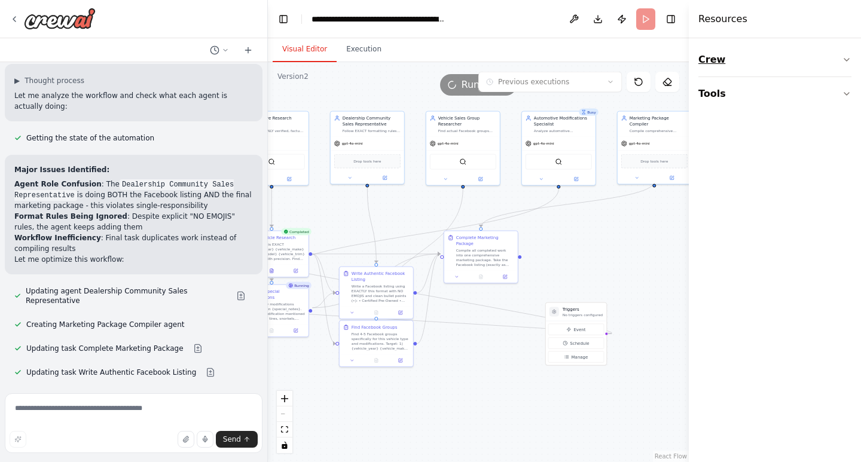
click at [838, 61] on button "Crew" at bounding box center [774, 59] width 153 height 33
click at [840, 57] on button "Crew" at bounding box center [774, 59] width 153 height 33
click at [840, 97] on button "Tools" at bounding box center [774, 93] width 153 height 33
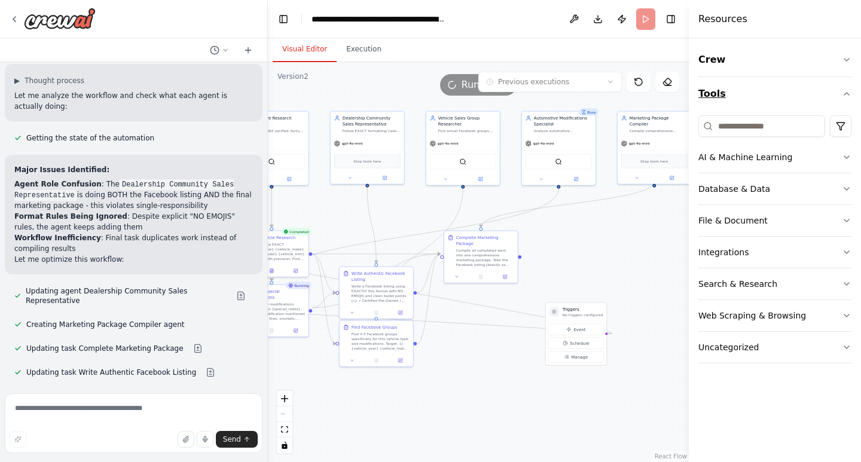
click at [840, 97] on button "Tools" at bounding box center [774, 93] width 153 height 33
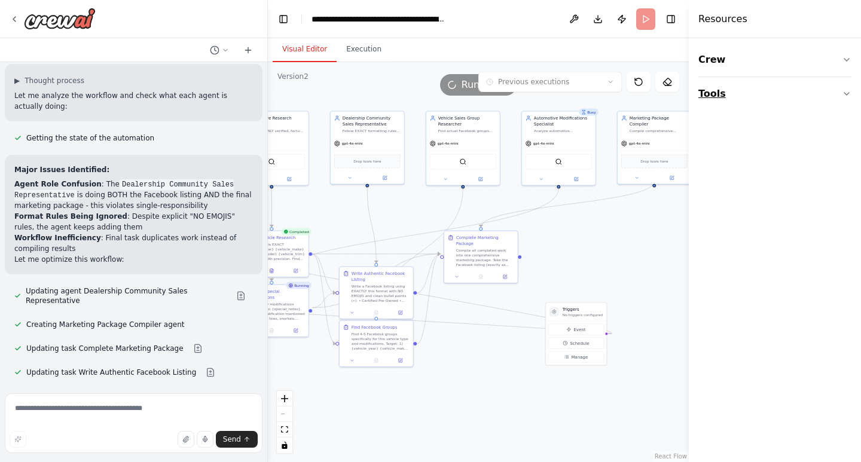
click at [825, 89] on button "Tools" at bounding box center [774, 93] width 153 height 33
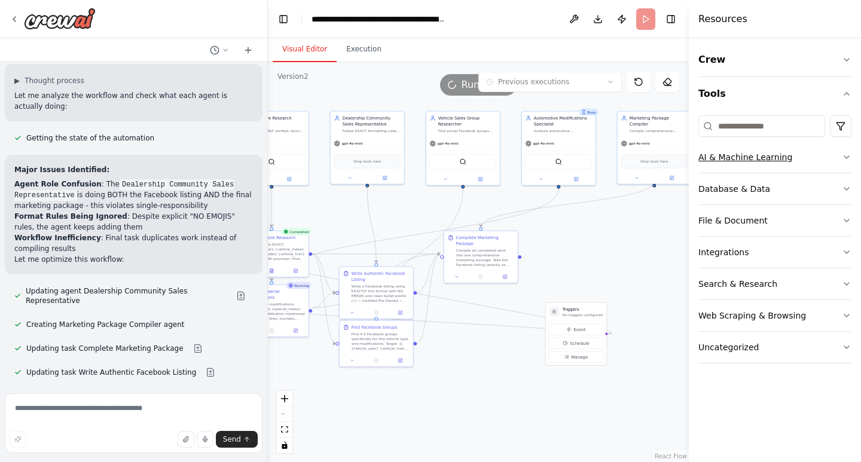
click at [841, 156] on button "AI & Machine Learning" at bounding box center [774, 157] width 153 height 31
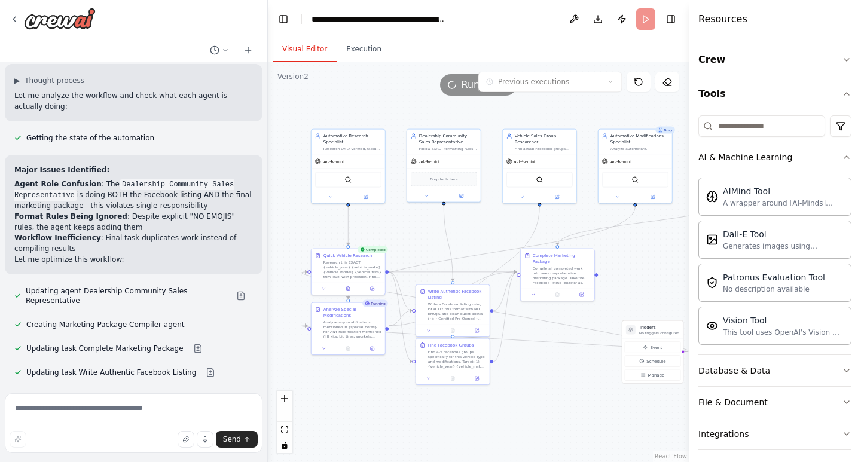
drag, startPoint x: 607, startPoint y: 248, endPoint x: 684, endPoint y: 266, distance: 78.6
click at [684, 266] on div ".deletable-edge-delete-btn { width: 20px; height: 20px; border: 0px solid #ffff…" at bounding box center [478, 262] width 421 height 400
click at [575, 17] on button at bounding box center [574, 19] width 19 height 22
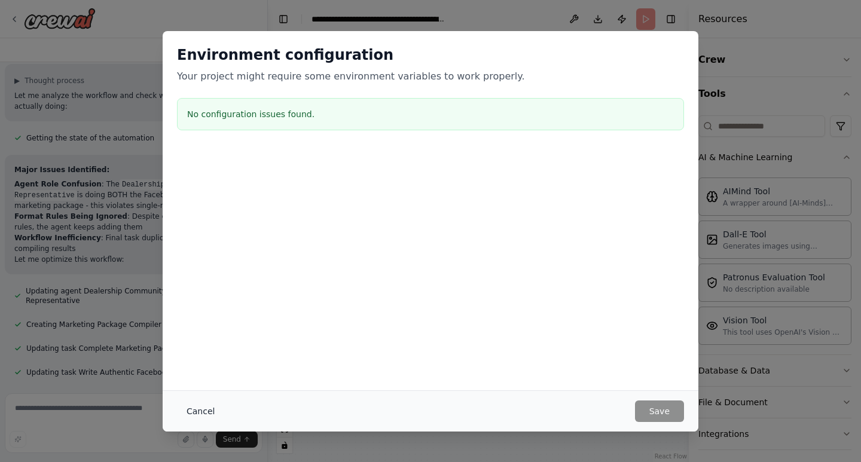
click at [190, 407] on button "Cancel" at bounding box center [200, 412] width 47 height 22
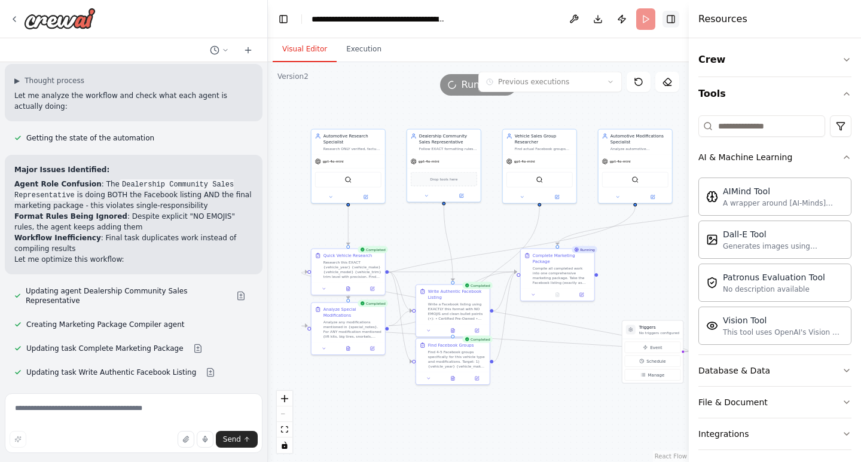
click at [674, 23] on button "Toggle Right Sidebar" at bounding box center [671, 19] width 17 height 17
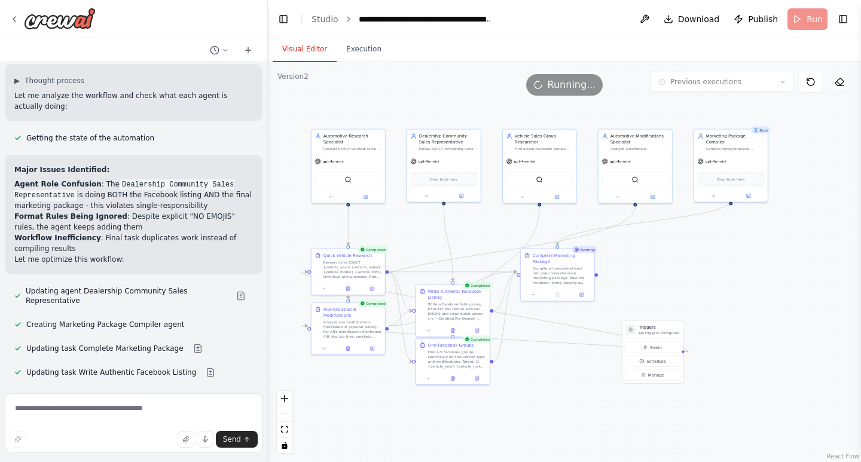
click at [841, 77] on icon at bounding box center [840, 82] width 10 height 10
drag, startPoint x: 841, startPoint y: 77, endPoint x: 837, endPoint y: 90, distance: 13.8
click at [831, 103] on div "Version 2 Previous executions Show Tools Hide Agents .deletable-edge-delete-btn…" at bounding box center [564, 262] width 593 height 400
click at [840, 83] on icon at bounding box center [840, 82] width 10 height 10
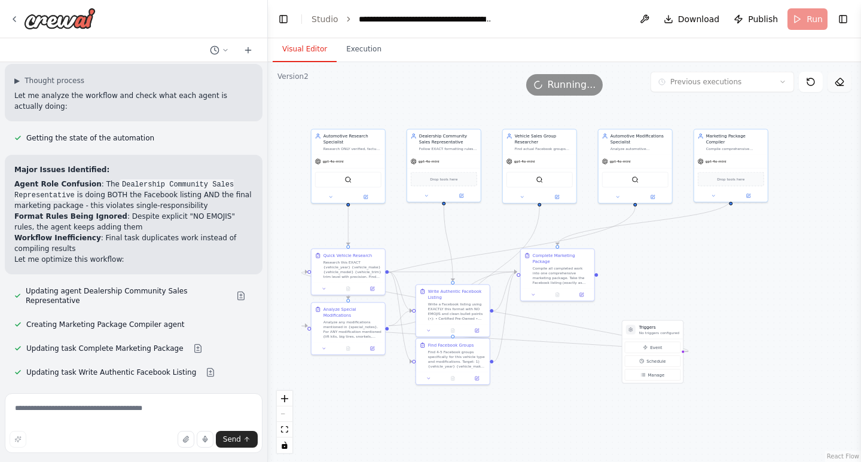
click at [840, 83] on icon at bounding box center [840, 82] width 10 height 10
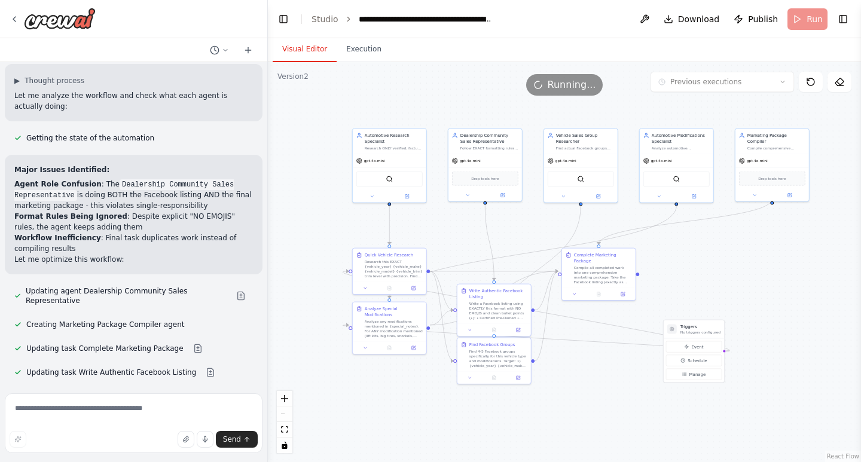
drag, startPoint x: 492, startPoint y: 236, endPoint x: 533, endPoint y: 235, distance: 41.3
click at [533, 235] on div ".deletable-edge-delete-btn { width: 20px; height: 20px; border: 0px solid #ffff…" at bounding box center [564, 262] width 593 height 400
click at [348, 271] on circle "Edge from triggers to 7dbc8482-dce6-459d-9156-c910159132d1" at bounding box center [346, 272] width 6 height 6
click at [350, 325] on div at bounding box center [351, 327] width 4 height 4
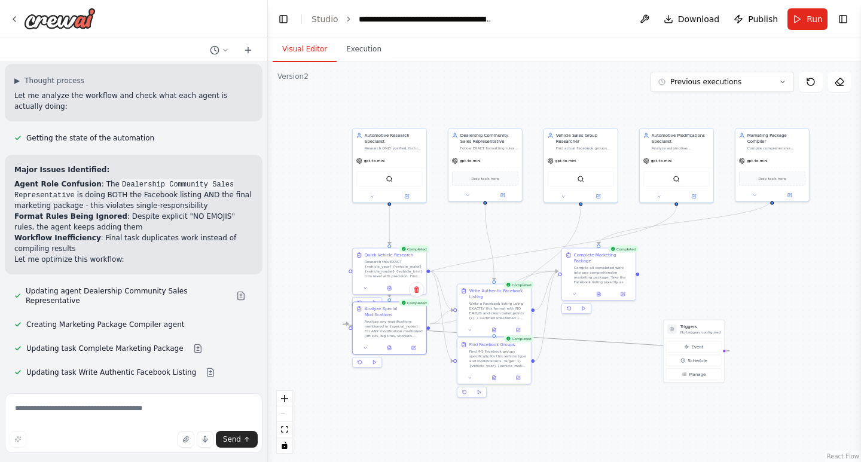
click at [347, 325] on circle "Edge from triggers to 299df6b1-8a61-4773-9369-4c48ff7bfea8" at bounding box center [346, 324] width 6 height 6
drag, startPoint x: 693, startPoint y: 335, endPoint x: 702, endPoint y: 277, distance: 58.7
click at [702, 277] on div "Triggers No triggers configured" at bounding box center [700, 270] width 60 height 19
click at [388, 290] on button at bounding box center [389, 286] width 25 height 7
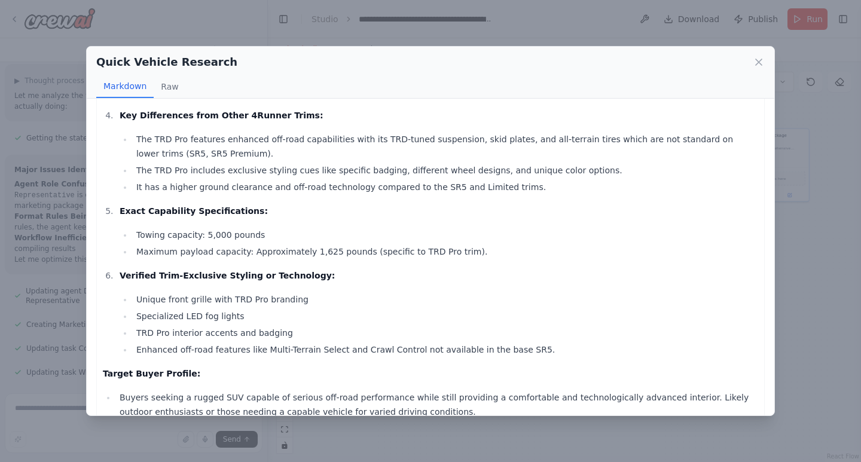
scroll to position [399, 0]
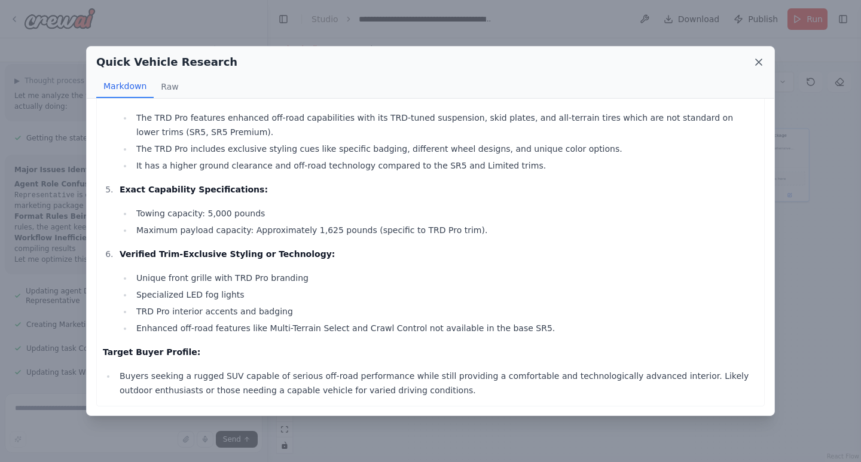
click at [760, 57] on icon at bounding box center [759, 62] width 12 height 12
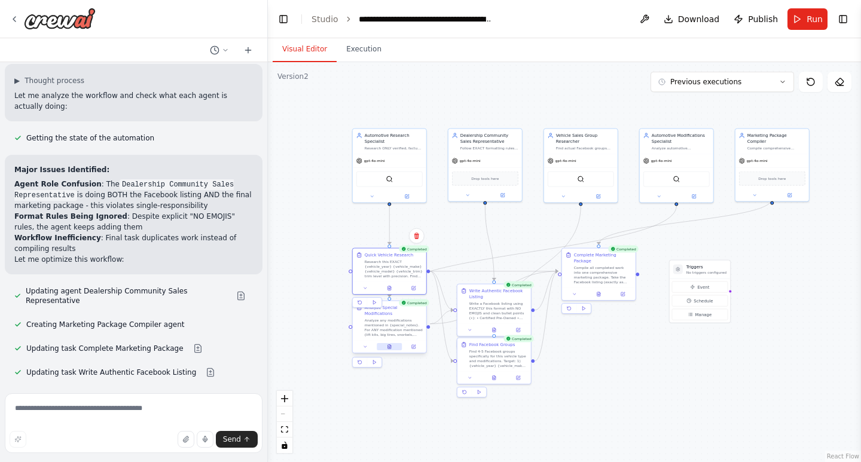
click at [391, 345] on icon at bounding box center [389, 347] width 3 height 4
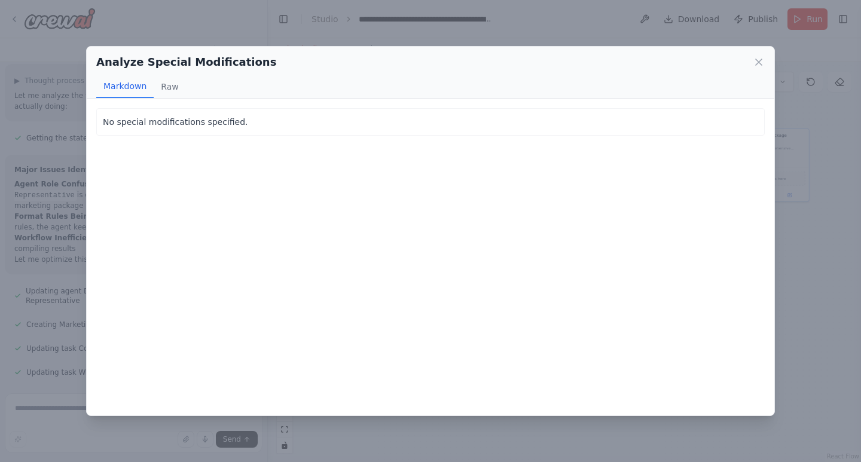
click at [759, 56] on div "Analyze Special Modifications" at bounding box center [430, 62] width 669 height 17
click at [759, 58] on icon at bounding box center [759, 62] width 12 height 12
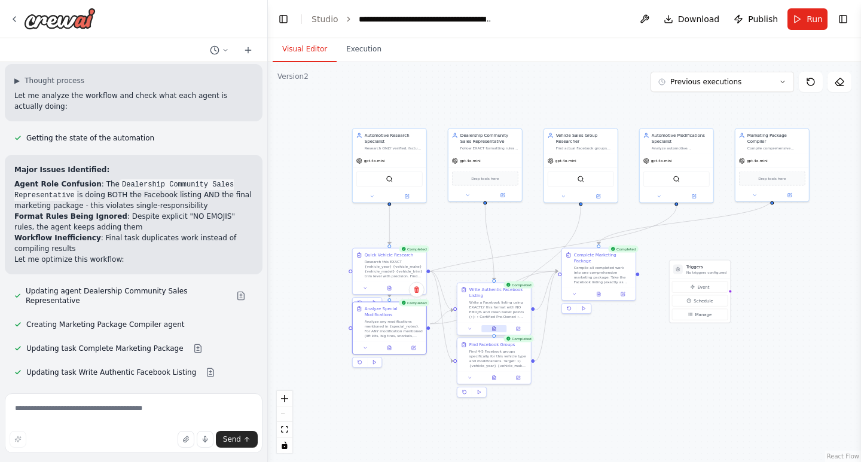
click at [495, 327] on icon at bounding box center [494, 329] width 5 height 5
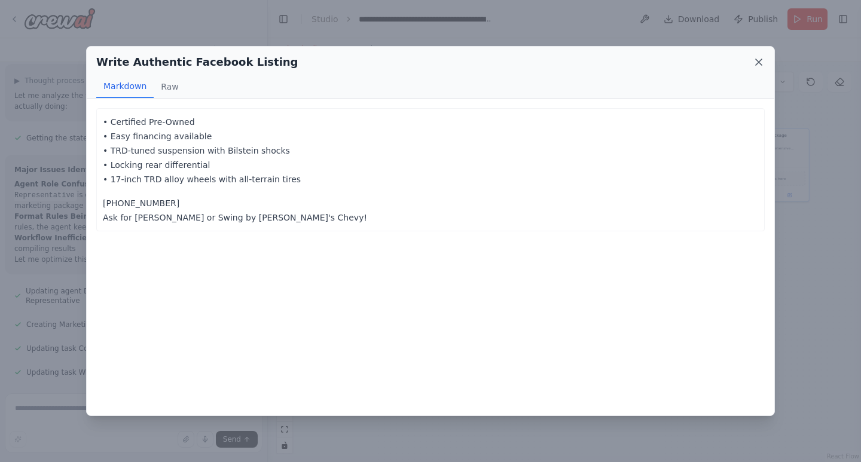
click at [756, 67] on icon at bounding box center [759, 62] width 12 height 12
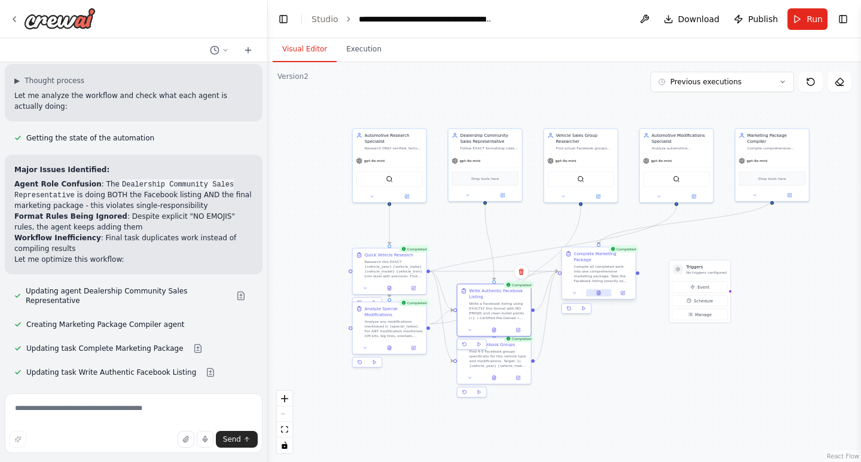
click at [599, 294] on icon at bounding box center [599, 294] width 2 height 0
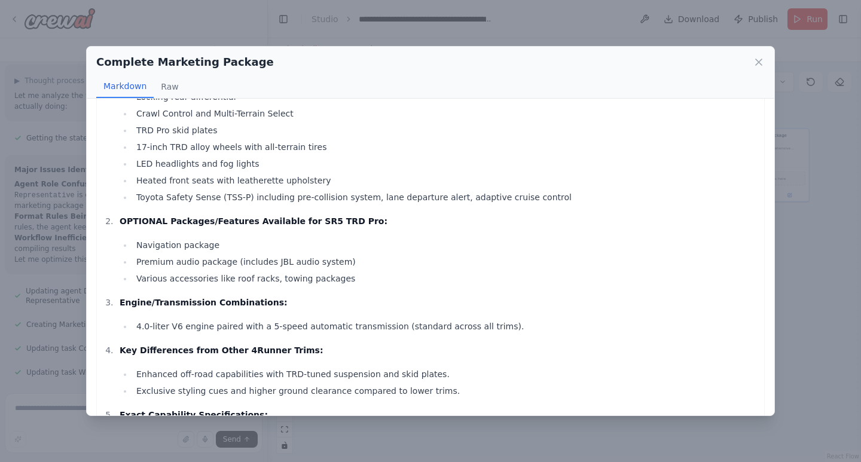
scroll to position [698, 0]
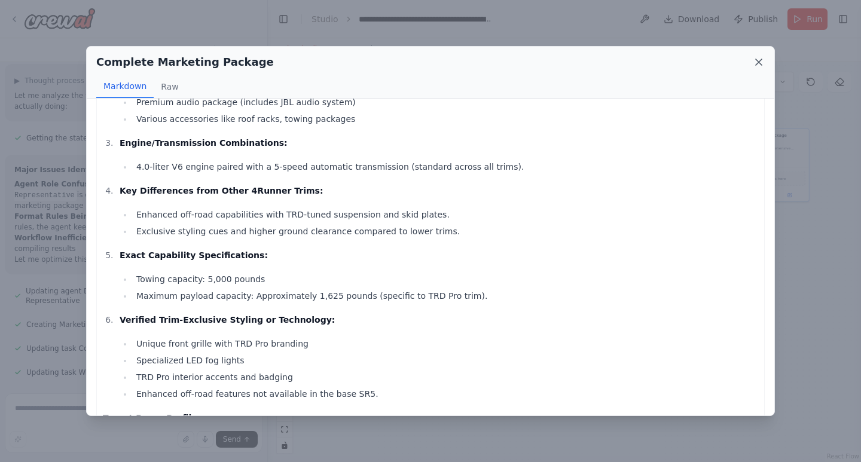
click at [762, 59] on icon at bounding box center [759, 62] width 6 height 6
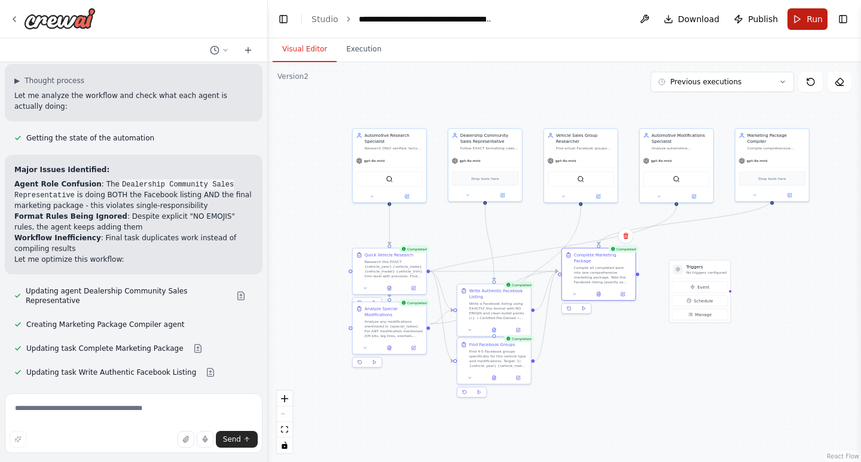
click at [810, 19] on span "Run" at bounding box center [815, 19] width 16 height 12
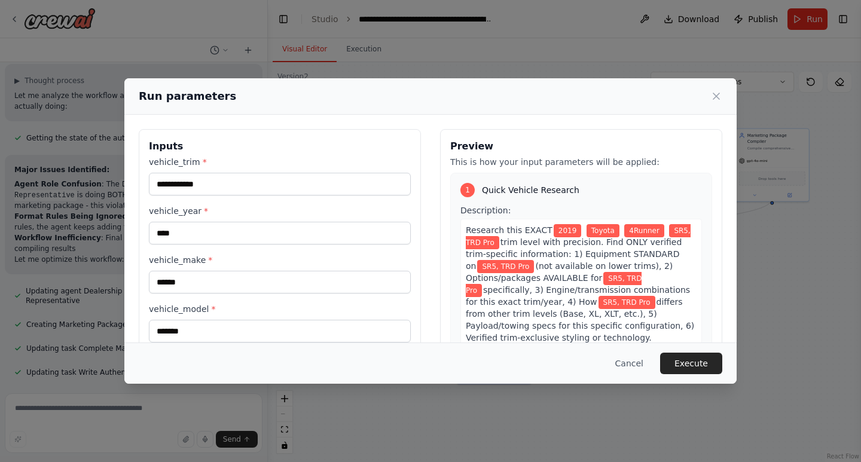
scroll to position [84, 0]
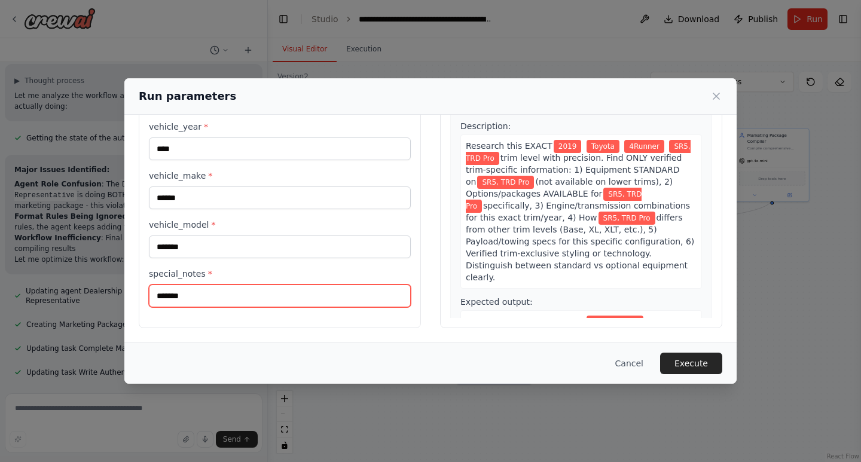
click at [227, 297] on input "*******" at bounding box center [280, 296] width 262 height 23
type input "**********"
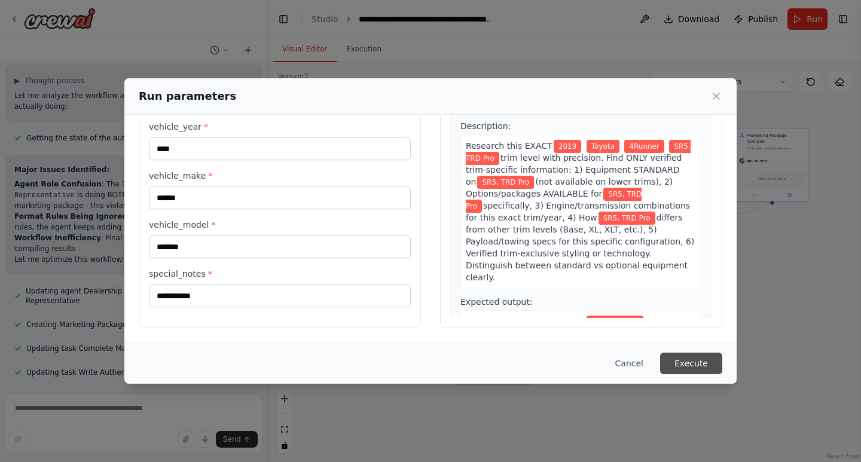
click at [689, 355] on button "Execute" at bounding box center [691, 364] width 62 height 22
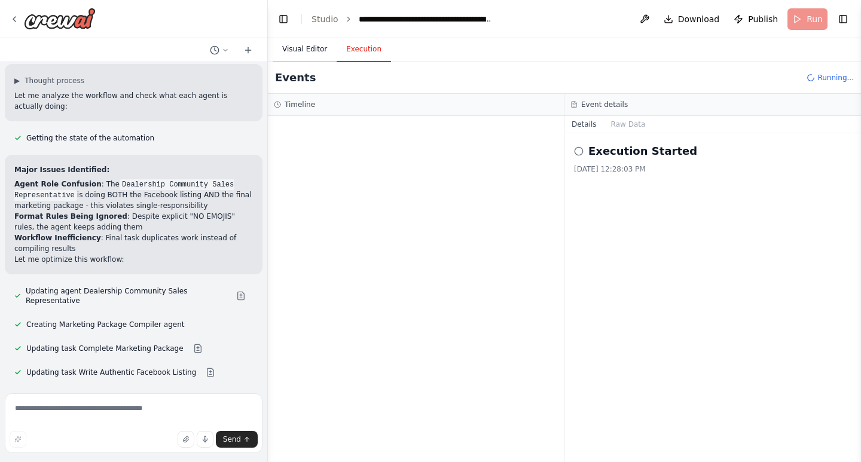
click at [312, 46] on button "Visual Editor" at bounding box center [305, 49] width 64 height 25
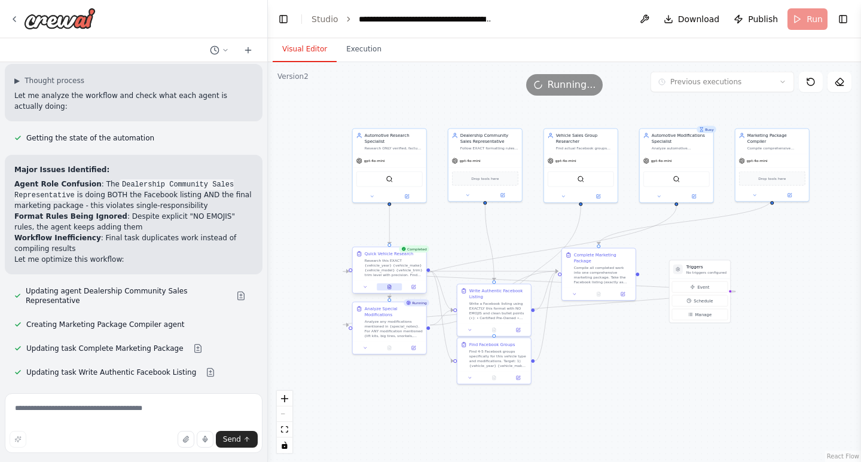
click at [388, 285] on icon at bounding box center [389, 287] width 5 height 5
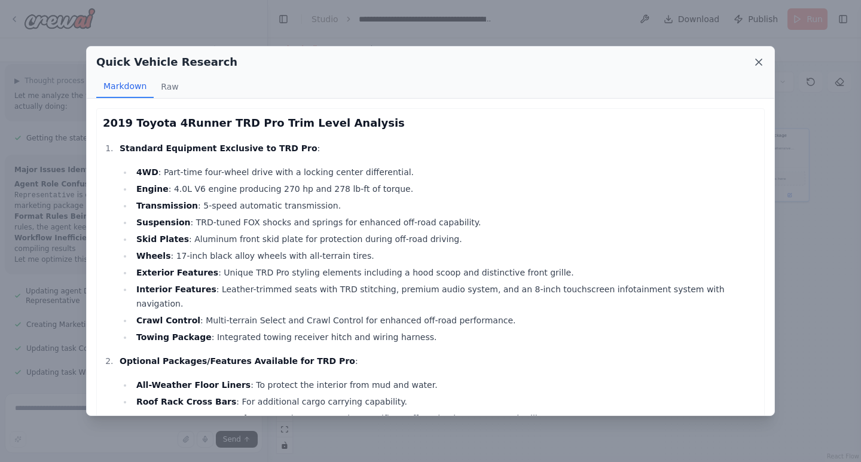
click at [761, 60] on icon at bounding box center [759, 62] width 6 height 6
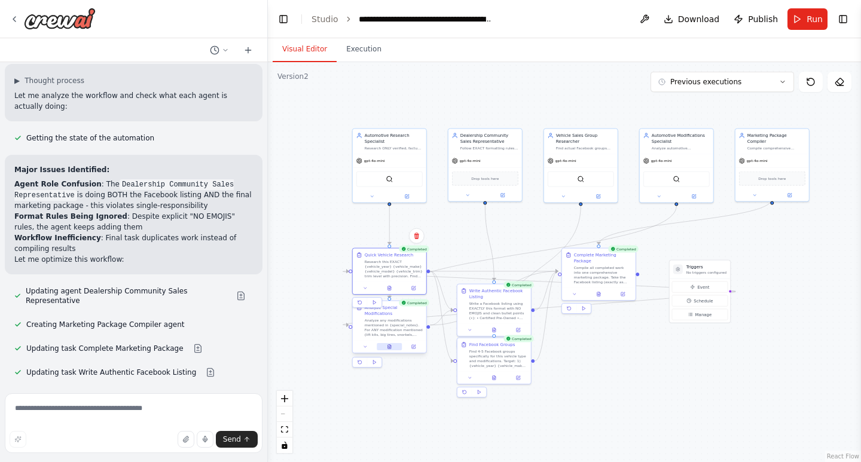
click at [386, 343] on button at bounding box center [389, 346] width 25 height 7
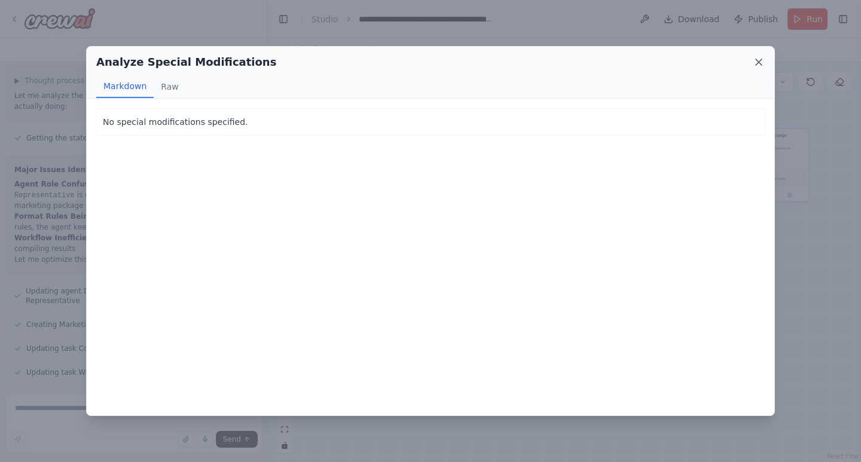
click at [764, 59] on icon at bounding box center [759, 62] width 12 height 12
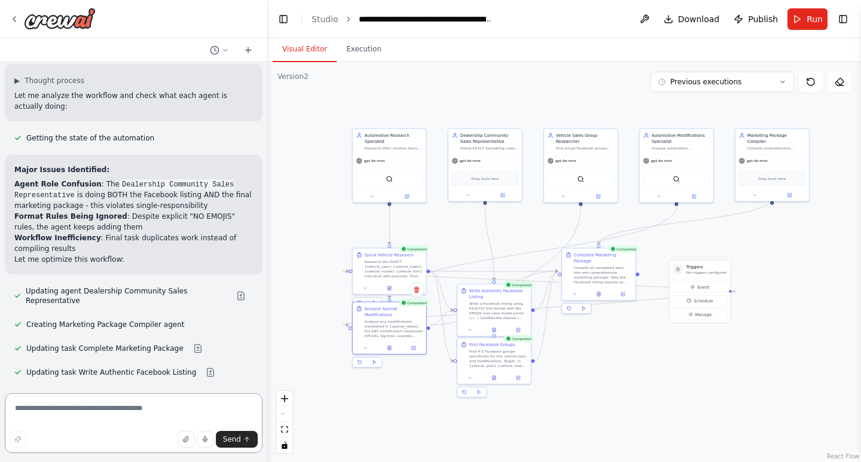
click at [113, 413] on textarea at bounding box center [134, 423] width 258 height 60
type textarea "*"
type textarea "**********"
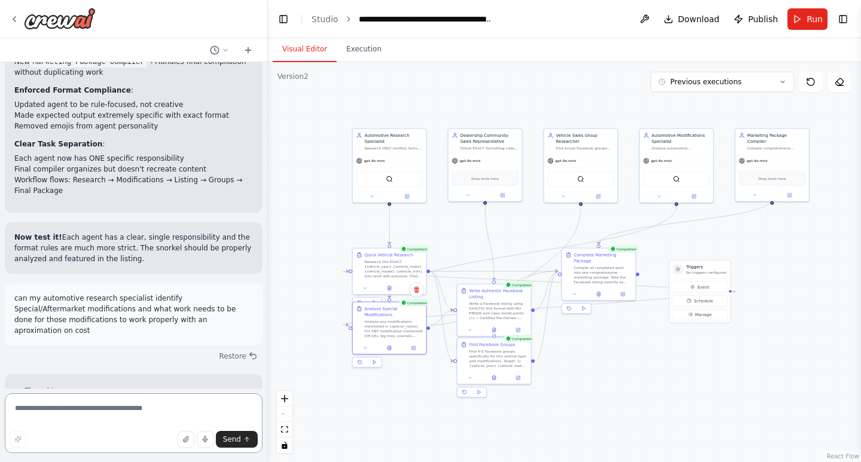
scroll to position [33032, 0]
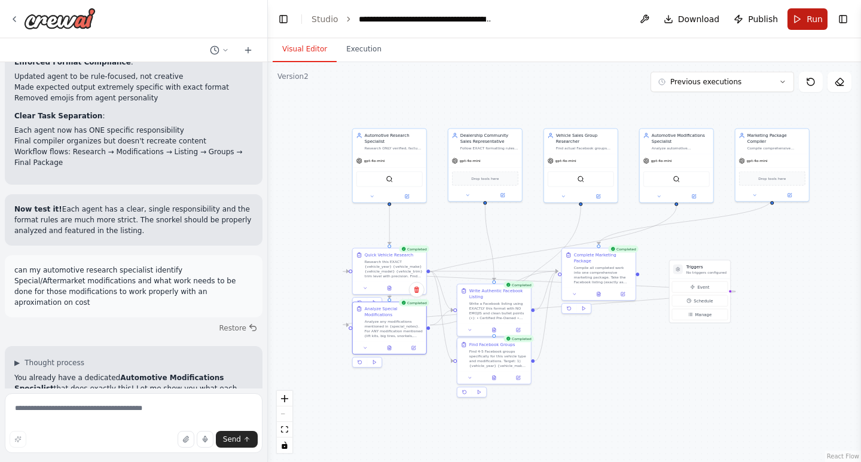
click at [809, 17] on span "Run" at bounding box center [815, 19] width 16 height 12
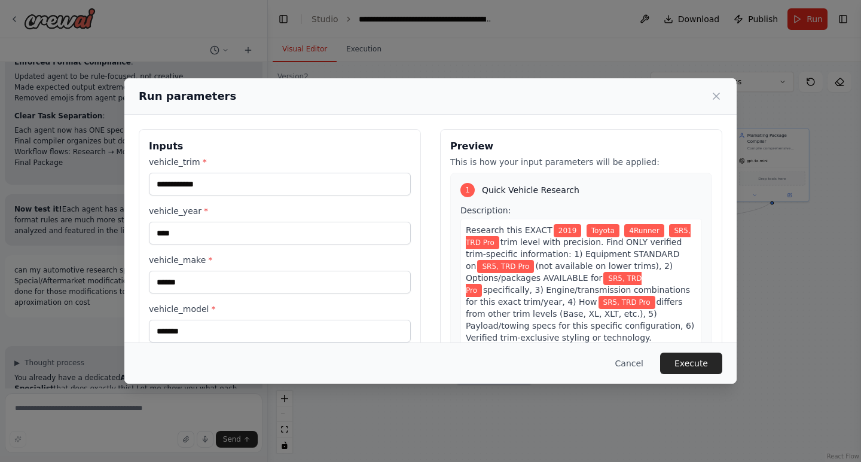
scroll to position [84, 0]
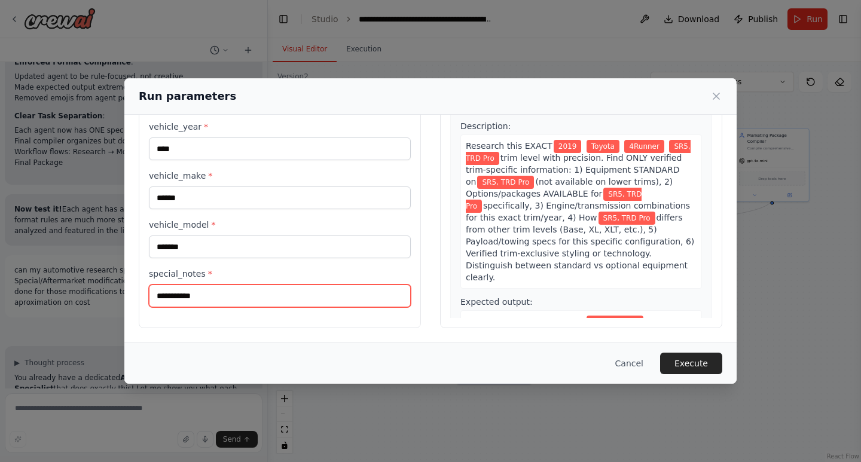
click at [246, 292] on input "**********" at bounding box center [280, 296] width 262 height 23
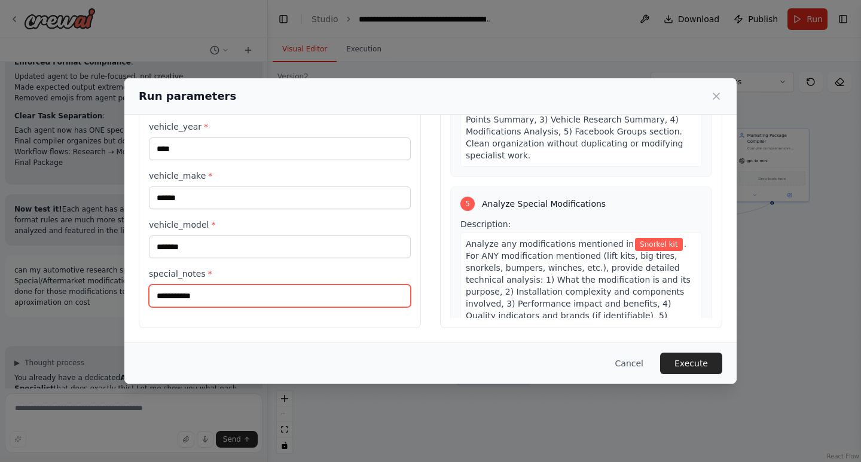
scroll to position [1210, 0]
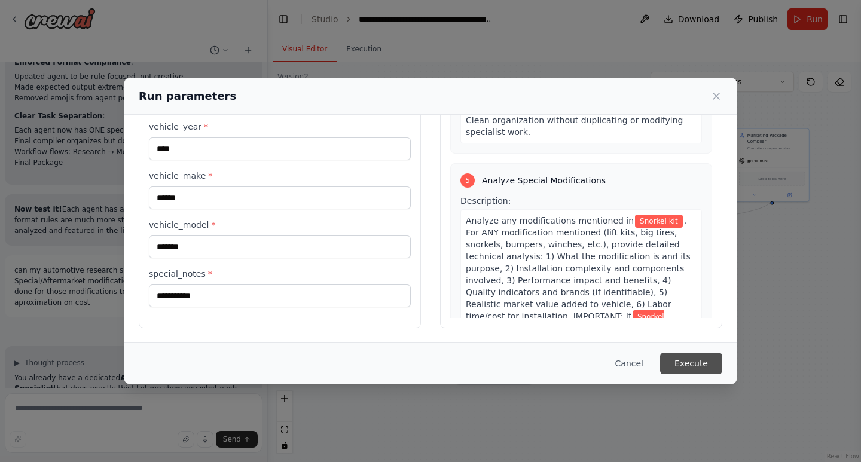
click at [702, 361] on button "Execute" at bounding box center [691, 364] width 62 height 22
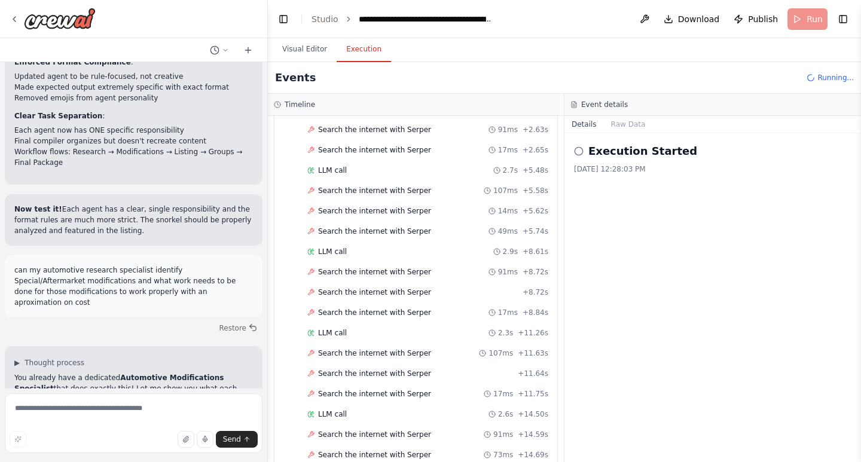
scroll to position [141, 0]
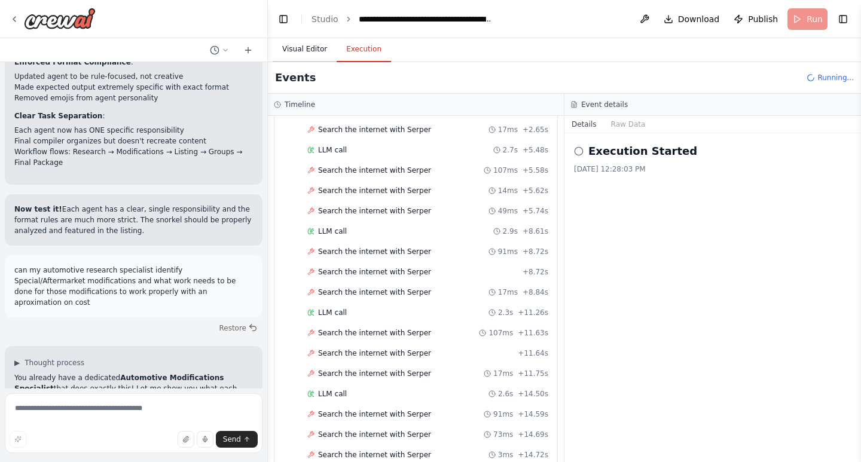
click at [297, 41] on button "Visual Editor" at bounding box center [305, 49] width 64 height 25
